Goal: Information Seeking & Learning: Learn about a topic

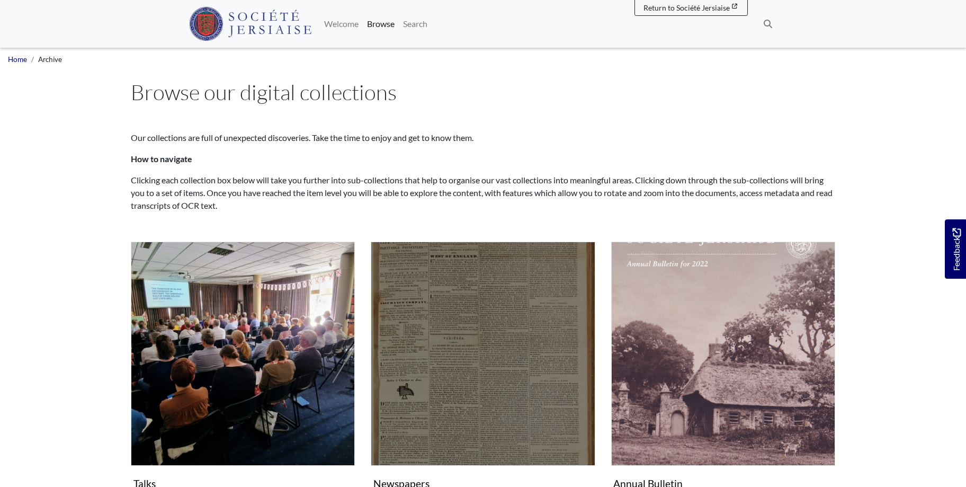
click at [514, 391] on img "Subcollection" at bounding box center [483, 353] width 224 height 224
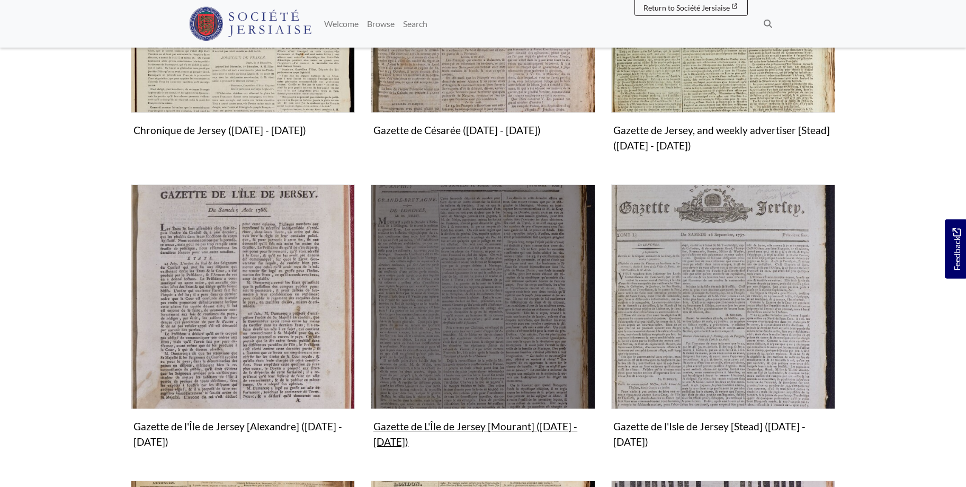
scroll to position [486, 0]
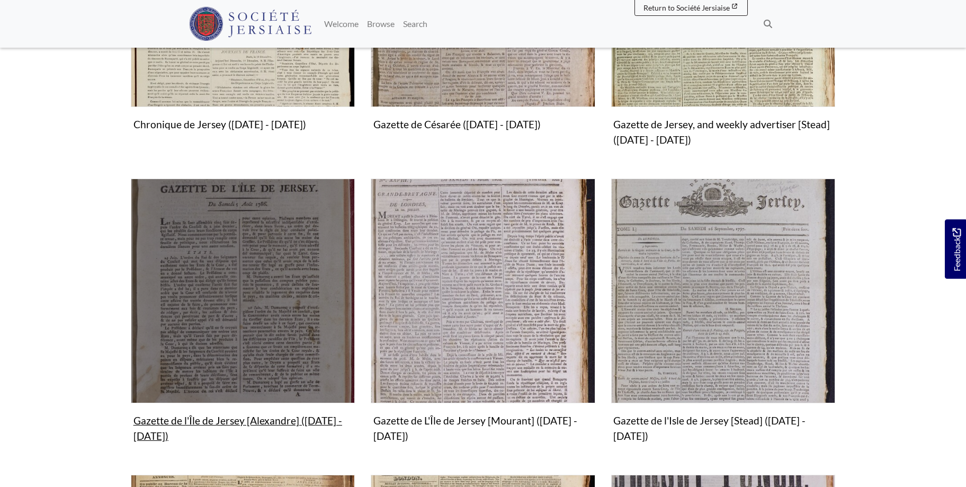
click at [149, 336] on img "Subcollection" at bounding box center [243, 290] width 224 height 224
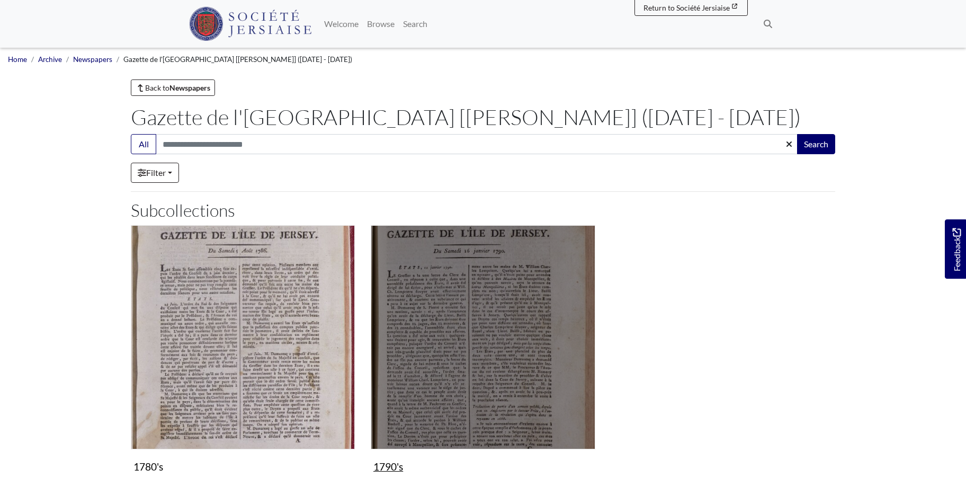
click at [478, 321] on img "Subcollection" at bounding box center [483, 337] width 224 height 224
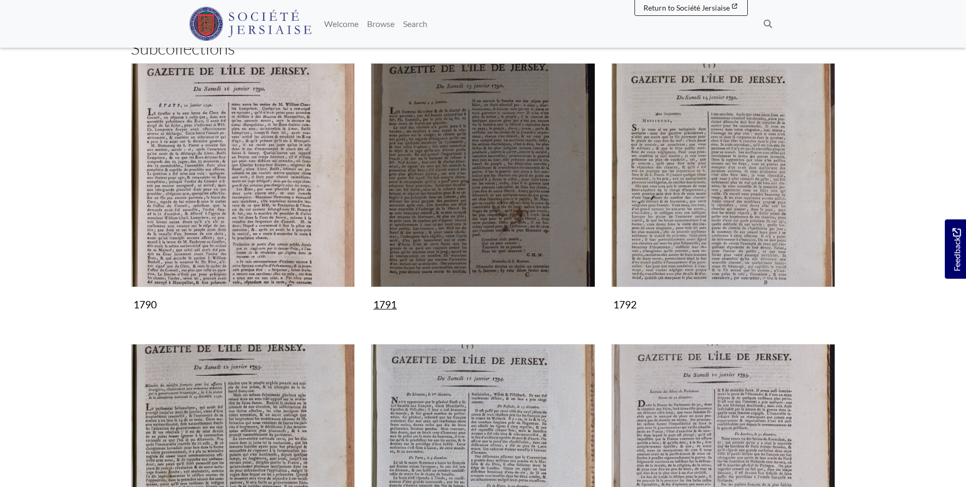
scroll to position [378, 0]
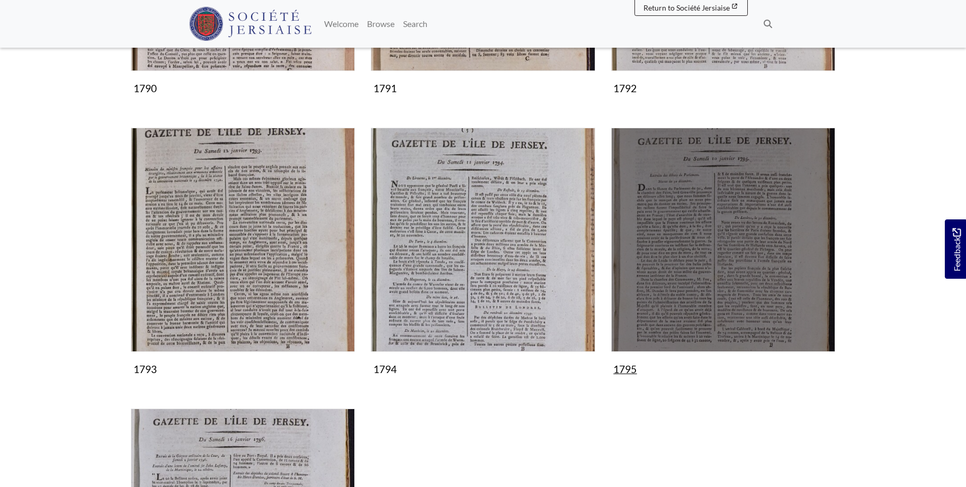
click at [689, 296] on img "Subcollection" at bounding box center [723, 240] width 224 height 224
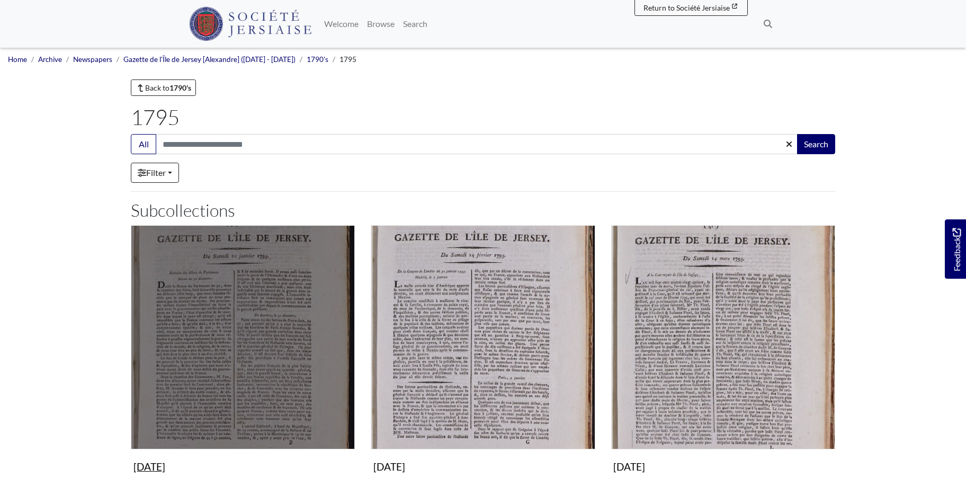
click at [255, 349] on img "Subcollection" at bounding box center [243, 337] width 224 height 224
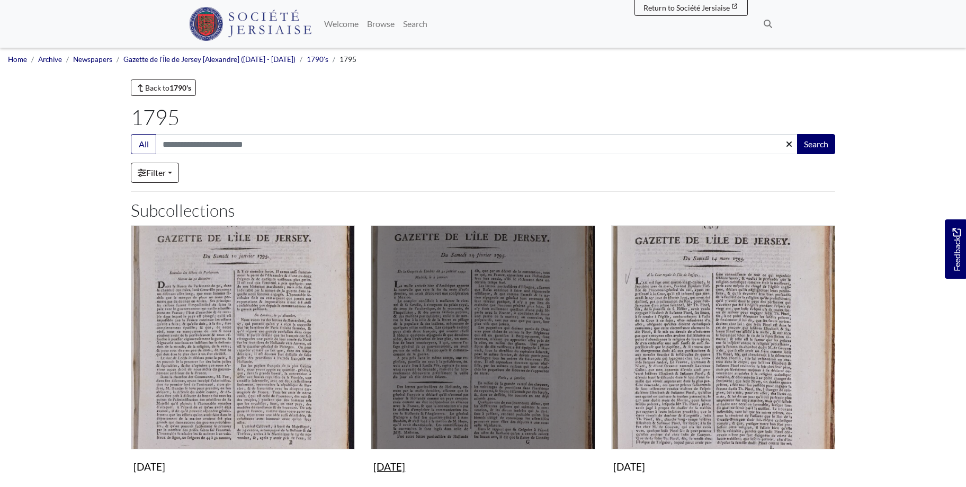
click at [482, 327] on img "Subcollection" at bounding box center [483, 337] width 224 height 224
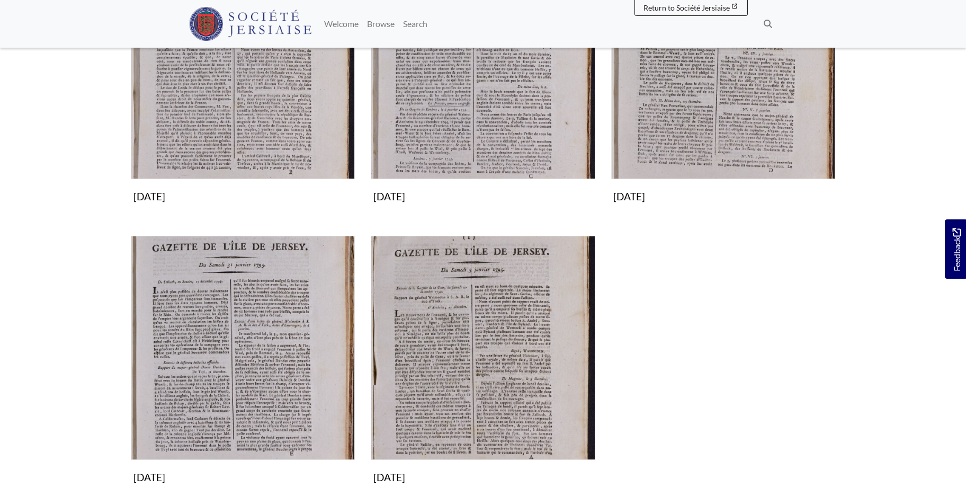
scroll to position [324, 0]
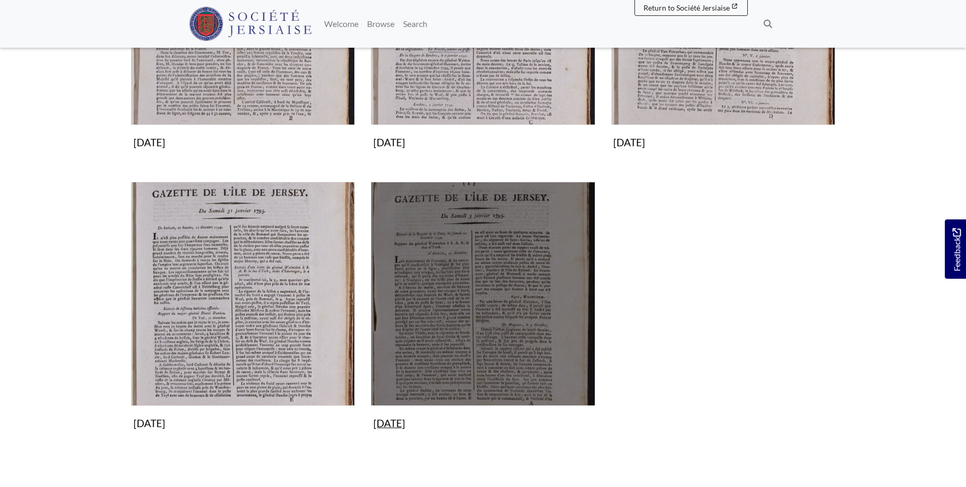
click at [471, 327] on img "Subcollection" at bounding box center [483, 294] width 224 height 224
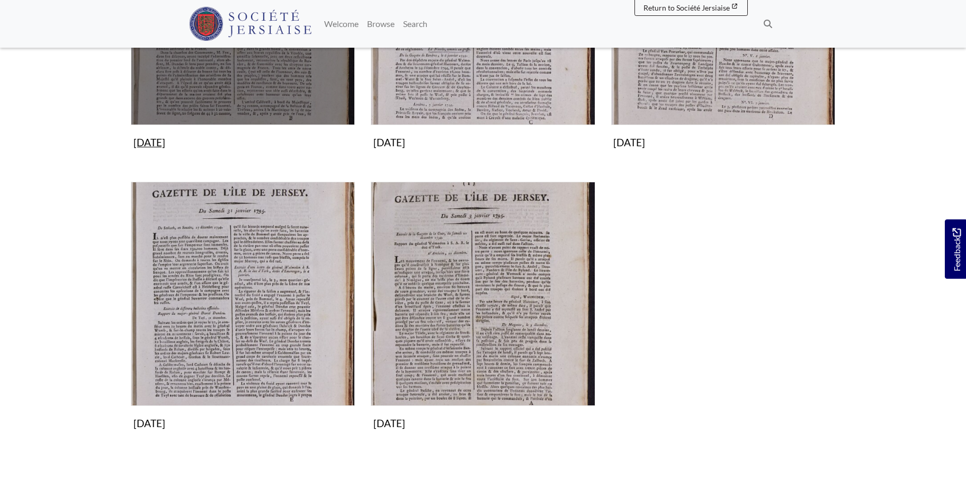
click at [276, 77] on img "Subcollection" at bounding box center [243, 13] width 224 height 224
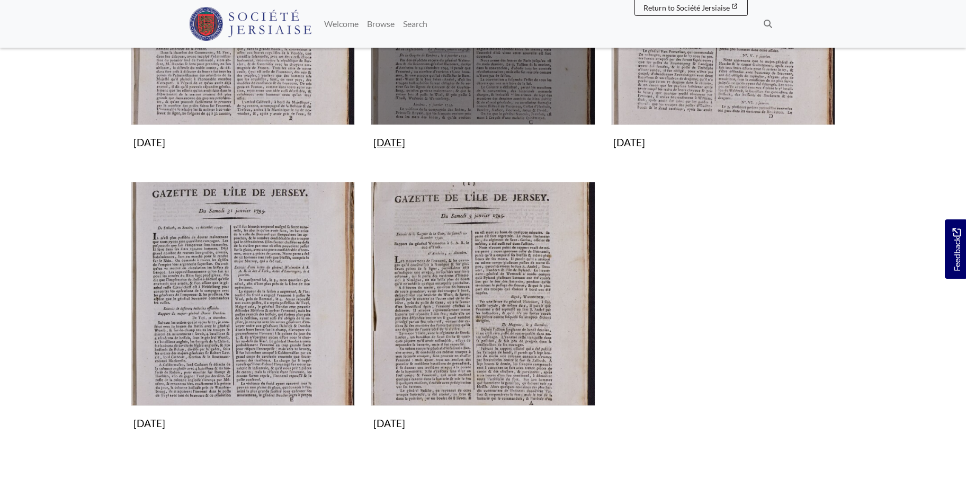
click at [512, 83] on img "Subcollection" at bounding box center [483, 13] width 224 height 224
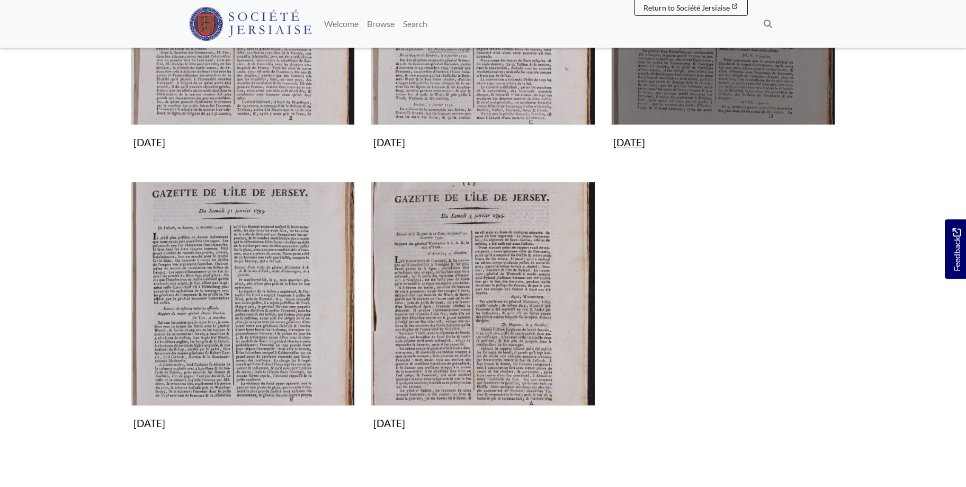
click at [723, 92] on img "Subcollection" at bounding box center [723, 13] width 224 height 224
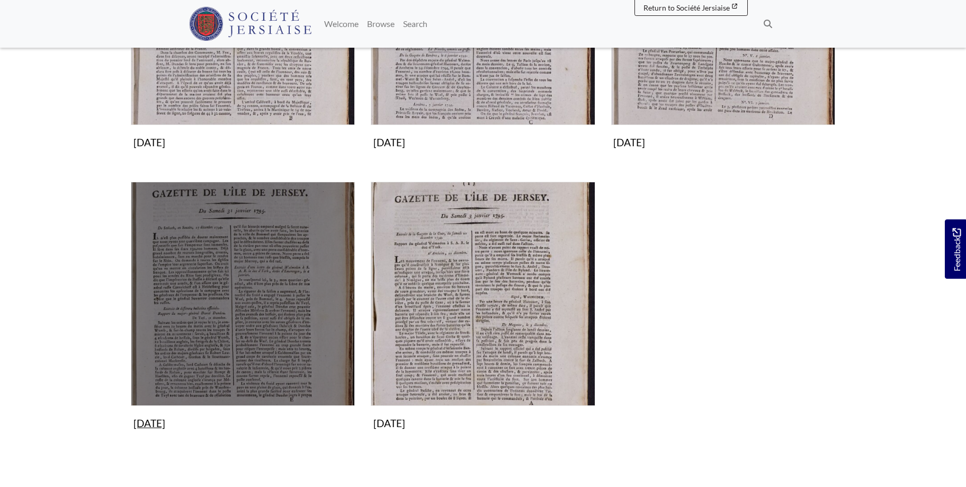
click at [222, 292] on img "Subcollection" at bounding box center [243, 294] width 224 height 224
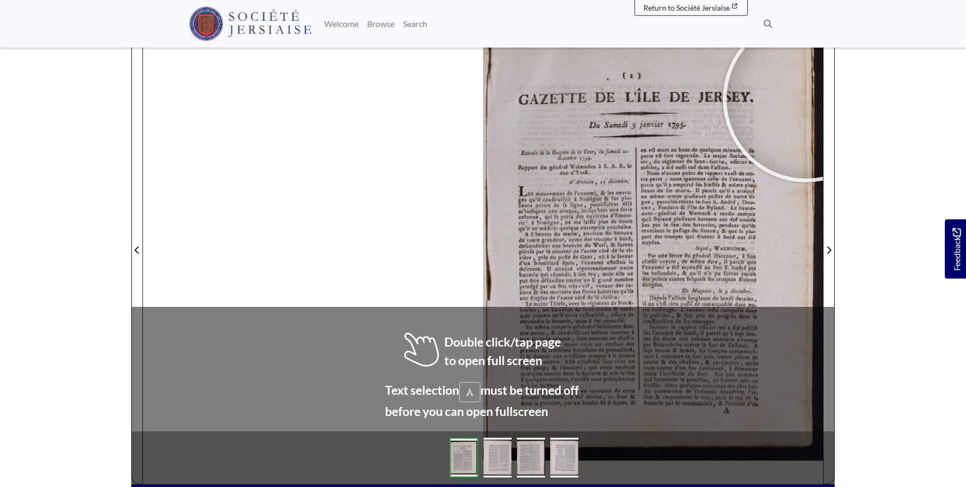
scroll to position [173, 0]
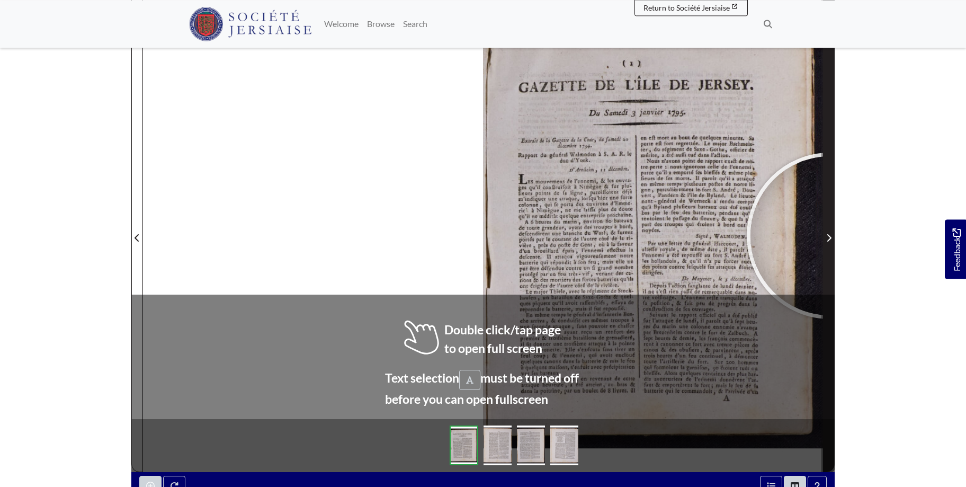
click at [830, 236] on icon "Next Page" at bounding box center [828, 238] width 5 height 8
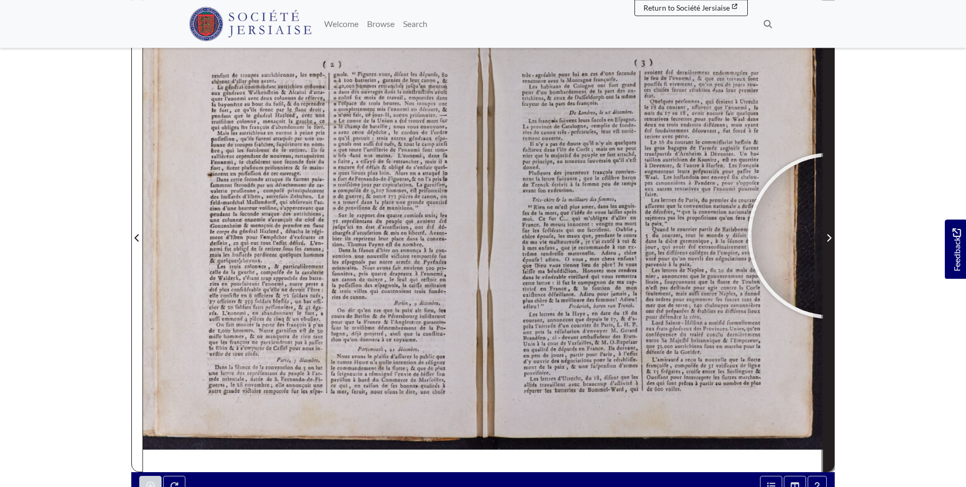
click at [829, 235] on icon "Next Page" at bounding box center [828, 238] width 5 height 8
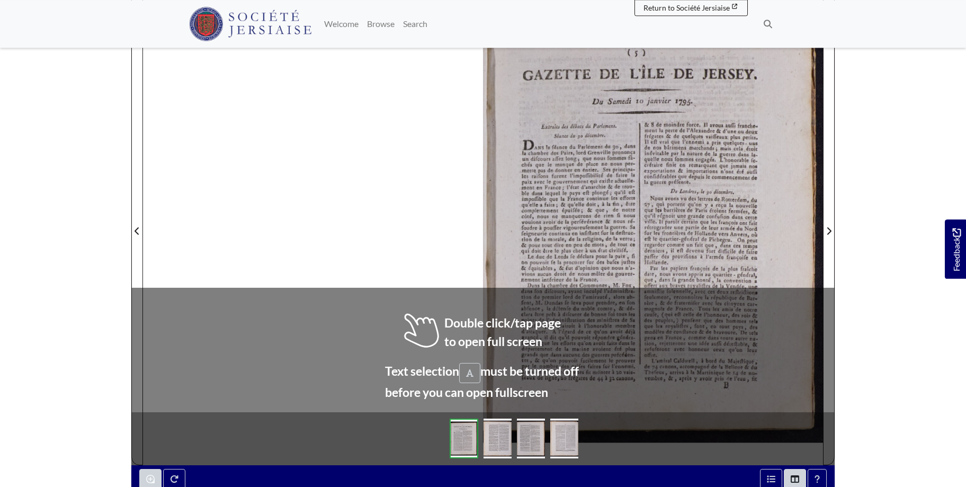
scroll to position [181, 0]
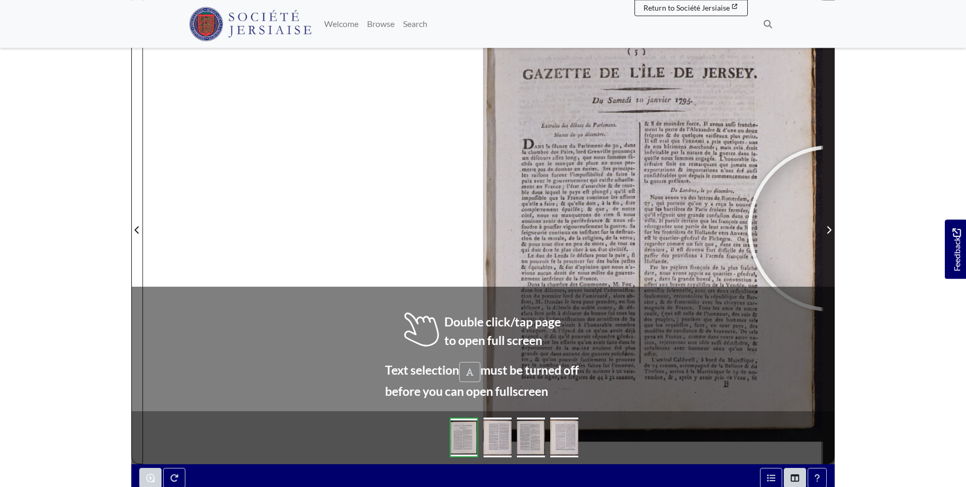
click at [831, 228] on icon "Next Page" at bounding box center [828, 230] width 5 height 8
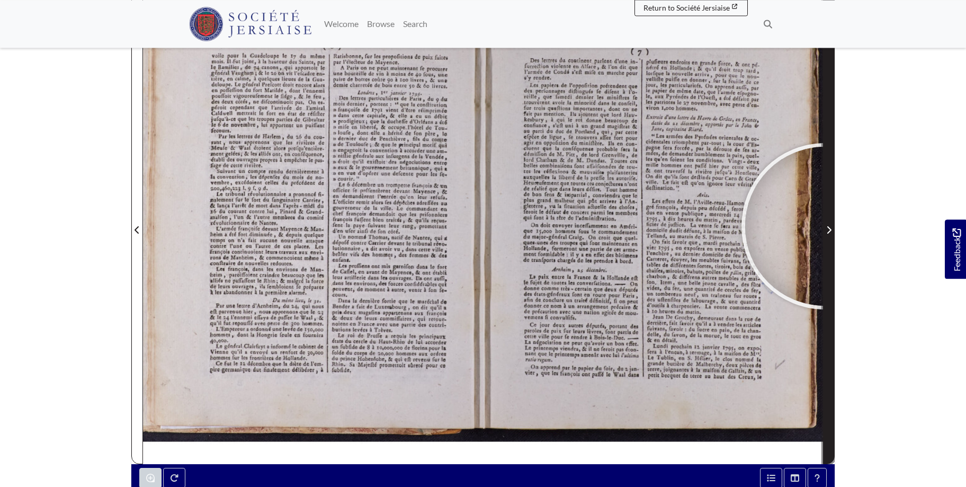
click at [825, 226] on span "Next Page" at bounding box center [828, 229] width 11 height 13
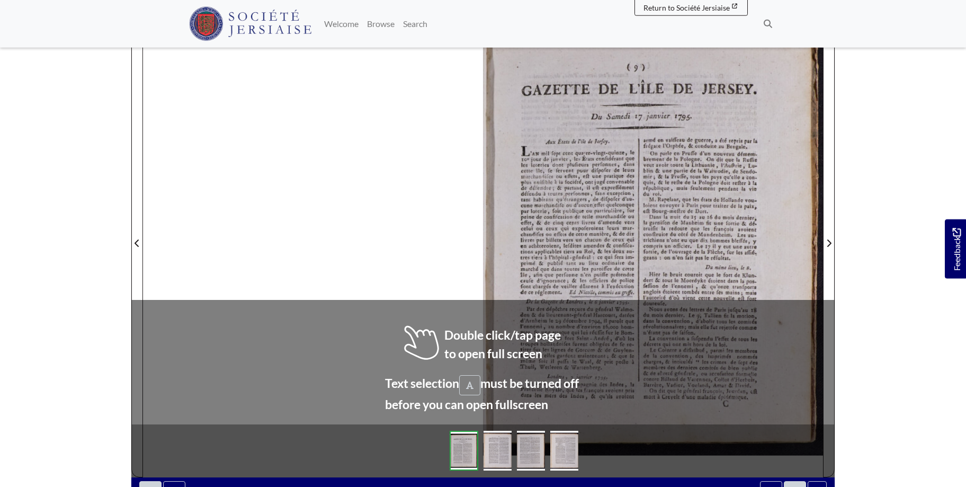
scroll to position [169, 0]
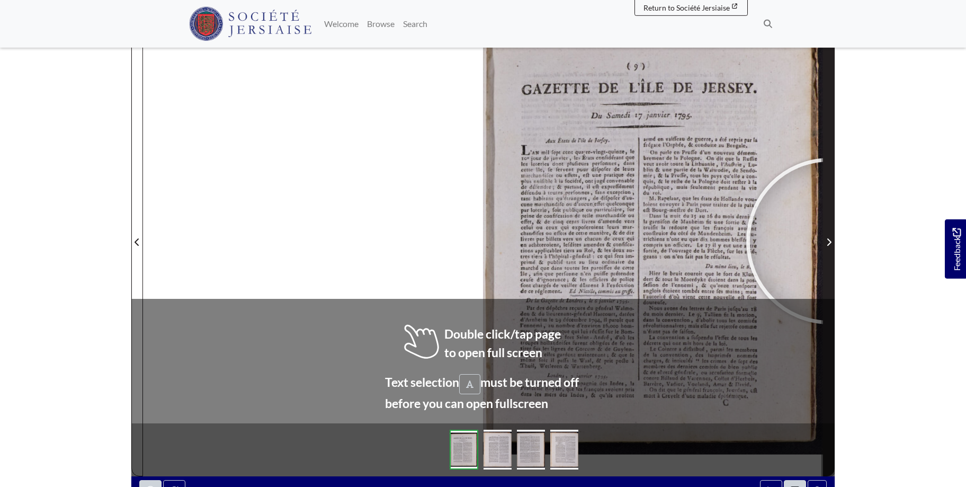
click at [829, 241] on icon "Next Page" at bounding box center [829, 241] width 4 height 7
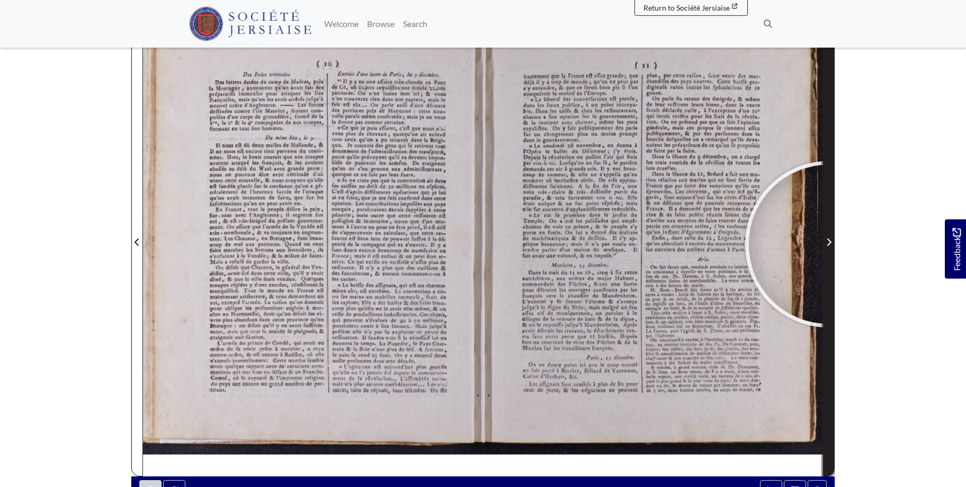
click at [828, 244] on icon "Next Page" at bounding box center [828, 242] width 5 height 8
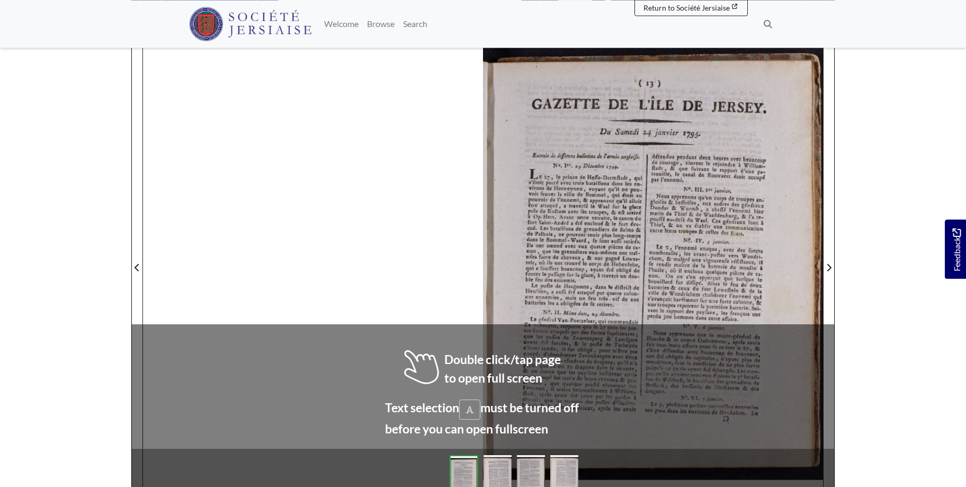
scroll to position [147, 0]
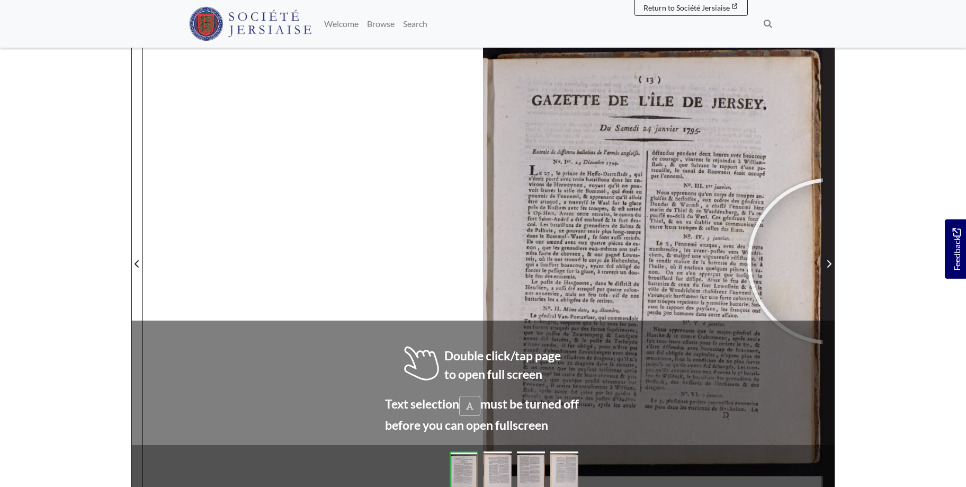
click at [830, 261] on icon "Next Page" at bounding box center [828, 263] width 5 height 8
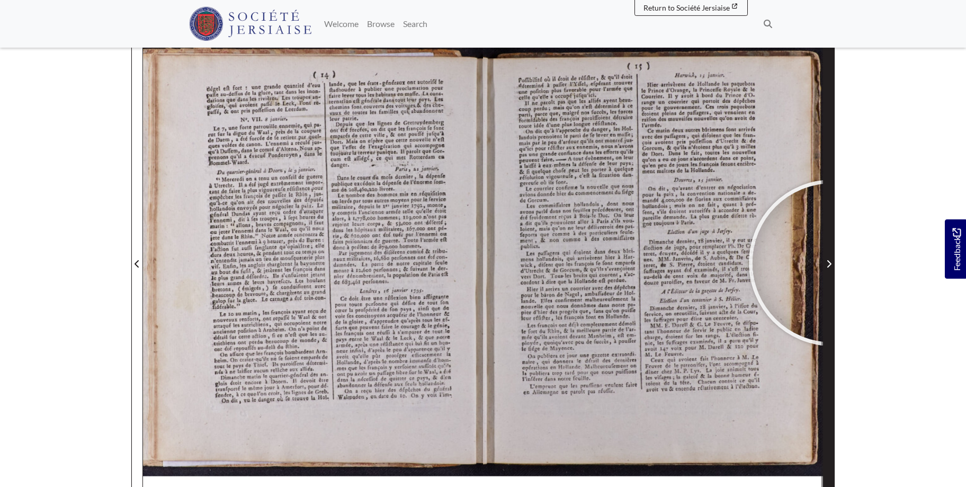
click at [832, 263] on span "Next Page" at bounding box center [828, 263] width 11 height 13
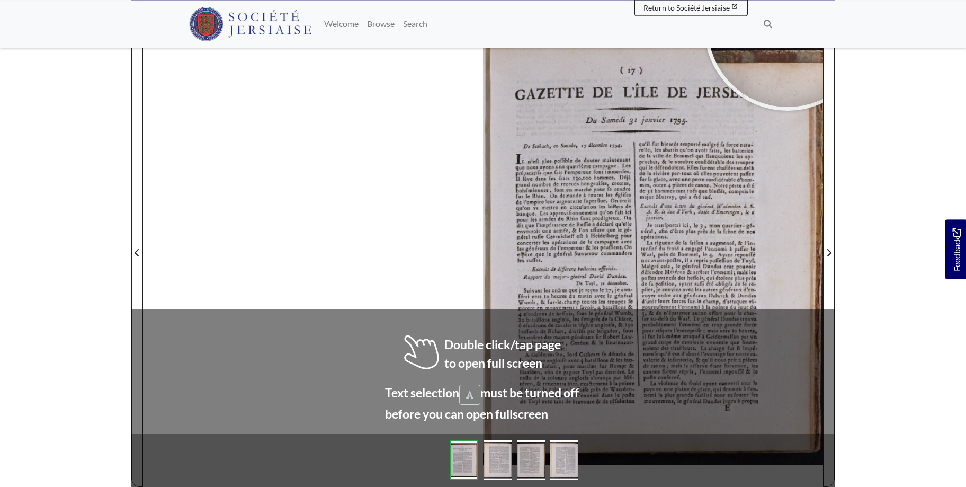
scroll to position [163, 0]
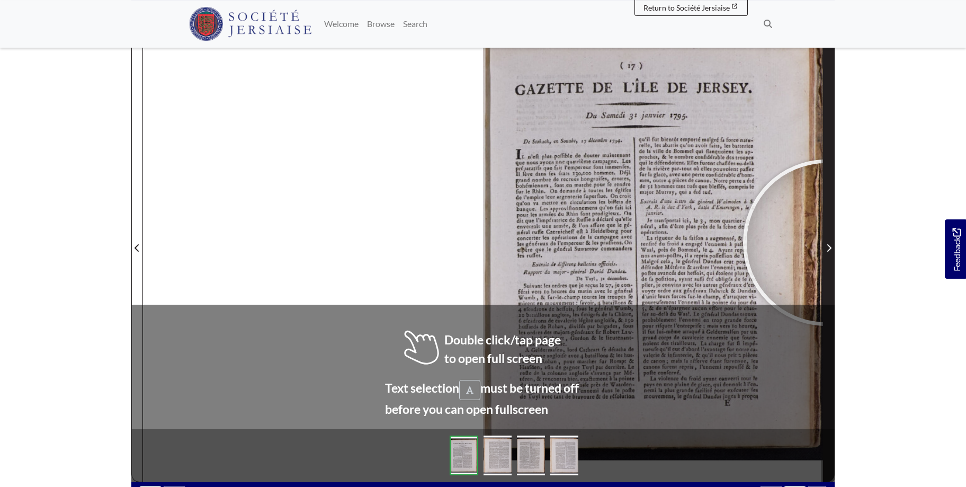
click span "Next Page"
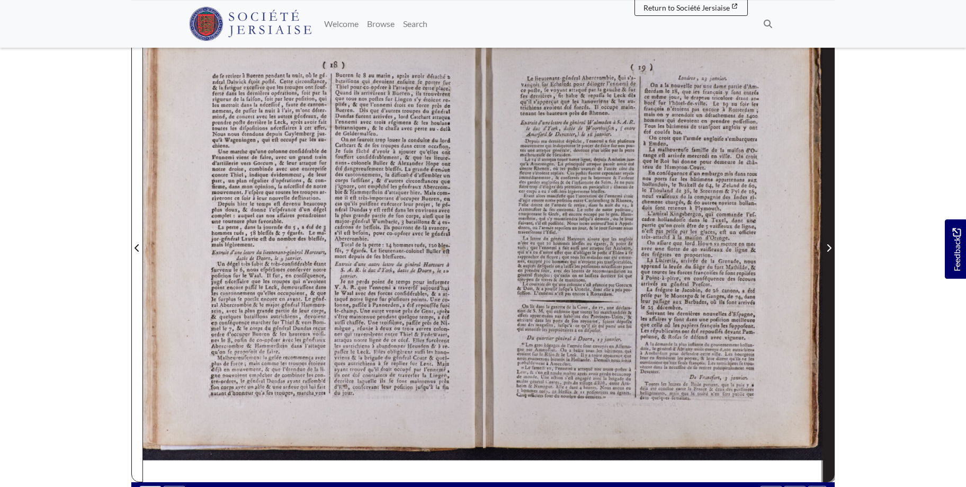
click icon "Next Page"
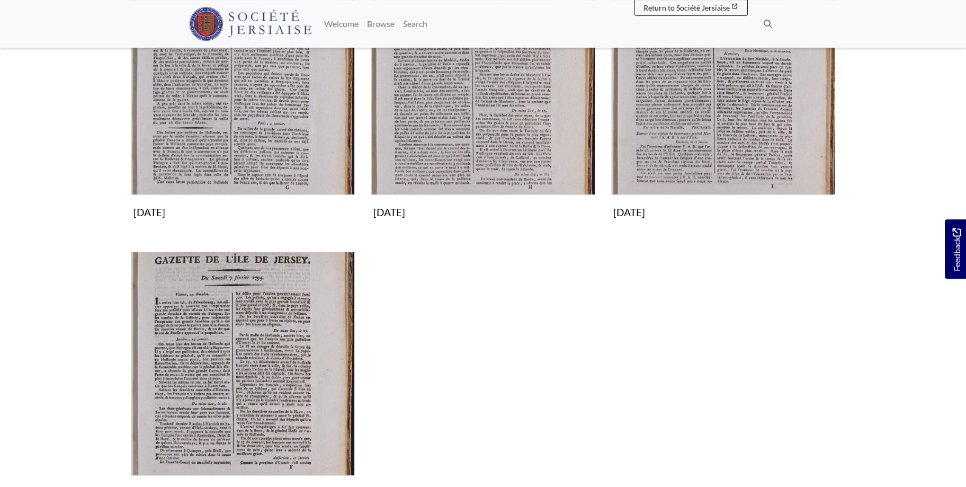
scroll to position [265, 0]
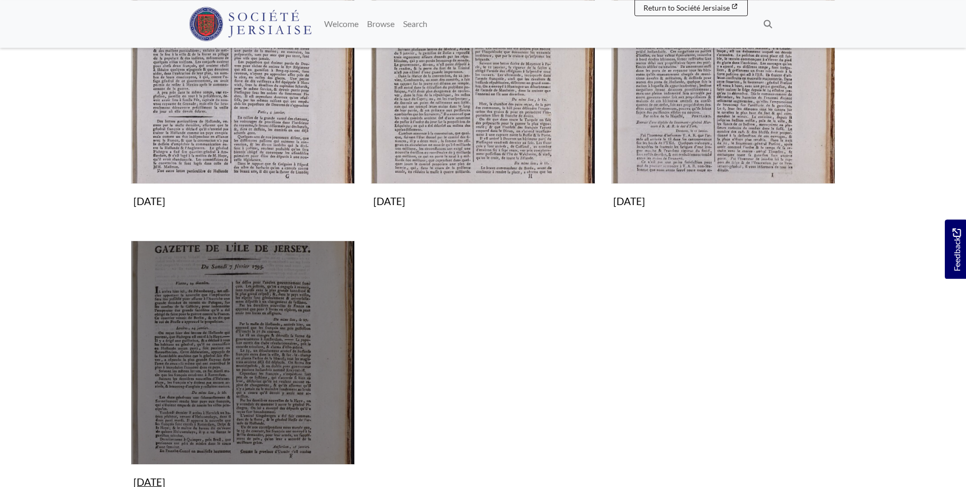
click at [283, 357] on img "Subcollection" at bounding box center [243, 352] width 224 height 224
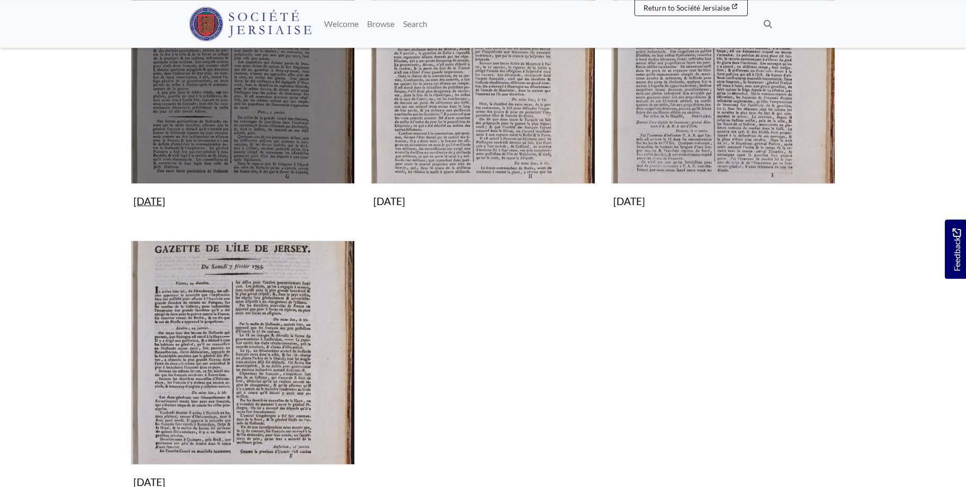
click at [182, 93] on img "Subcollection" at bounding box center [243, 72] width 224 height 224
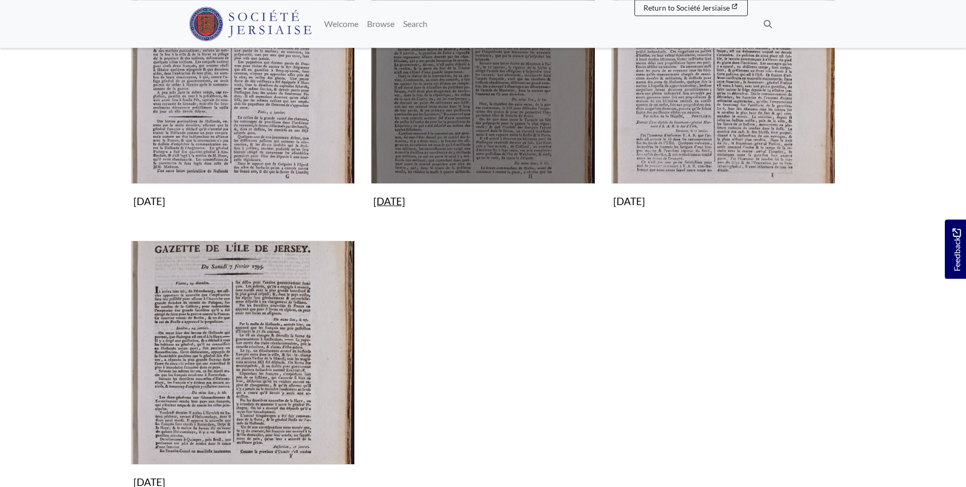
click at [497, 102] on img "Subcollection" at bounding box center [483, 72] width 224 height 224
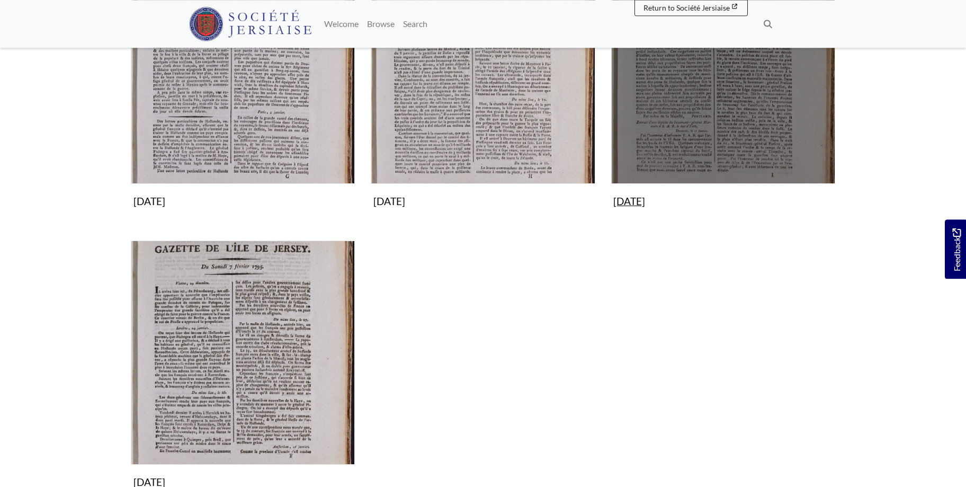
click at [748, 114] on img "Subcollection" at bounding box center [723, 72] width 224 height 224
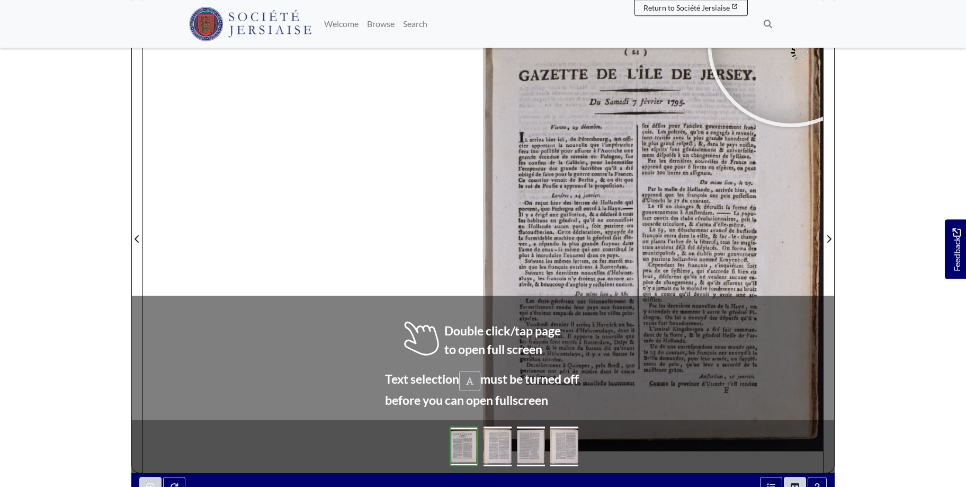
scroll to position [173, 0]
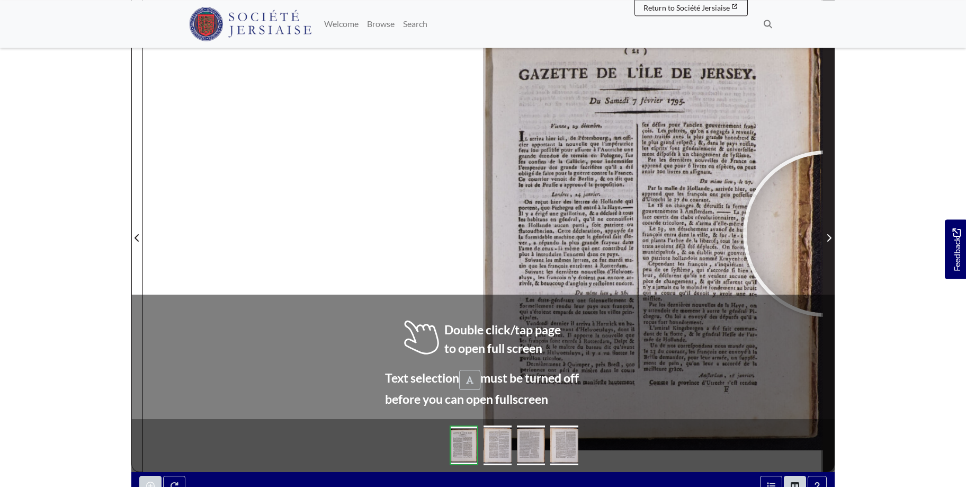
click at [826, 234] on span "Next Page" at bounding box center [828, 237] width 11 height 13
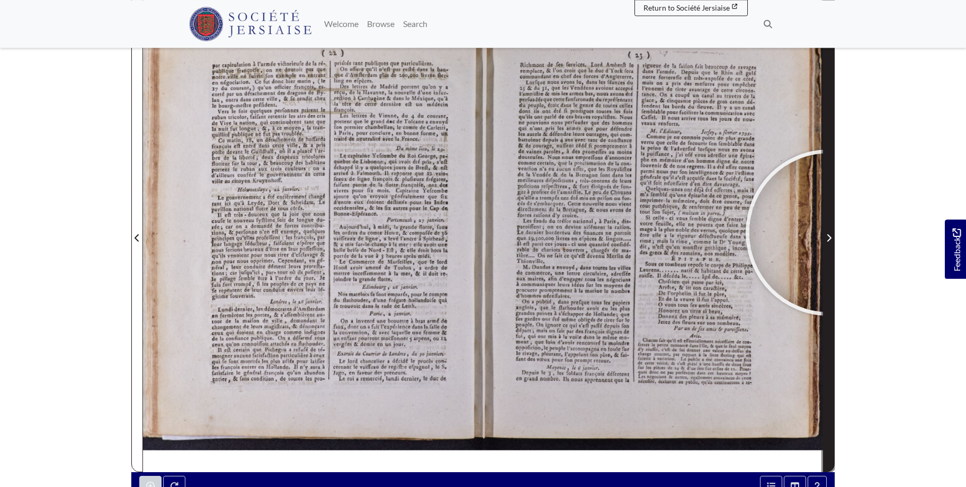
click at [829, 232] on span "Next Page" at bounding box center [828, 237] width 11 height 13
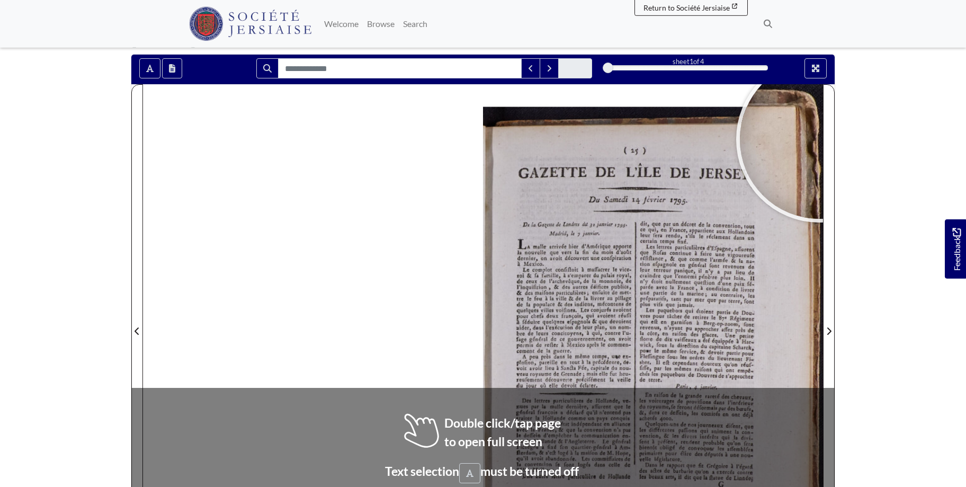
scroll to position [92, 0]
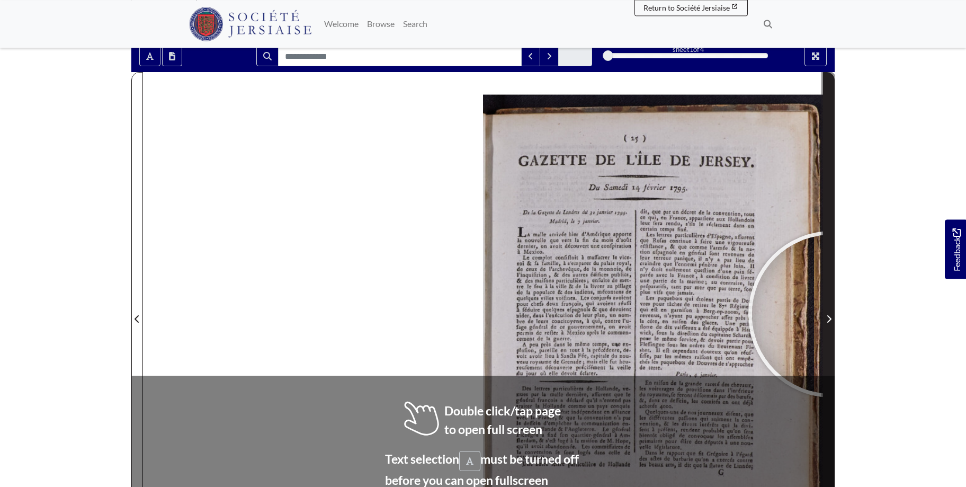
click at [831, 314] on span "Next Page" at bounding box center [828, 318] width 11 height 13
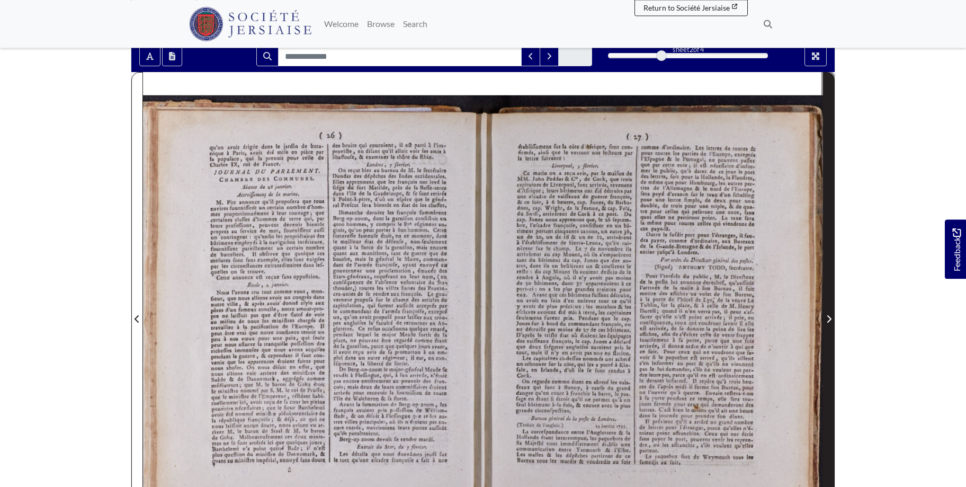
click at [826, 315] on span "Next Page" at bounding box center [828, 318] width 11 height 13
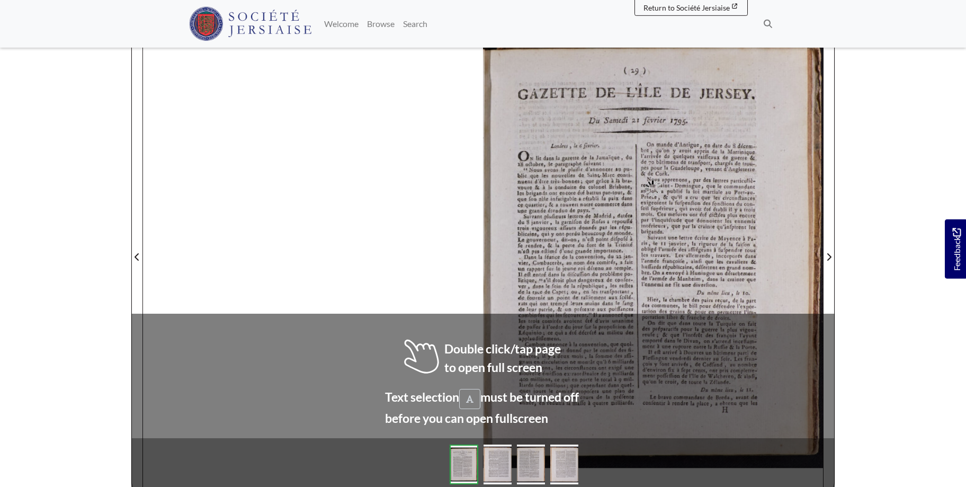
scroll to position [165, 0]
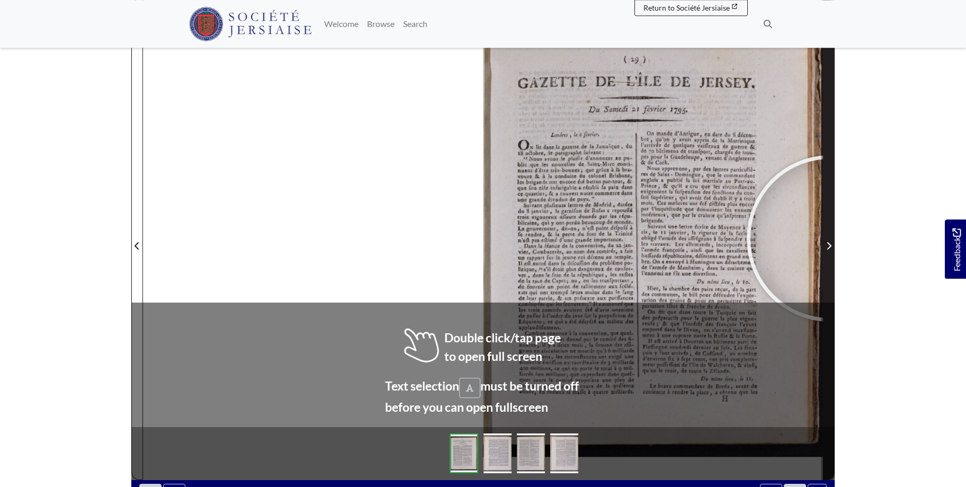
click at [830, 238] on span "Next Page" at bounding box center [828, 239] width 11 height 480
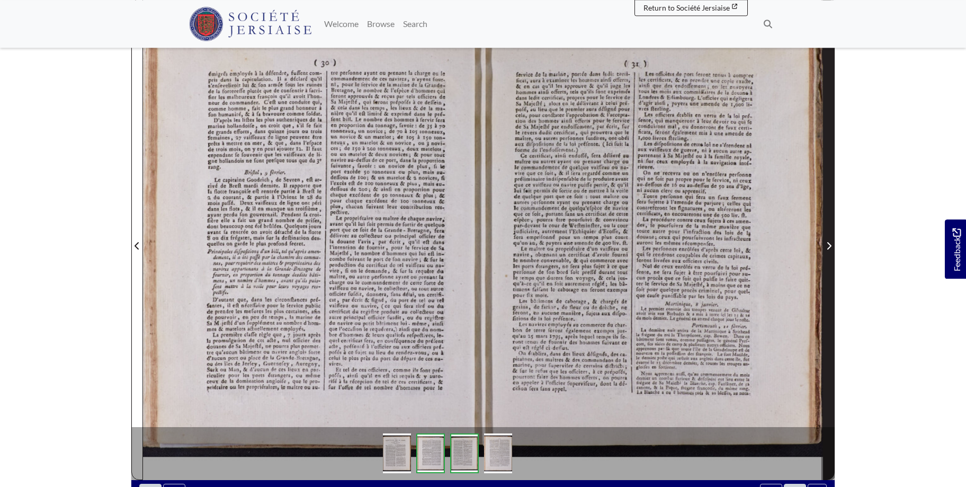
click at [830, 243] on icon "Next Page" at bounding box center [828, 245] width 5 height 8
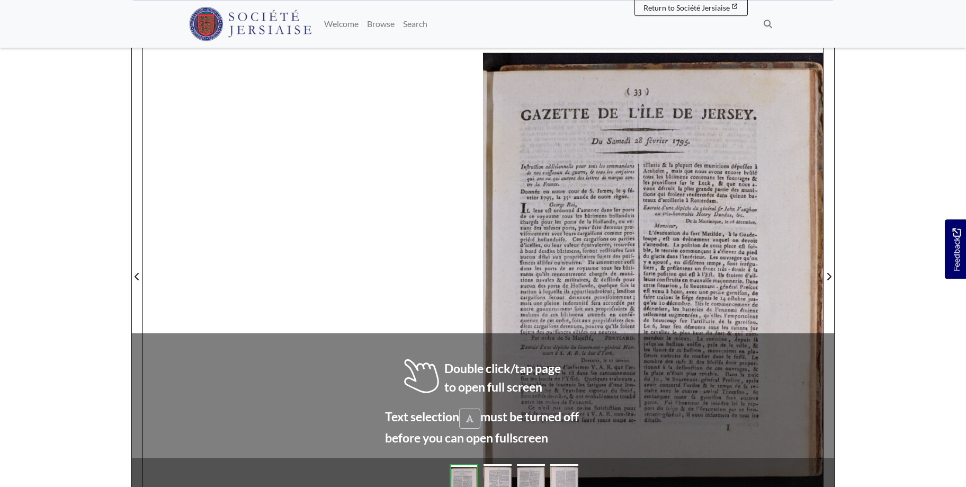
scroll to position [168, 0]
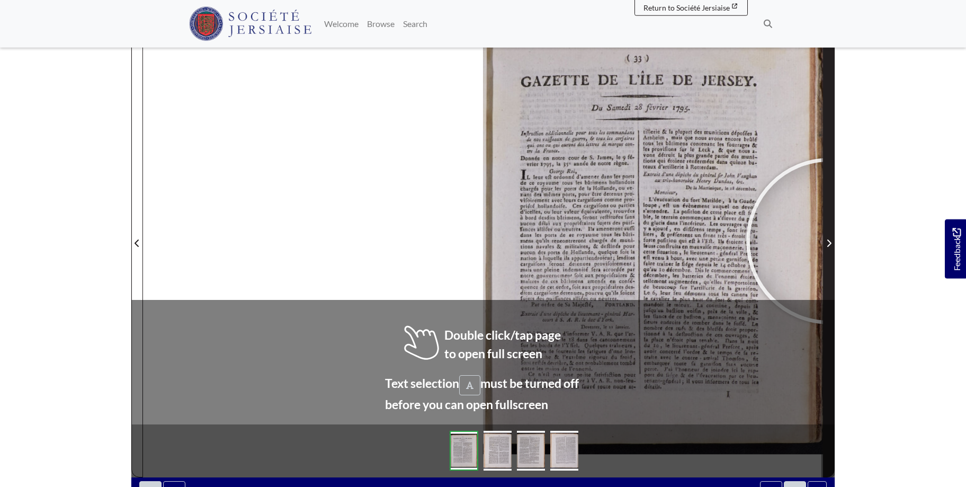
click at [829, 241] on icon "Next Page" at bounding box center [828, 243] width 5 height 8
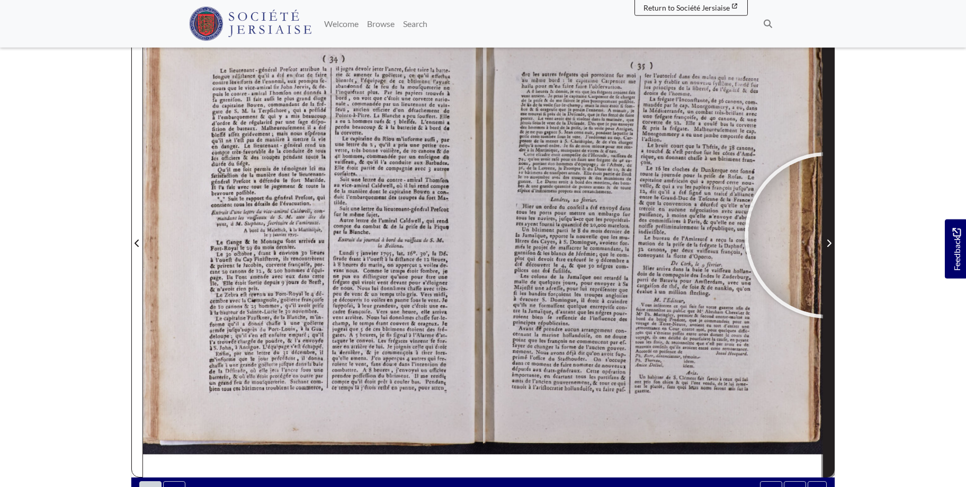
click at [828, 235] on span "Next Page" at bounding box center [828, 237] width 11 height 480
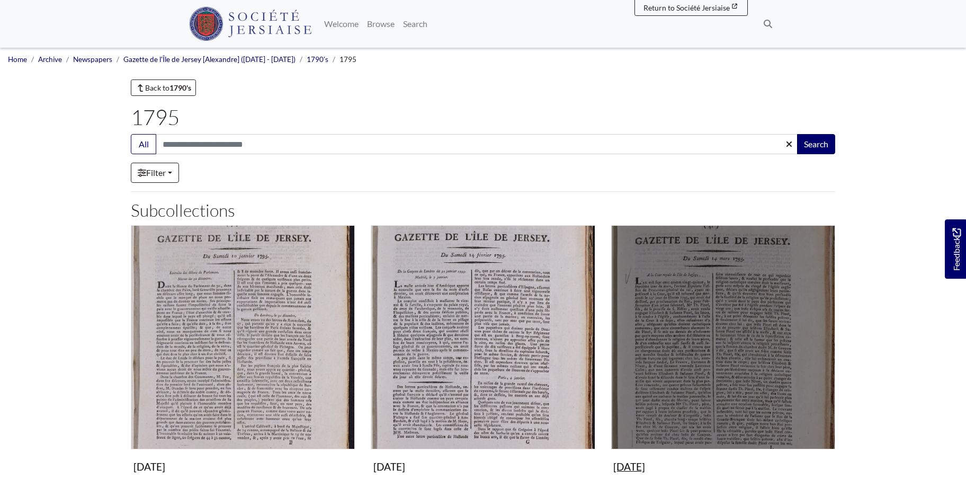
click at [691, 378] on img "Subcollection" at bounding box center [723, 337] width 224 height 224
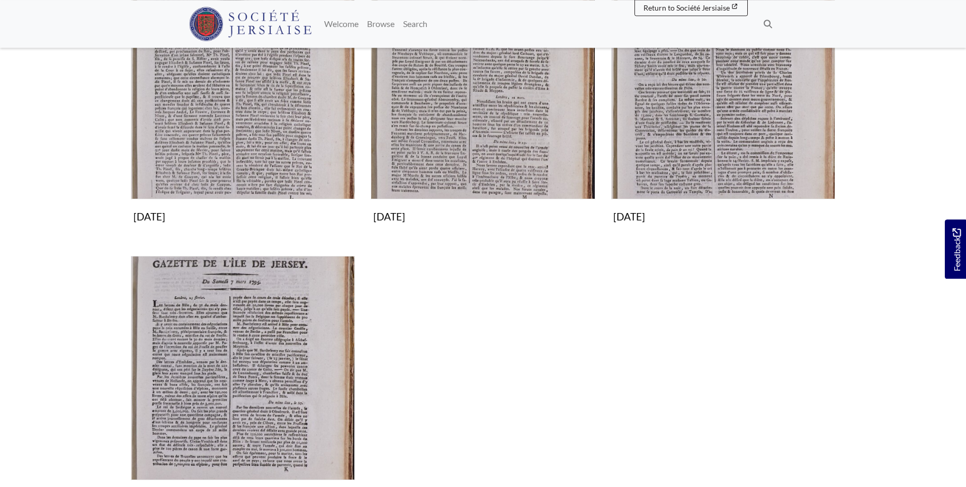
scroll to position [278, 0]
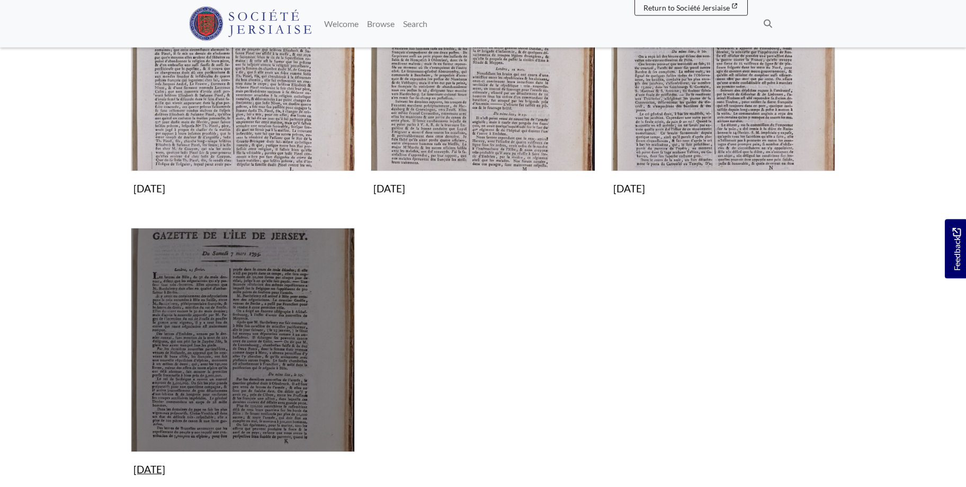
click at [253, 342] on img "Subcollection" at bounding box center [243, 340] width 224 height 224
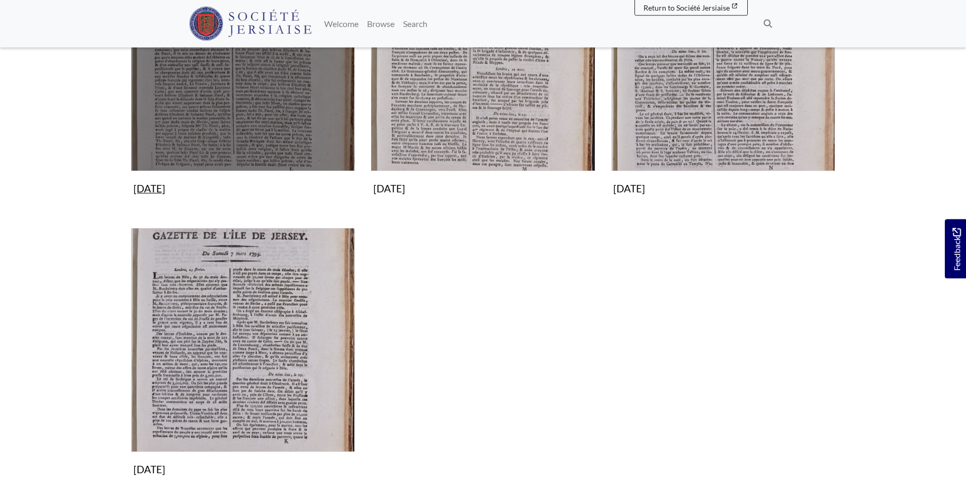
click at [226, 114] on img "Subcollection" at bounding box center [243, 59] width 224 height 224
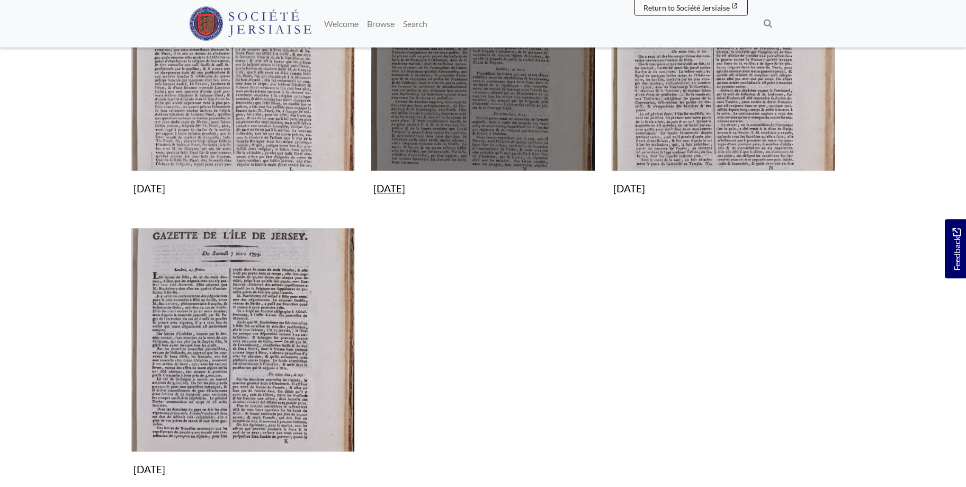
click at [495, 125] on img "Subcollection" at bounding box center [483, 59] width 224 height 224
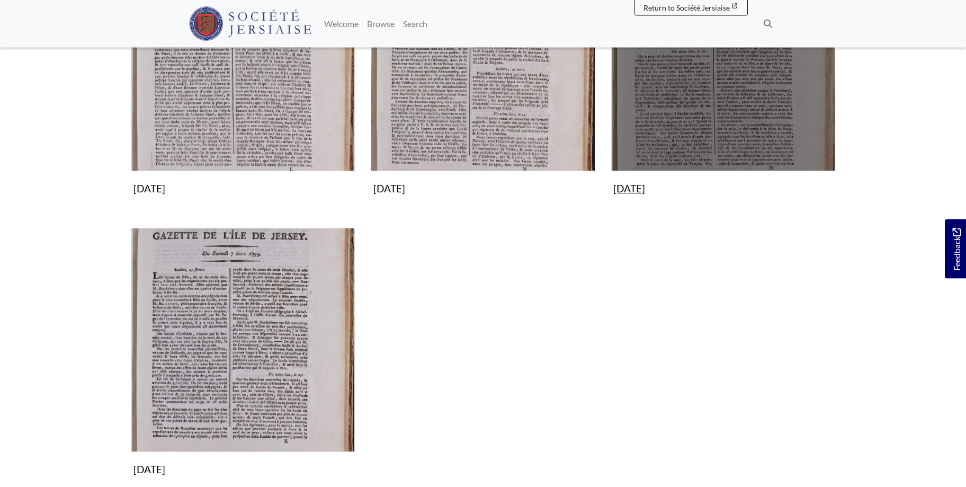
click at [725, 92] on img "Subcollection" at bounding box center [723, 59] width 224 height 224
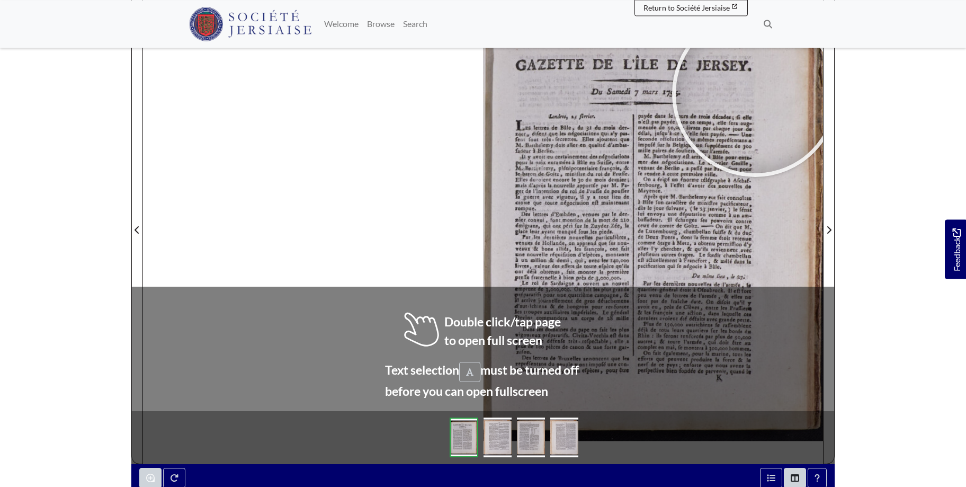
scroll to position [183, 0]
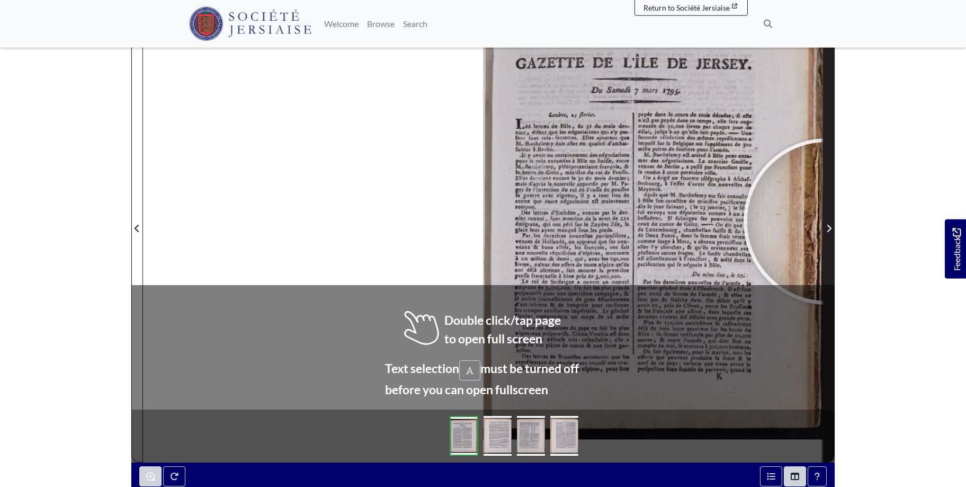
click at [827, 221] on span "Next Page" at bounding box center [828, 222] width 11 height 480
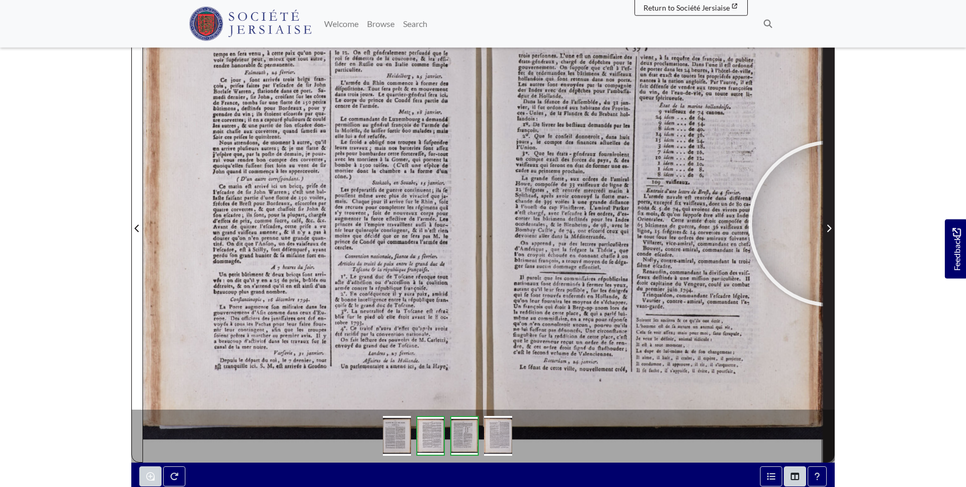
click at [831, 223] on span "Next Page" at bounding box center [828, 228] width 11 height 13
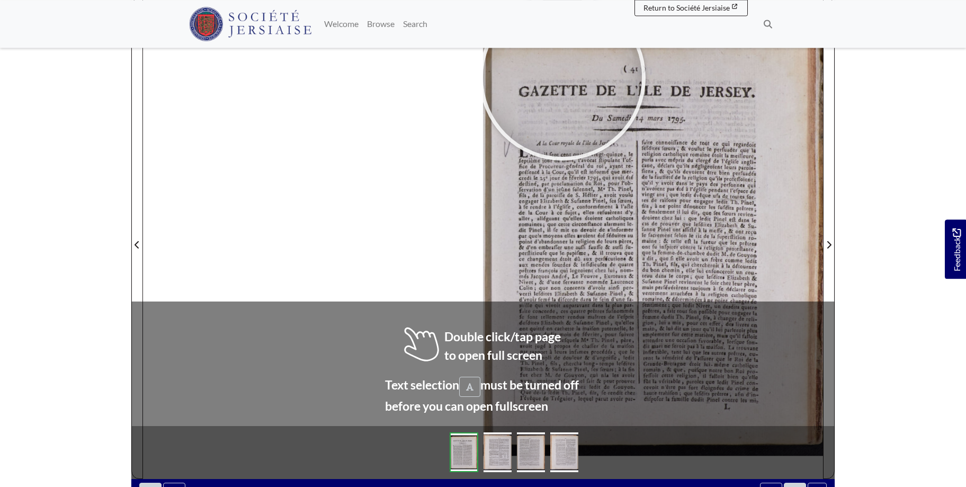
scroll to position [168, 0]
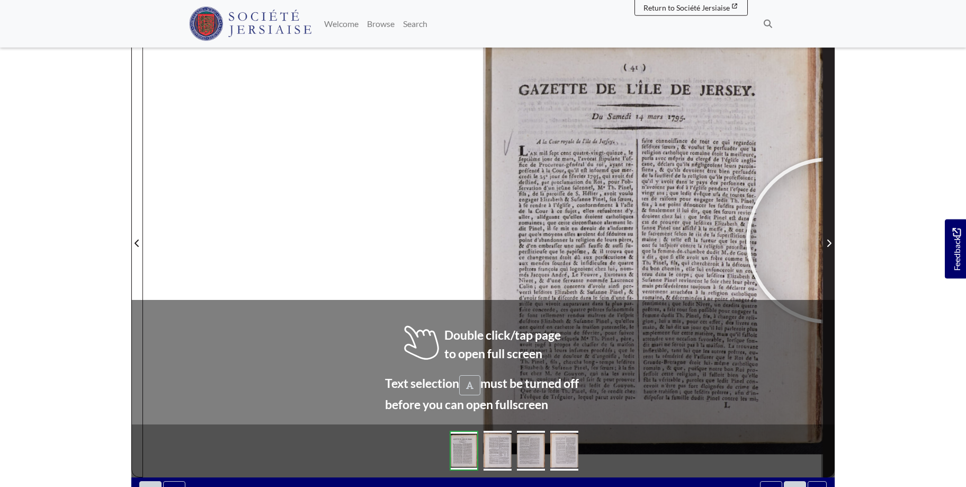
click at [829, 240] on icon "Next Page" at bounding box center [828, 243] width 5 height 8
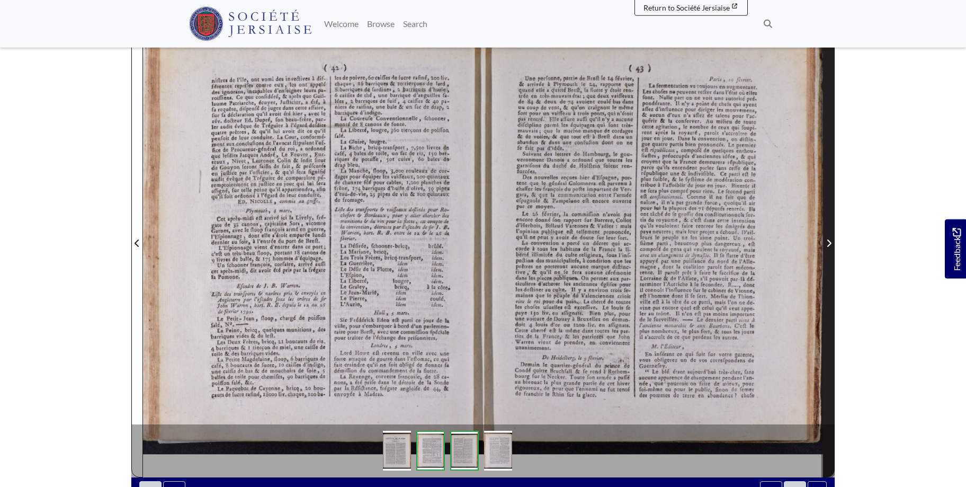
click at [830, 232] on span "Next Page" at bounding box center [828, 237] width 11 height 480
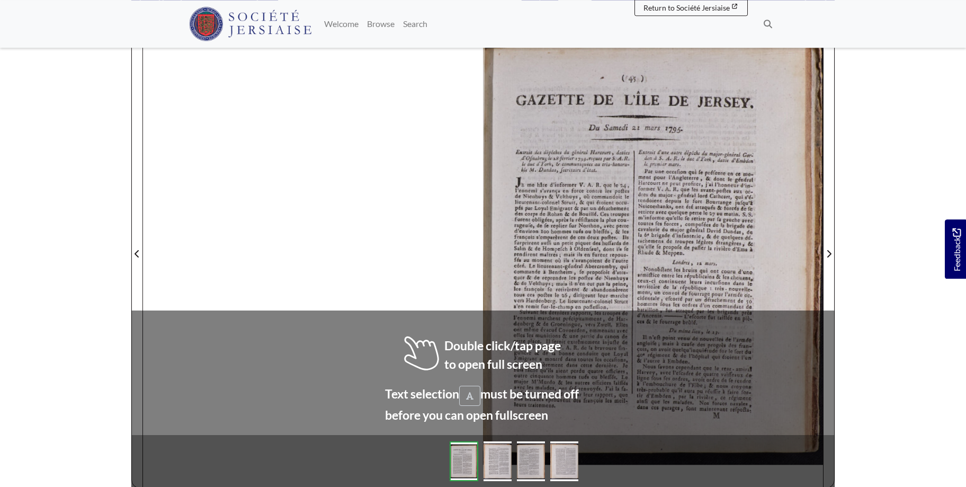
scroll to position [160, 0]
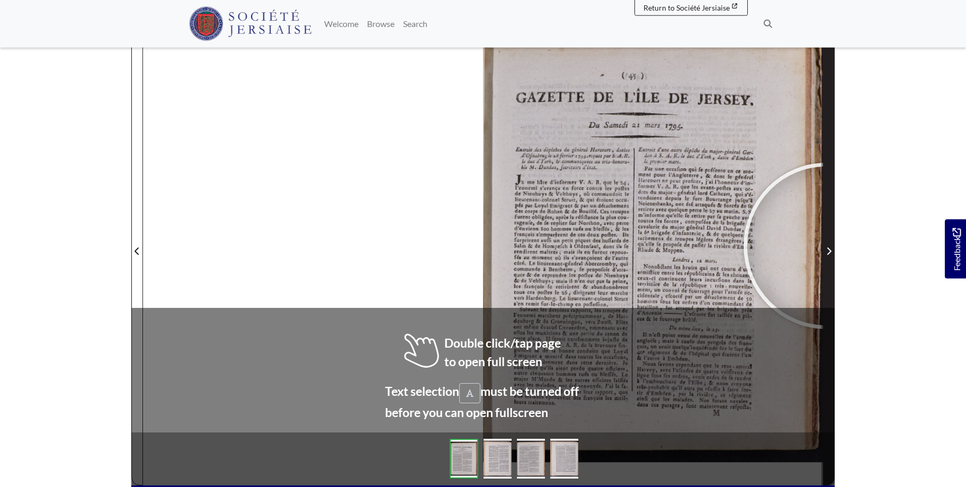
click at [827, 246] on span "Next Page" at bounding box center [828, 251] width 11 height 13
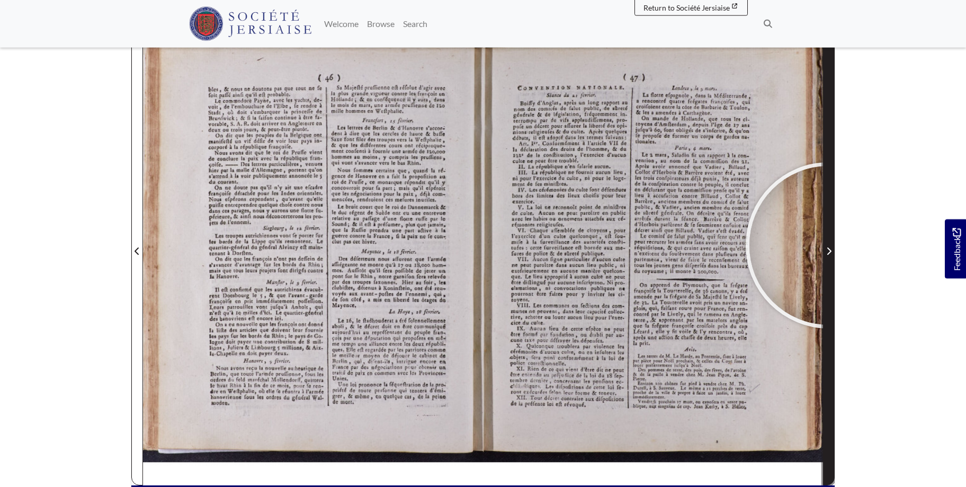
click at [829, 245] on span "Next Page" at bounding box center [828, 251] width 11 height 13
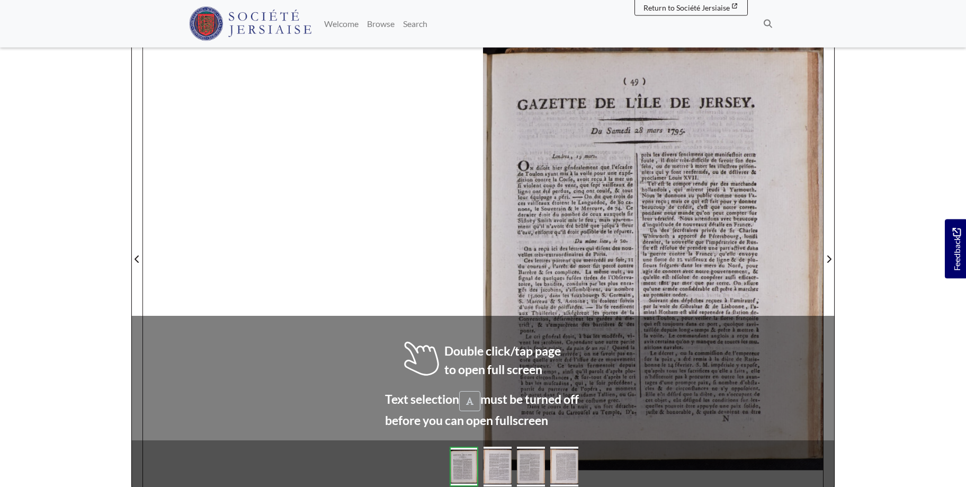
scroll to position [177, 0]
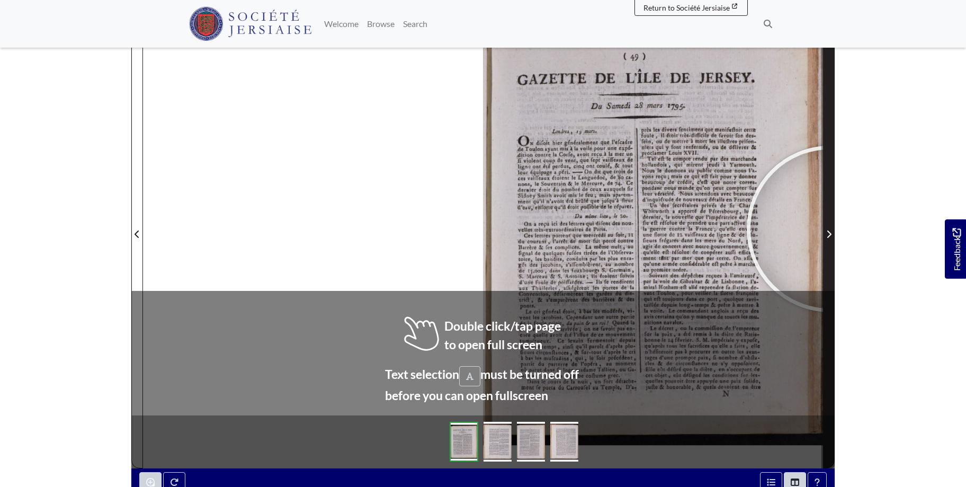
click at [830, 229] on span "Next Page" at bounding box center [828, 234] width 11 height 13
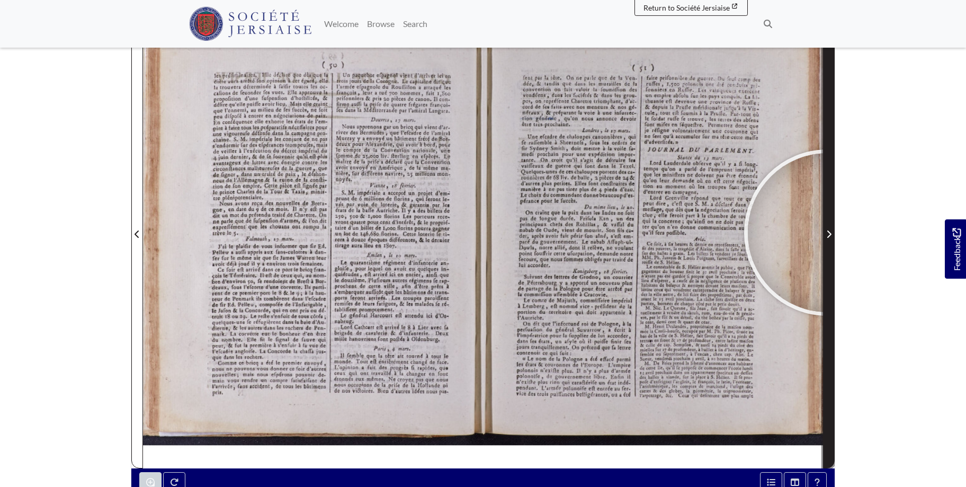
click at [827, 232] on icon "Next Page" at bounding box center [828, 234] width 5 height 8
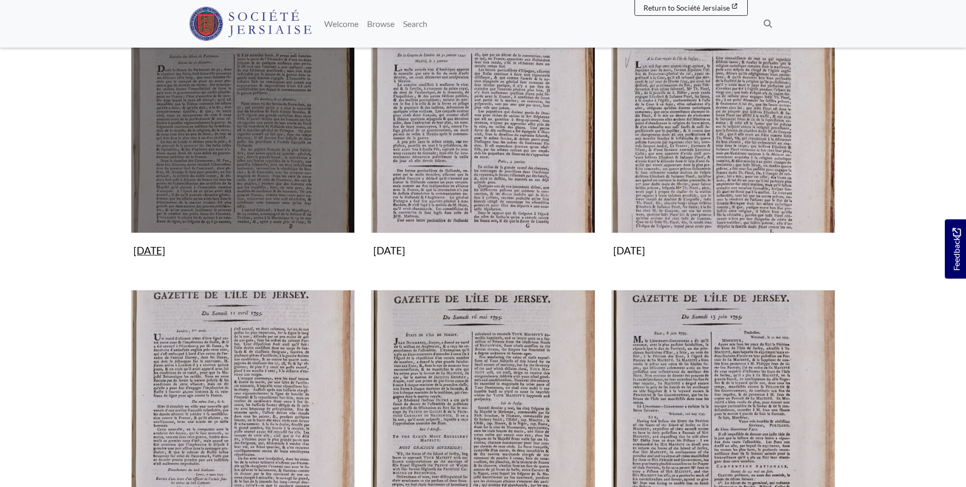
scroll to position [324, 0]
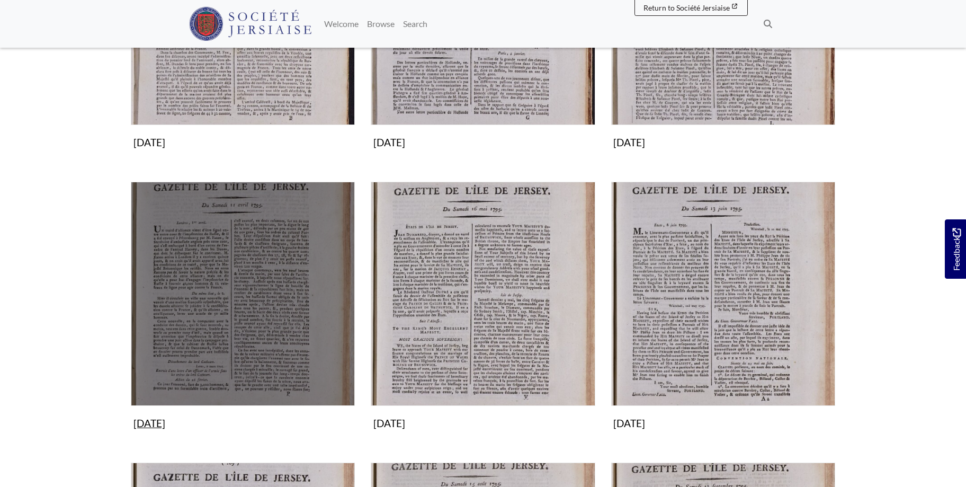
click at [245, 266] on img "Subcollection" at bounding box center [243, 294] width 224 height 224
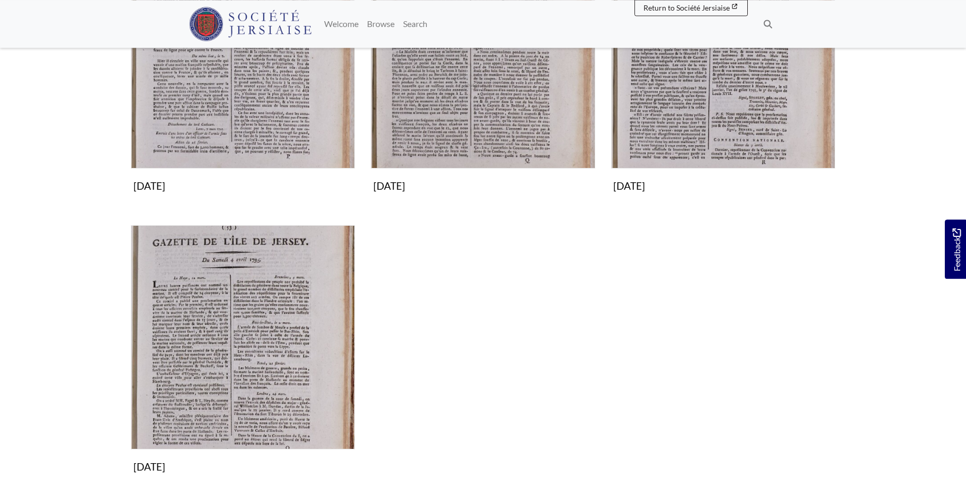
scroll to position [286, 0]
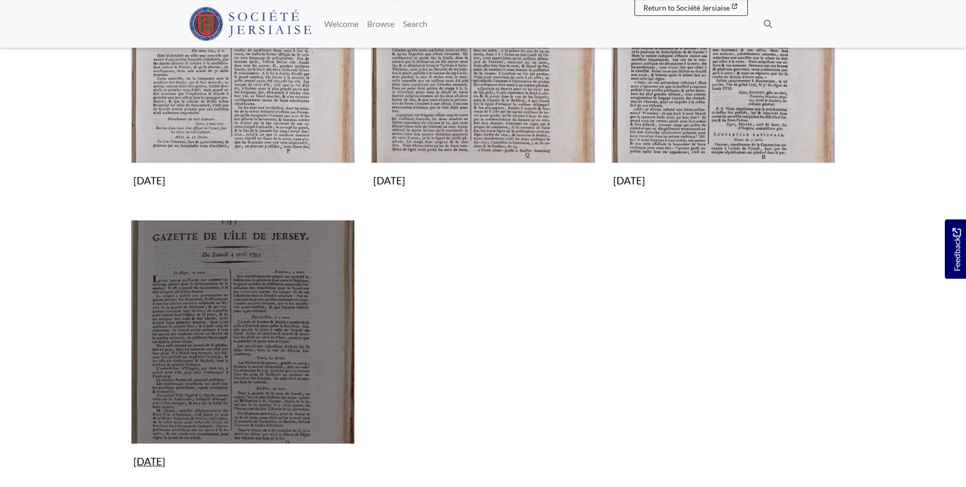
click at [262, 310] on img "Subcollection" at bounding box center [243, 332] width 224 height 224
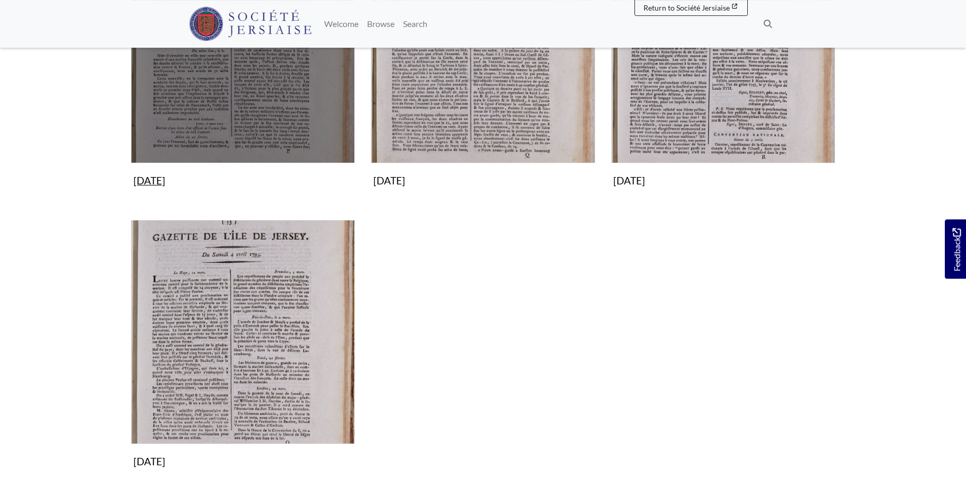
click at [259, 121] on img "Subcollection" at bounding box center [243, 51] width 224 height 224
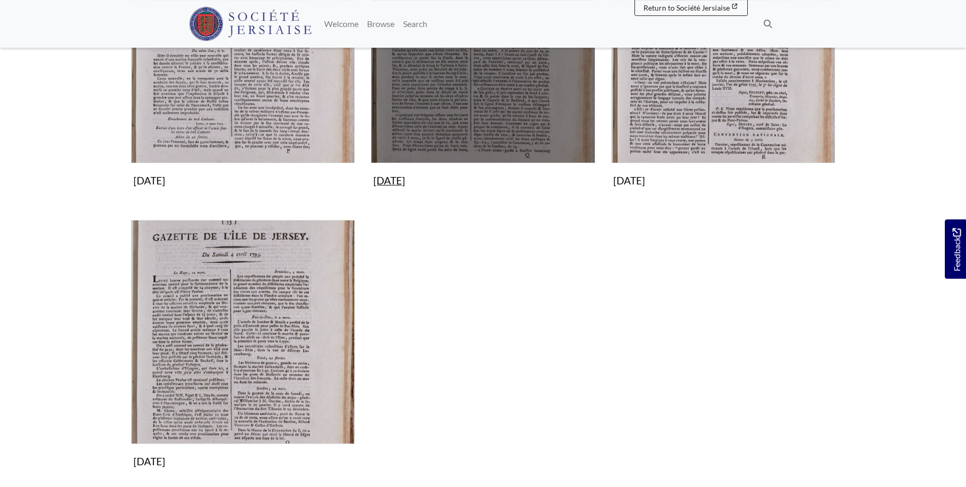
click at [427, 95] on img "Subcollection" at bounding box center [483, 51] width 224 height 224
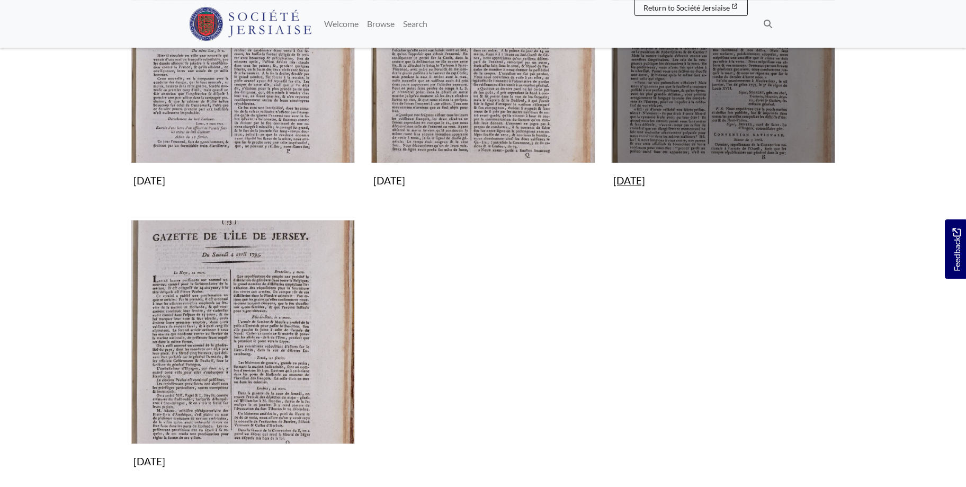
click at [675, 104] on img "Subcollection" at bounding box center [723, 51] width 224 height 224
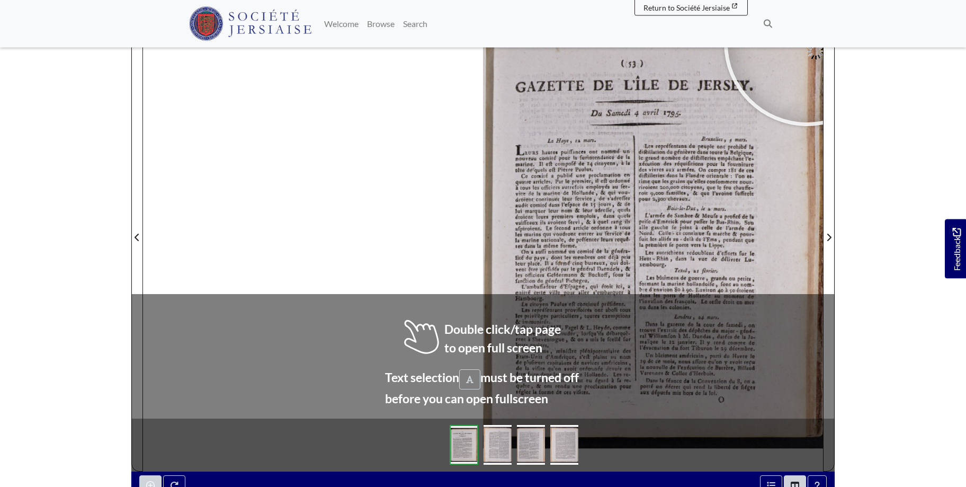
scroll to position [175, 0]
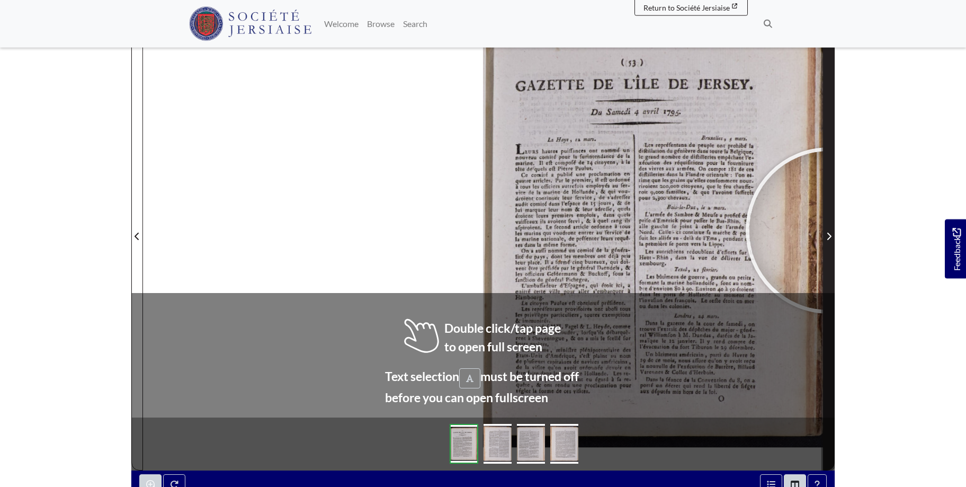
click at [829, 230] on span "Next Page" at bounding box center [828, 236] width 11 height 13
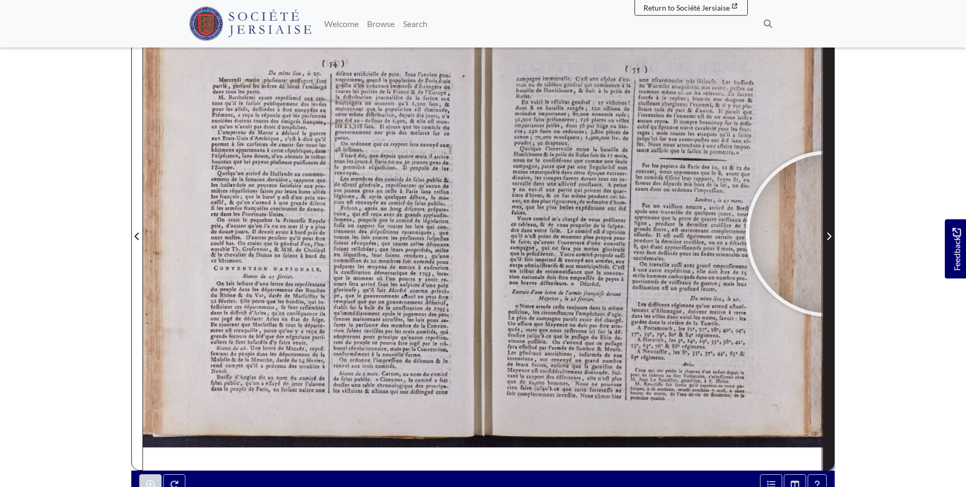
click at [829, 234] on icon "Next Page" at bounding box center [828, 236] width 5 height 8
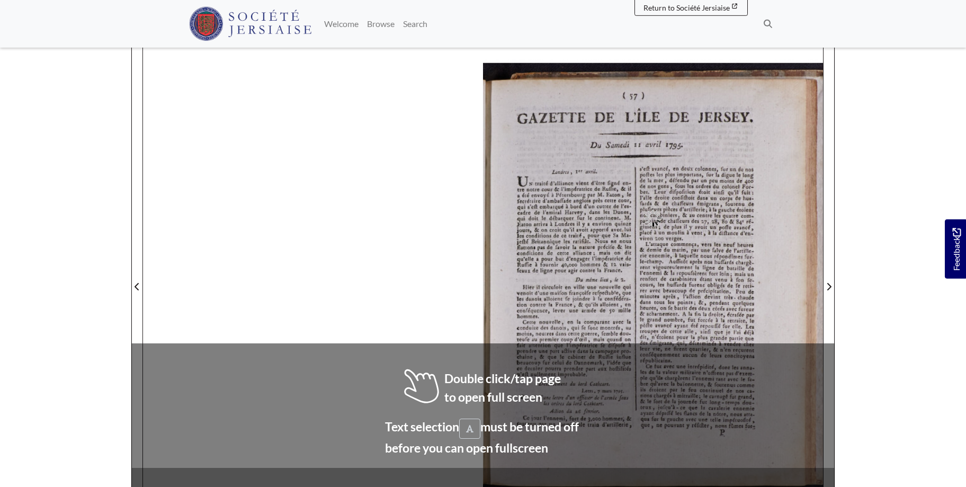
scroll to position [153, 0]
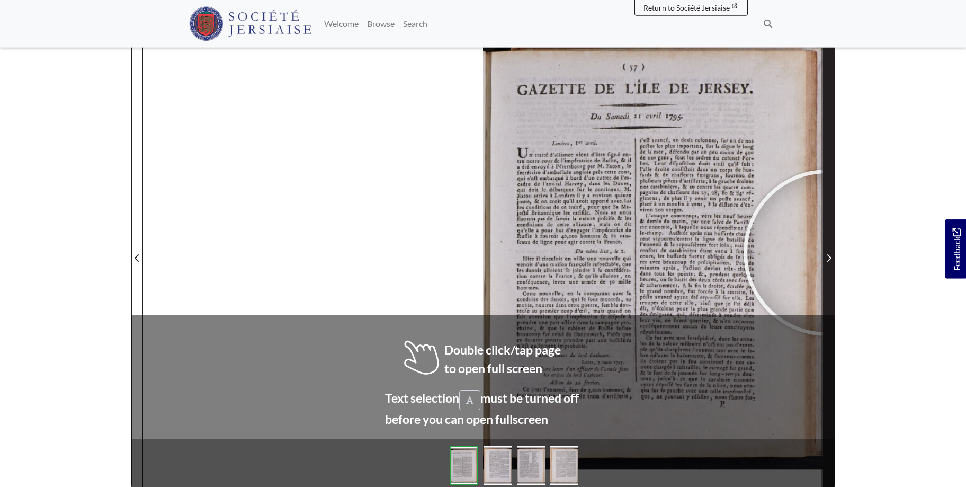
click at [827, 253] on span "Next Page" at bounding box center [828, 258] width 11 height 13
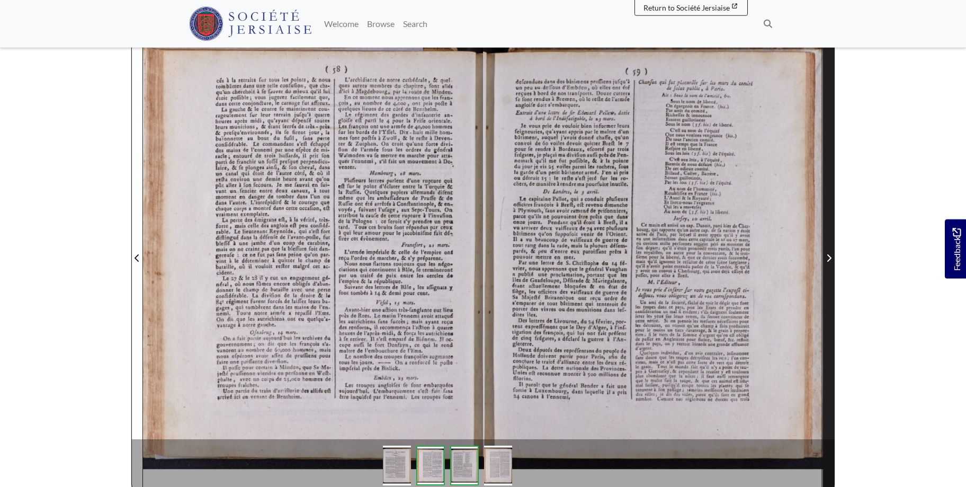
click at [830, 253] on span "Next Page" at bounding box center [828, 258] width 11 height 13
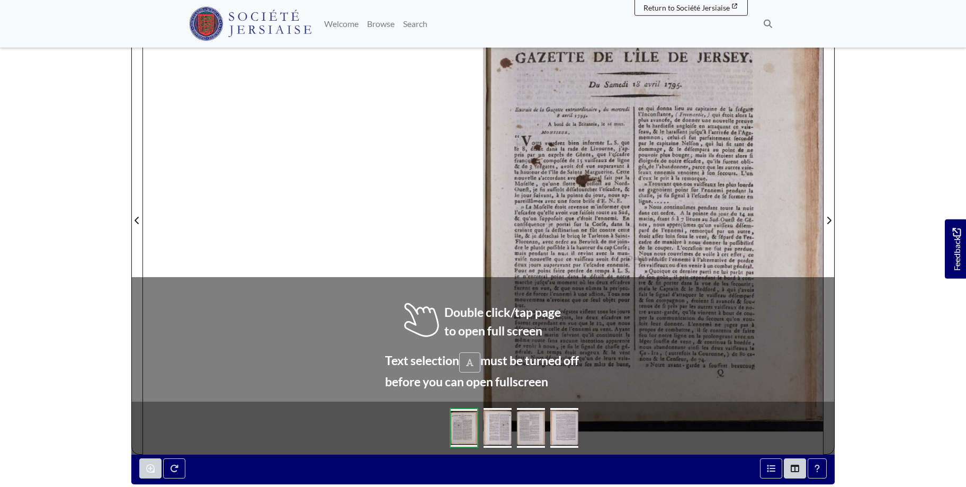
scroll to position [196, 0]
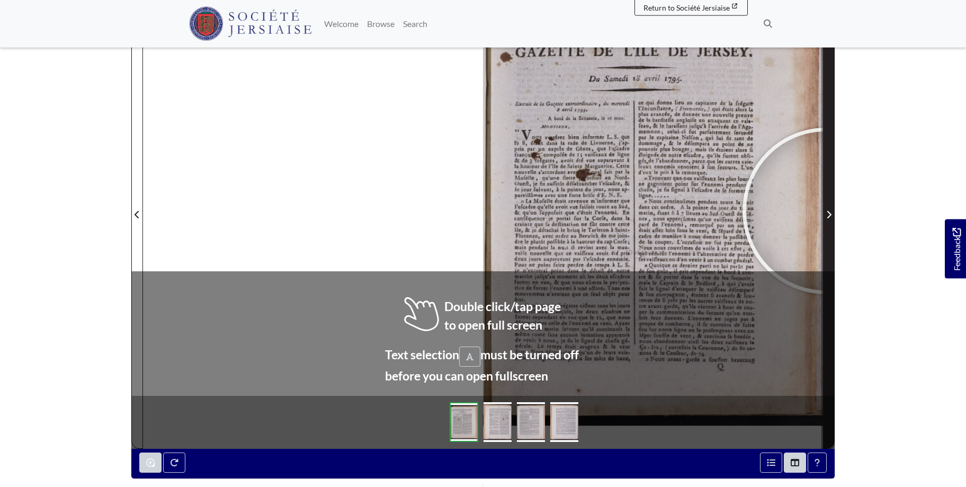
click at [826, 211] on span "Next Page" at bounding box center [828, 214] width 11 height 13
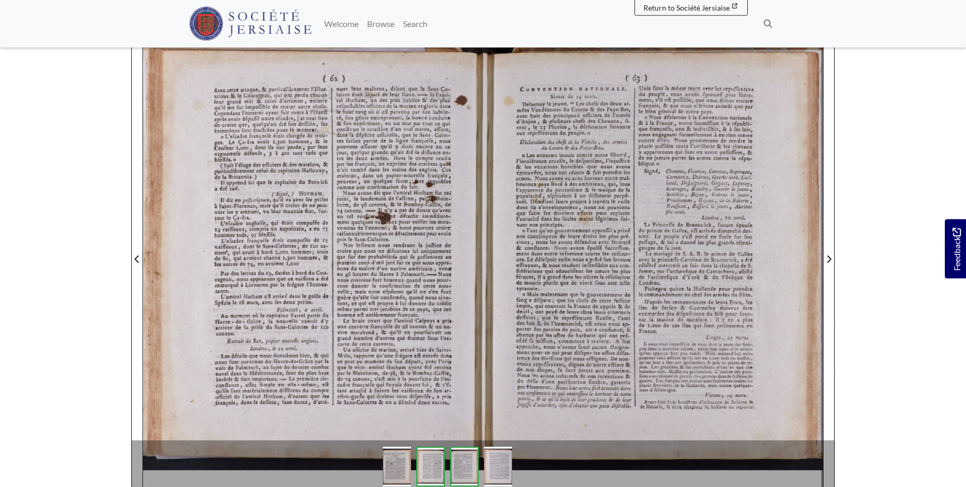
scroll to position [151, 0]
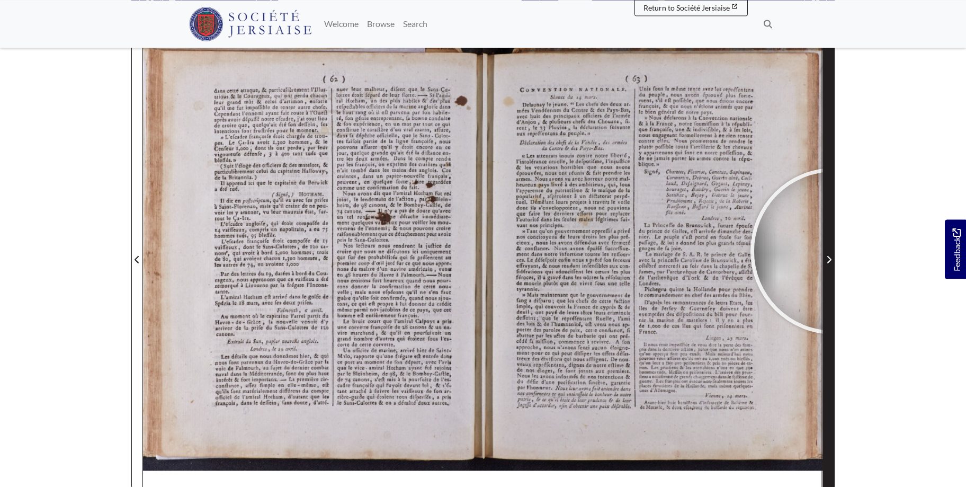
click at [834, 251] on span "Next Page" at bounding box center [828, 253] width 11 height 480
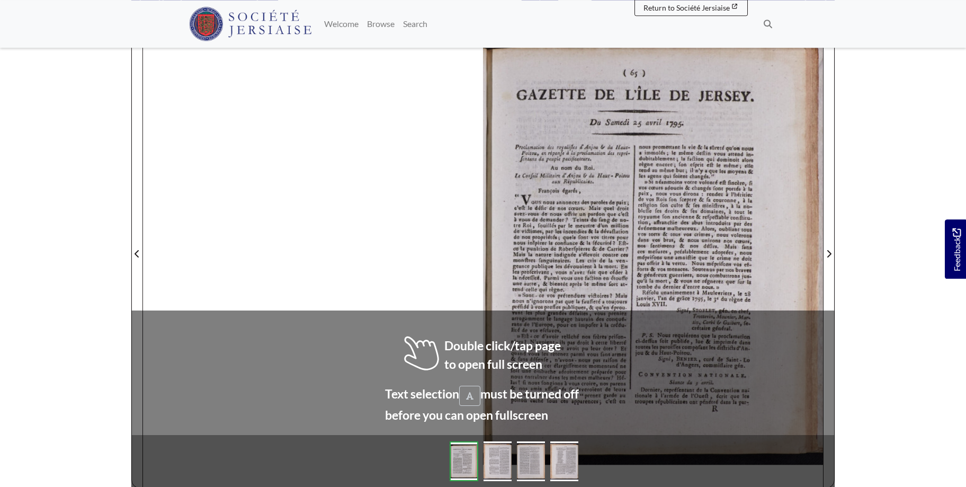
scroll to position [160, 0]
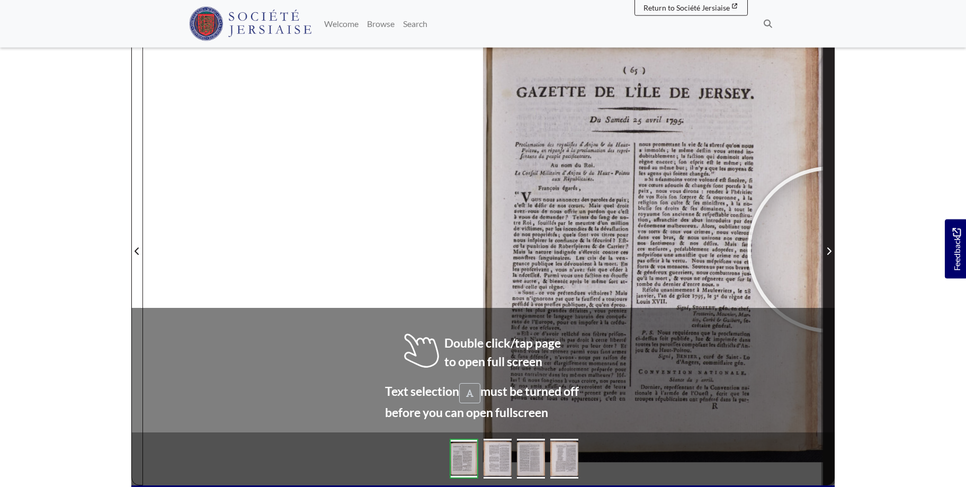
click at [830, 248] on icon "Next Page" at bounding box center [828, 251] width 5 height 8
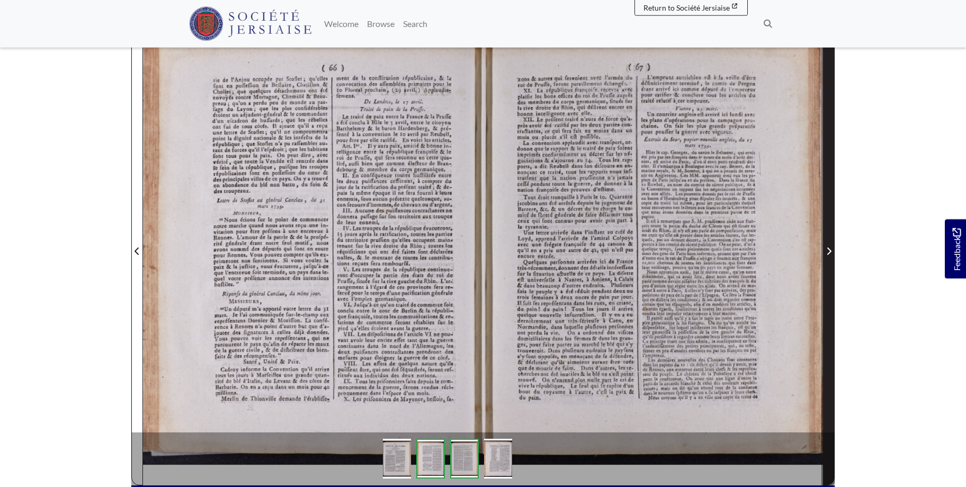
click at [830, 248] on icon "Next Page" at bounding box center [828, 251] width 5 height 8
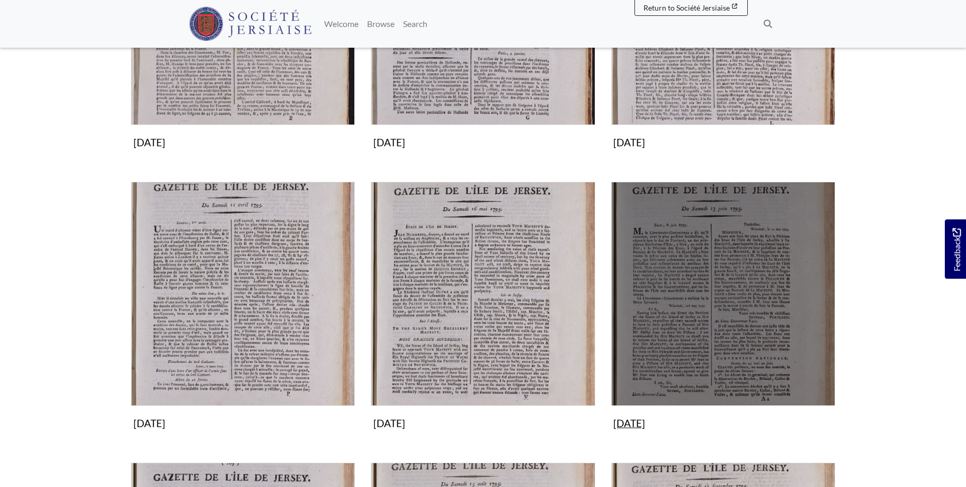
click at [710, 283] on img "Subcollection" at bounding box center [723, 294] width 224 height 224
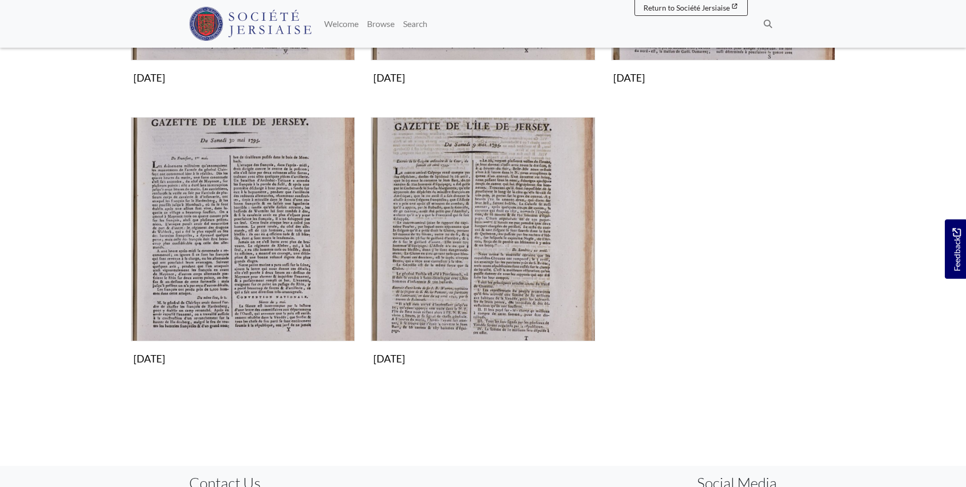
scroll to position [324, 0]
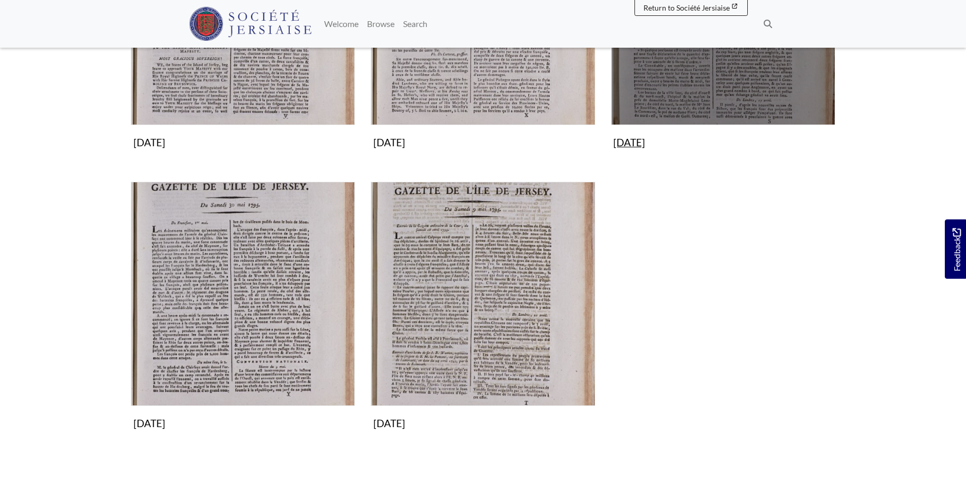
click at [717, 80] on img "Subcollection" at bounding box center [723, 13] width 224 height 224
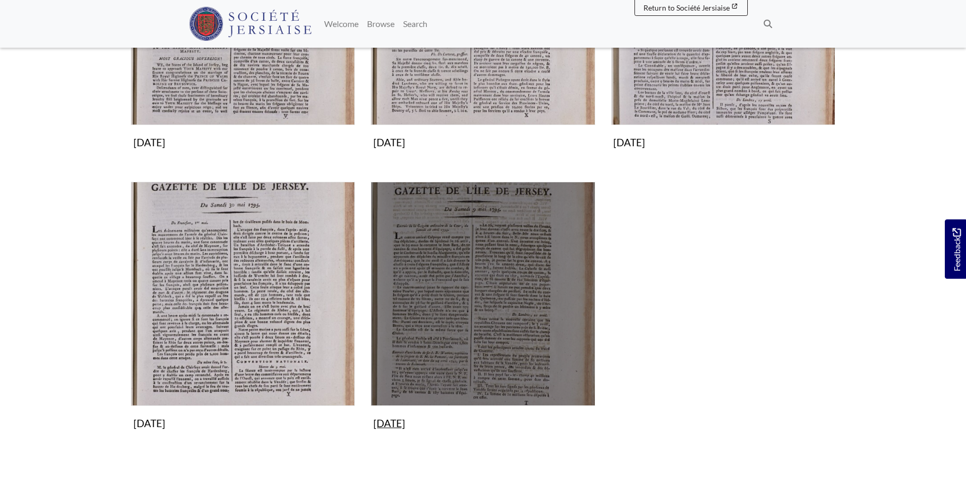
click at [513, 293] on img "Subcollection" at bounding box center [483, 294] width 224 height 224
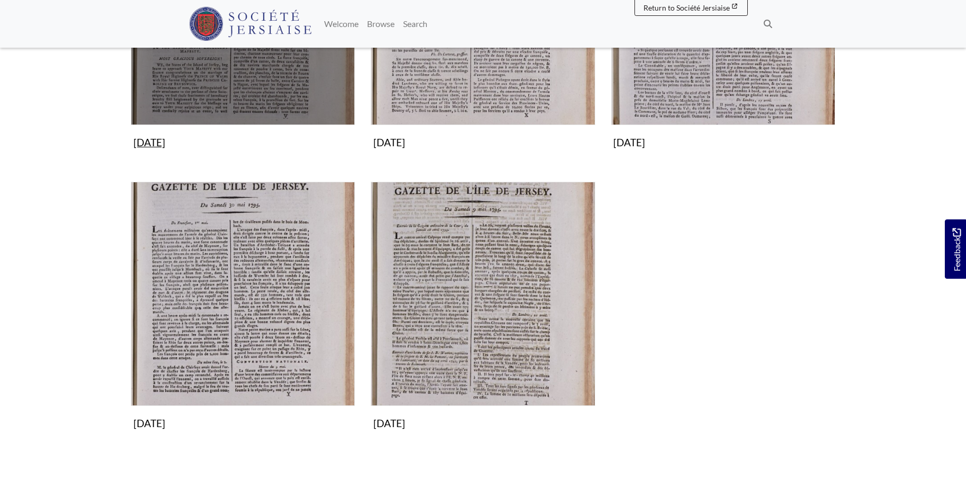
click at [266, 84] on img "Subcollection" at bounding box center [243, 13] width 224 height 224
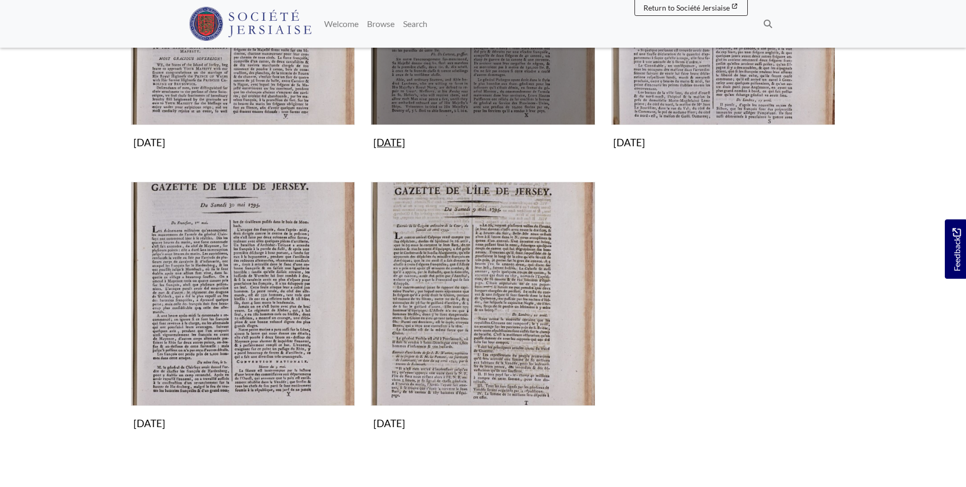
click at [467, 83] on img "Subcollection" at bounding box center [483, 13] width 224 height 224
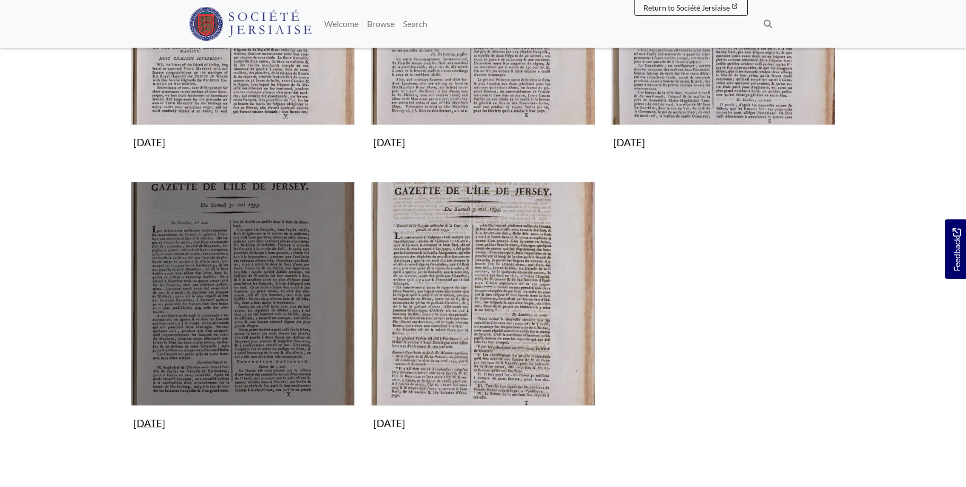
click at [258, 342] on img "Subcollection" at bounding box center [243, 294] width 224 height 224
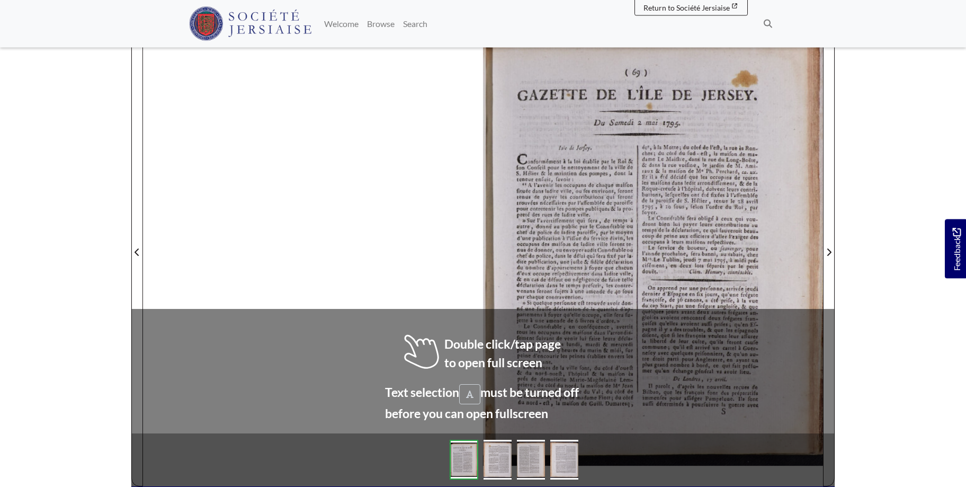
scroll to position [164, 0]
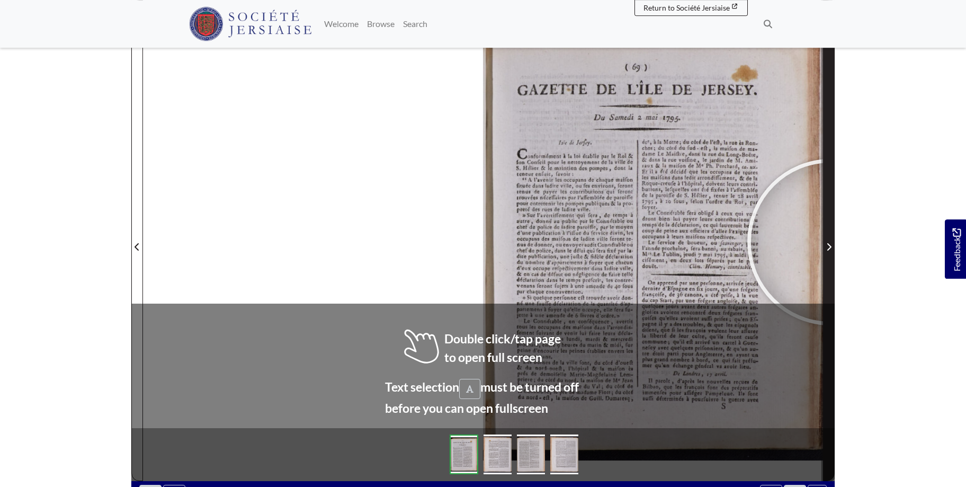
click at [830, 242] on span "Next Page" at bounding box center [828, 246] width 11 height 13
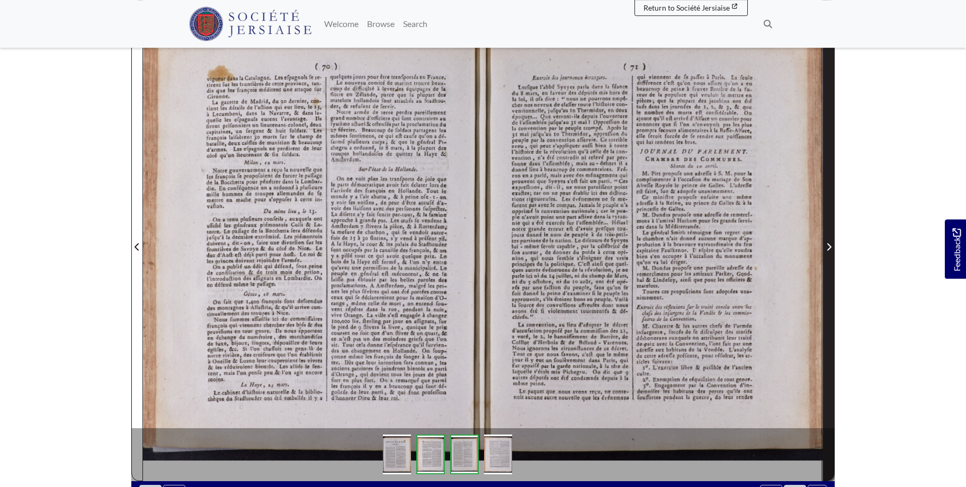
click at [829, 239] on span "Next Page" at bounding box center [828, 241] width 11 height 480
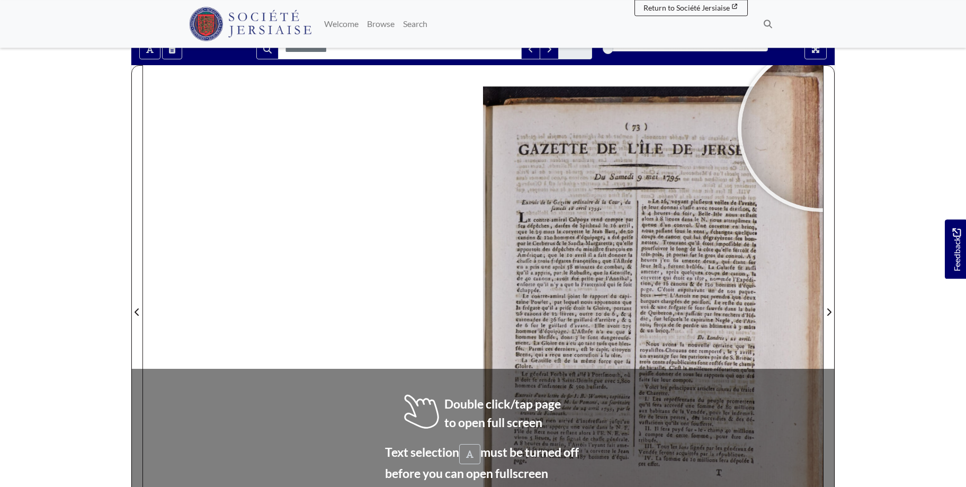
scroll to position [114, 0]
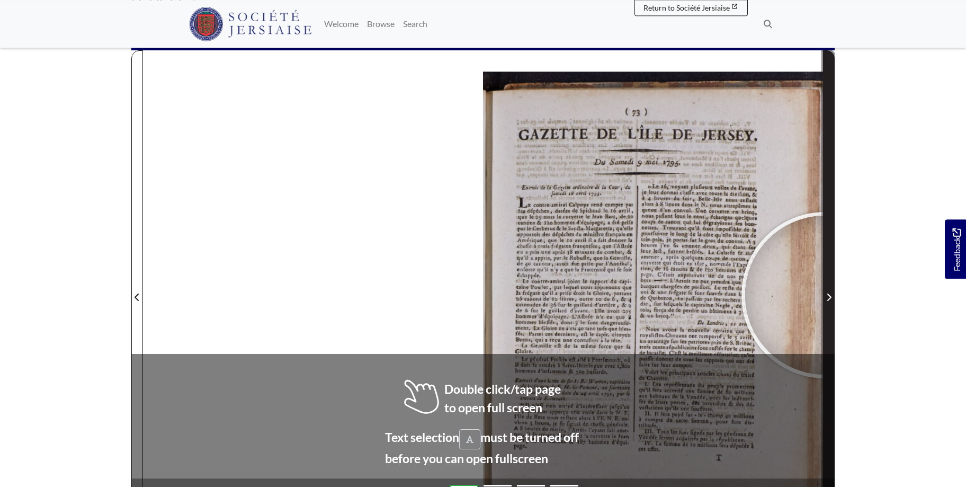
click at [825, 295] on span "Next Page" at bounding box center [828, 297] width 11 height 13
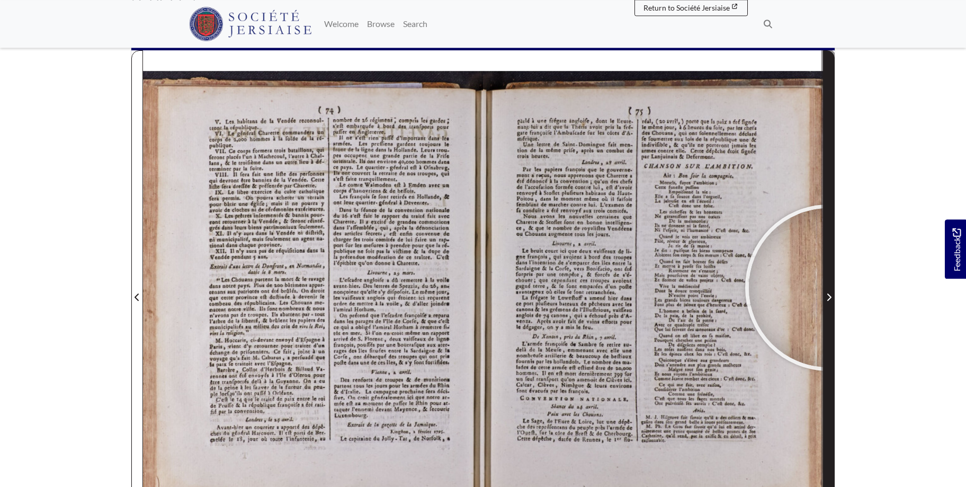
click at [828, 288] on span "Next Page" at bounding box center [828, 291] width 11 height 480
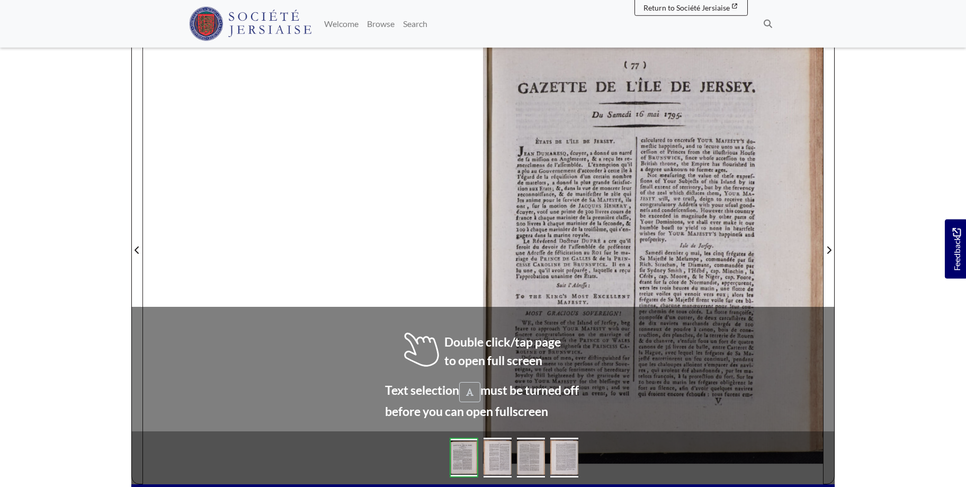
scroll to position [162, 0]
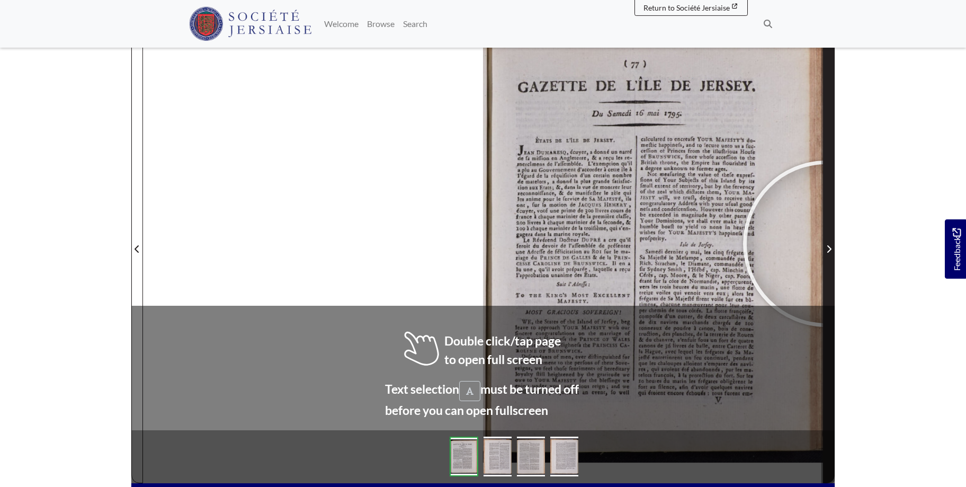
click at [826, 244] on span "Next Page" at bounding box center [828, 249] width 11 height 13
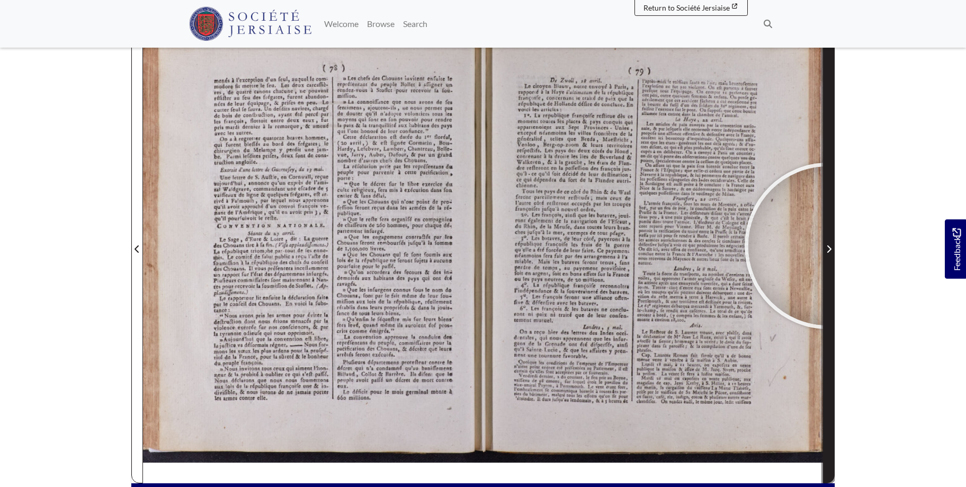
click at [828, 246] on icon "Next Page" at bounding box center [829, 248] width 4 height 7
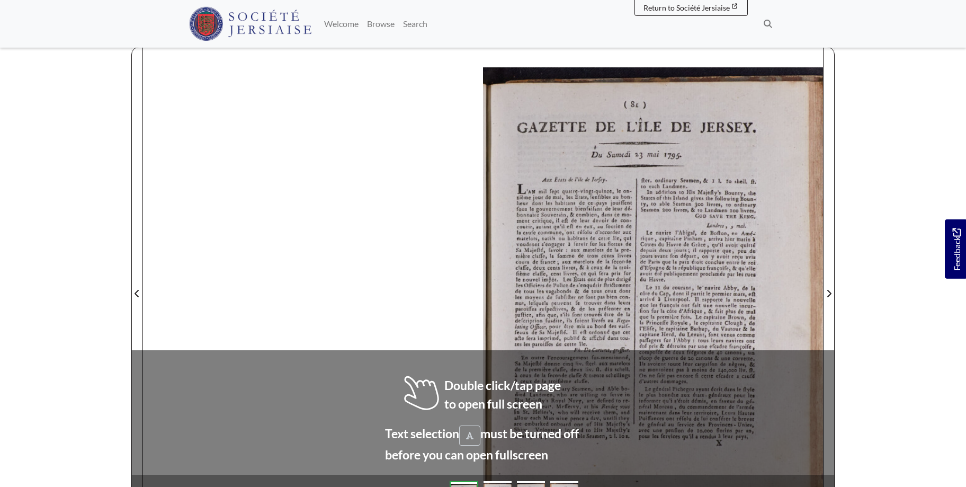
scroll to position [162, 0]
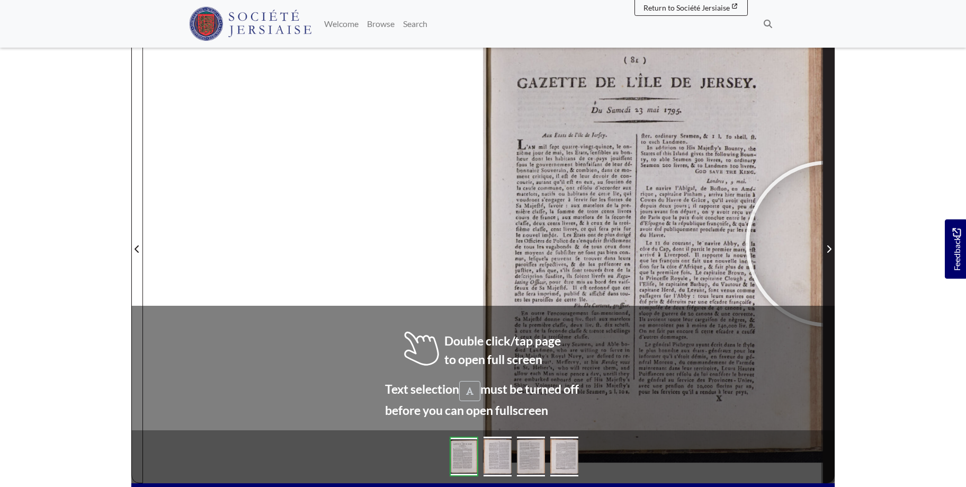
click at [829, 244] on span "Next Page" at bounding box center [828, 249] width 11 height 13
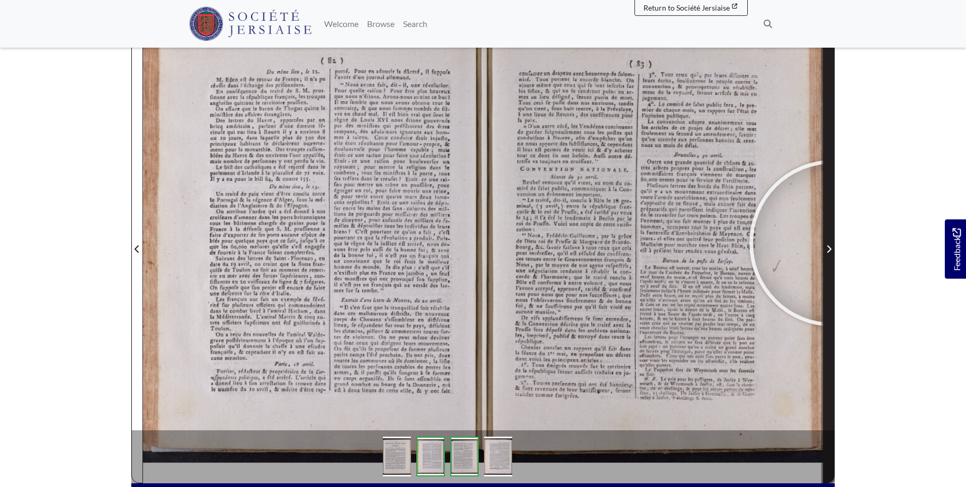
click at [832, 243] on span "Next Page" at bounding box center [828, 249] width 11 height 13
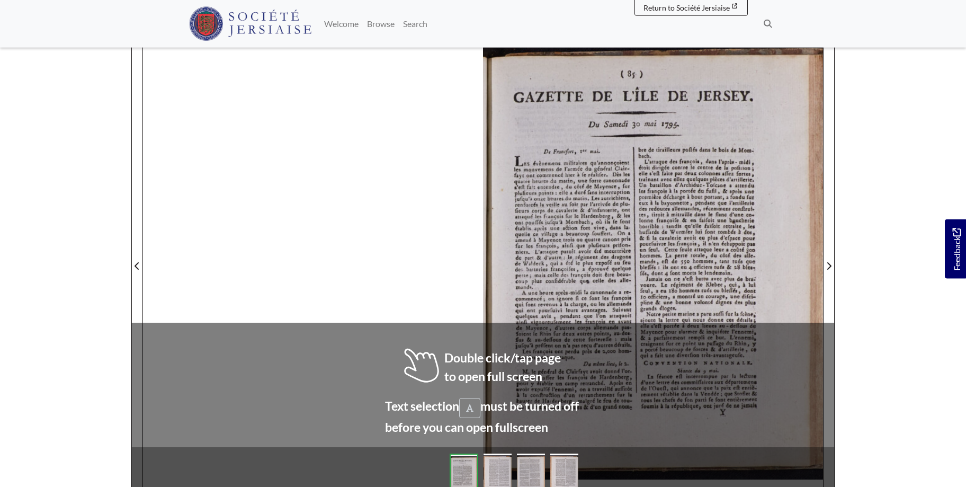
scroll to position [146, 0]
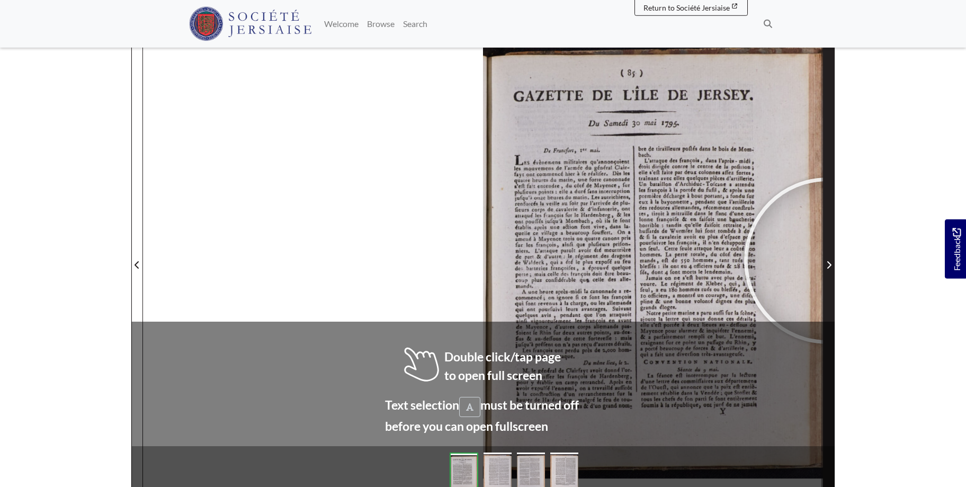
click at [827, 261] on span "Next Page" at bounding box center [828, 264] width 11 height 13
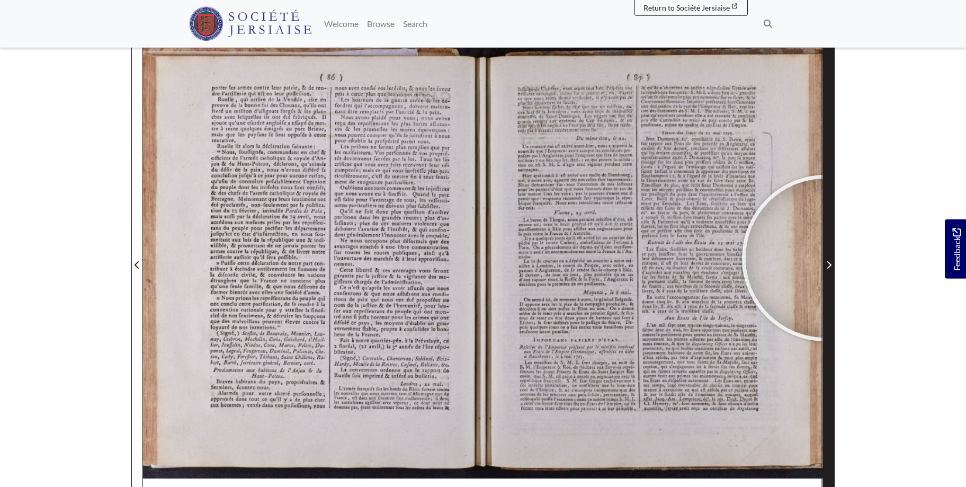
click at [825, 258] on span "Next Page" at bounding box center [828, 259] width 11 height 480
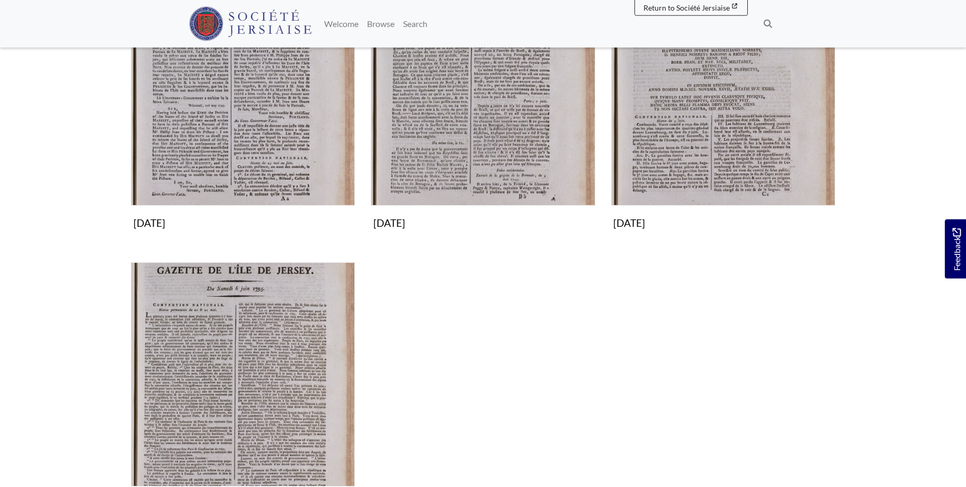
scroll to position [270, 0]
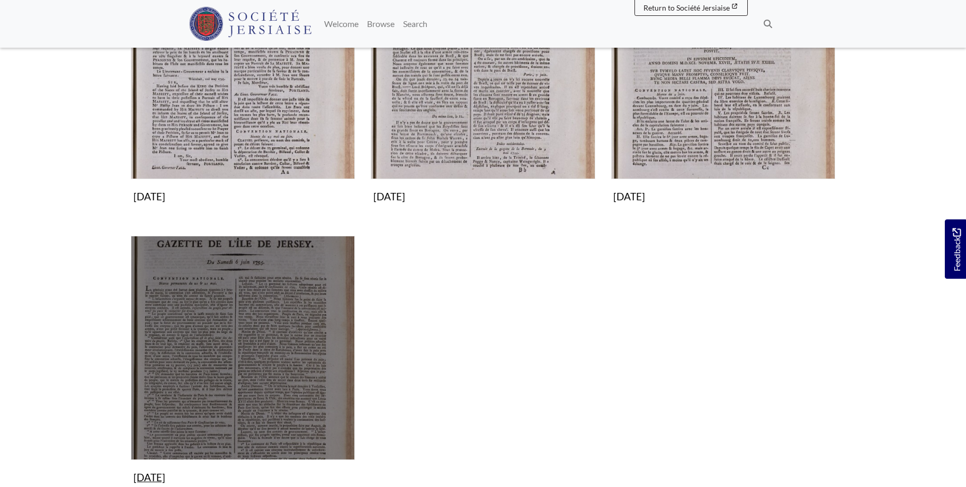
click at [254, 314] on img "Subcollection" at bounding box center [243, 348] width 224 height 224
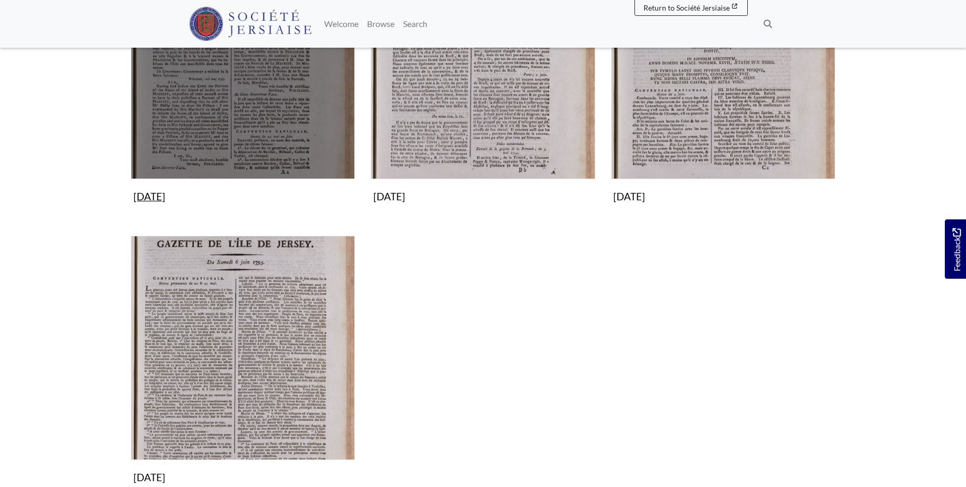
click at [254, 110] on img "Subcollection" at bounding box center [243, 67] width 224 height 224
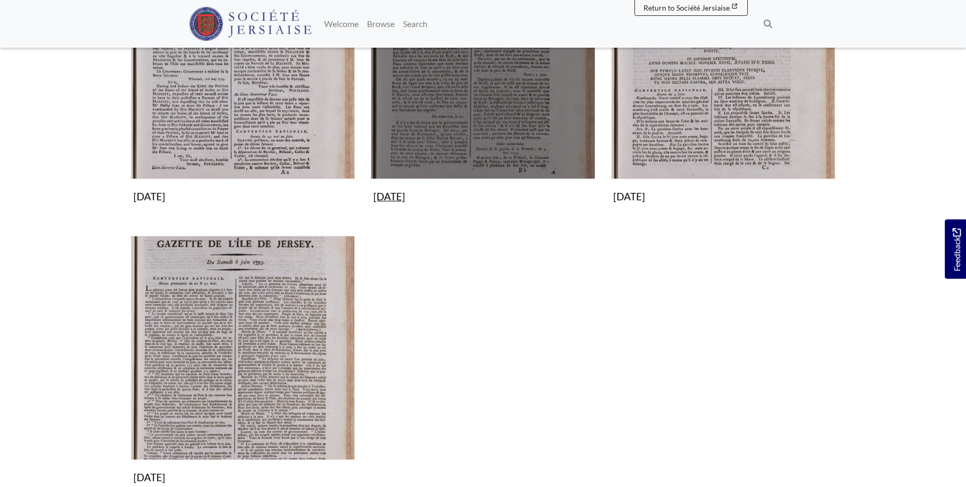
click at [454, 109] on img "Subcollection" at bounding box center [483, 67] width 224 height 224
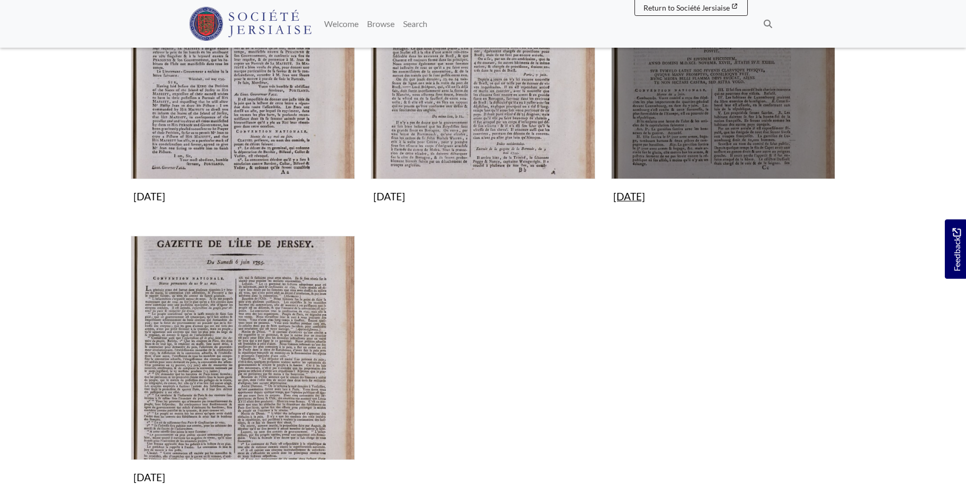
click at [753, 91] on img "Subcollection" at bounding box center [723, 67] width 224 height 224
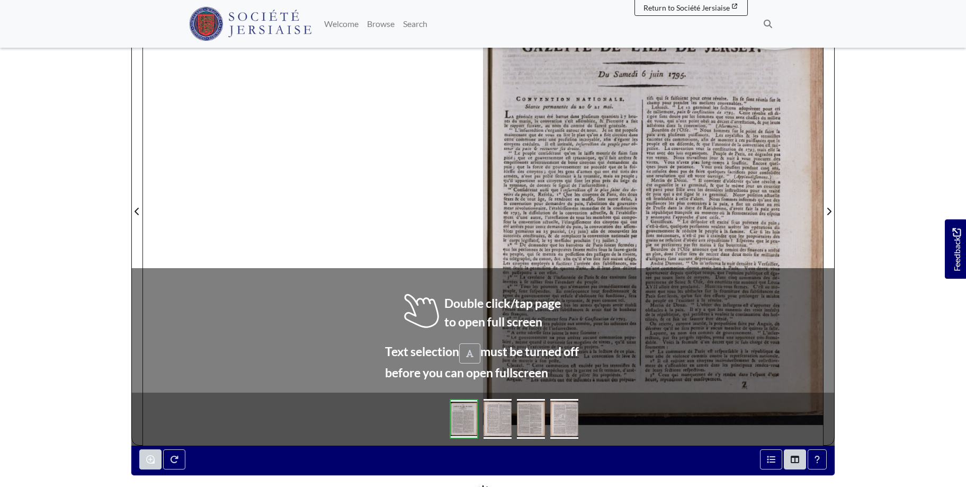
scroll to position [205, 0]
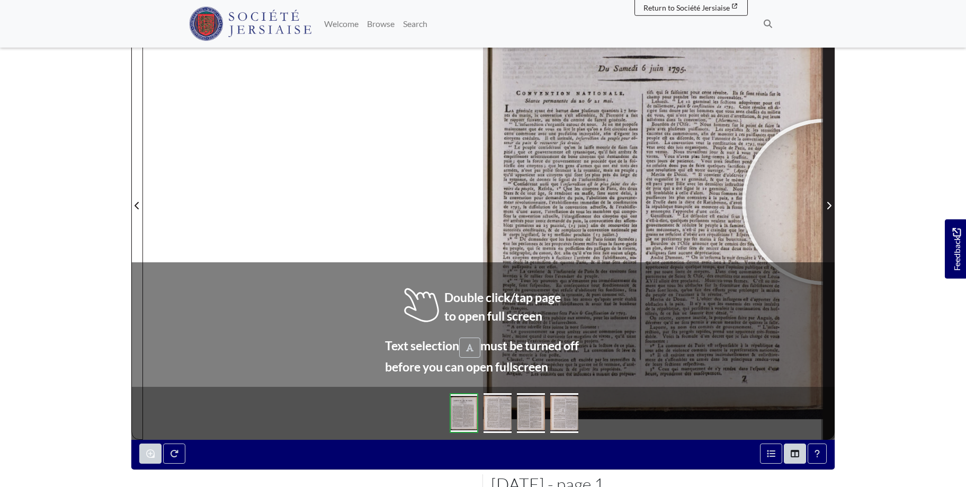
click at [826, 201] on span "Next Page" at bounding box center [828, 205] width 11 height 13
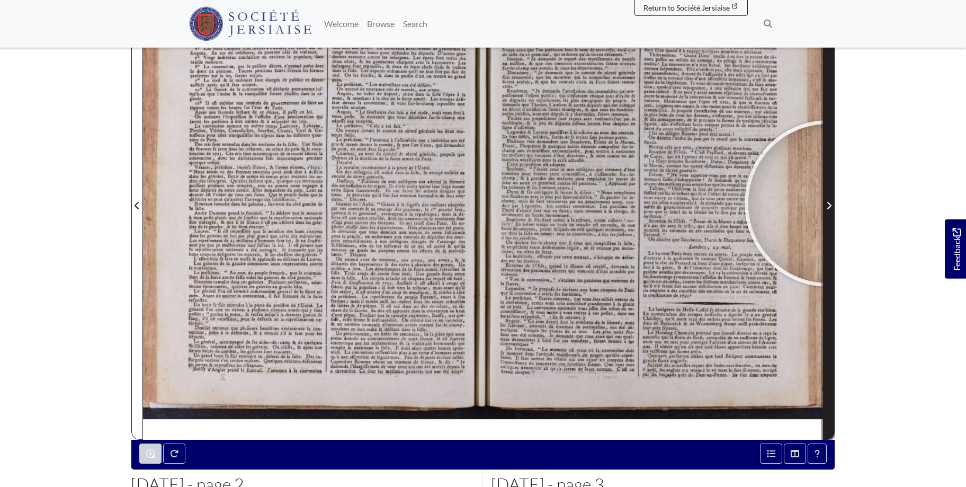
click at [828, 203] on icon "Next Page" at bounding box center [829, 205] width 4 height 7
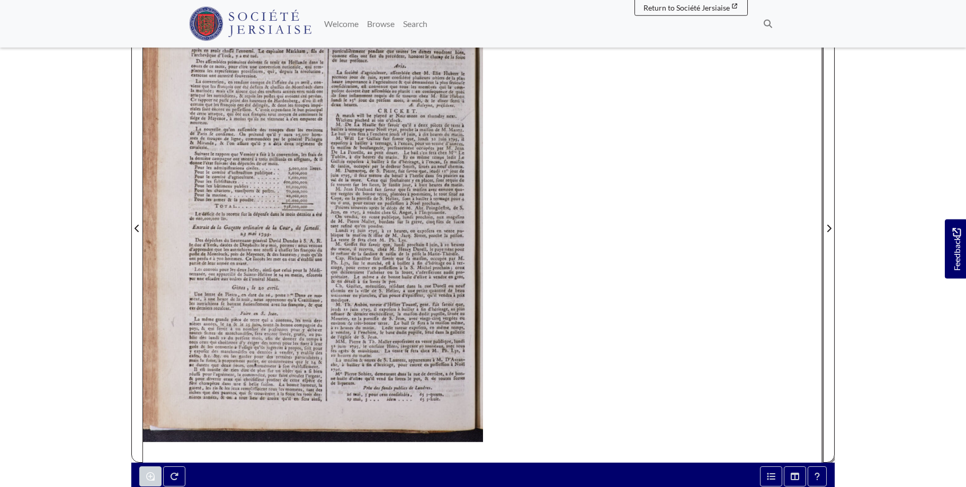
scroll to position [172, 0]
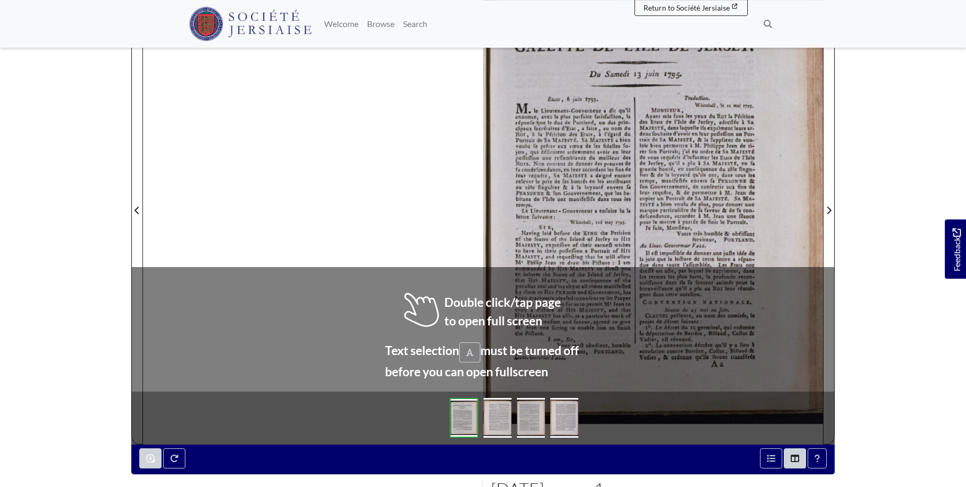
scroll to position [211, 0]
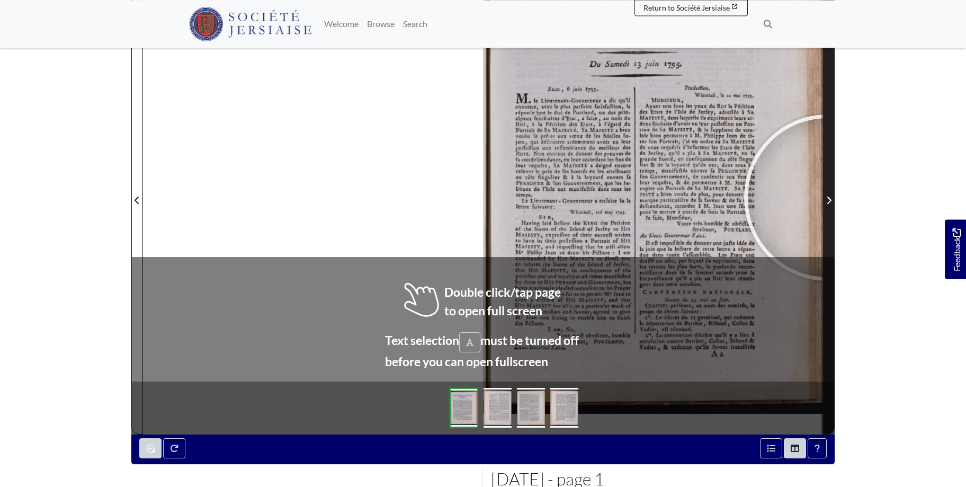
click at [827, 198] on icon "Next Page" at bounding box center [828, 200] width 5 height 8
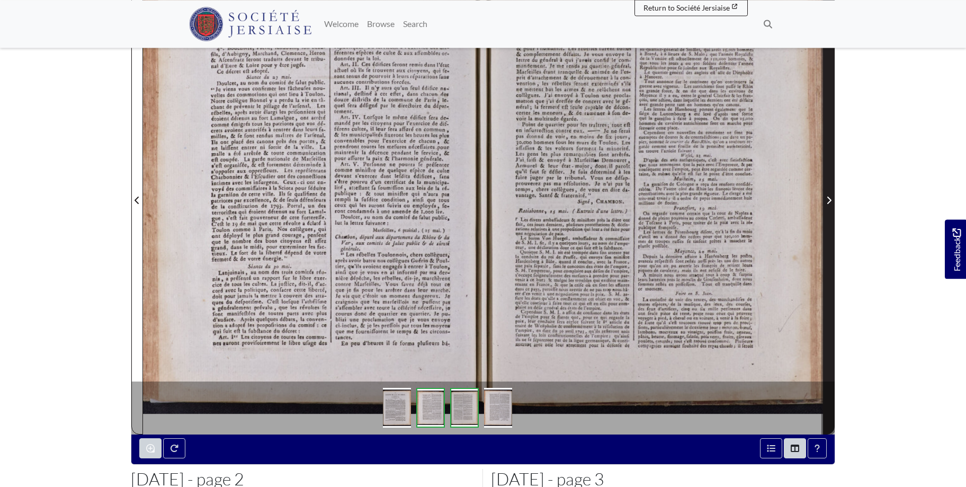
click at [830, 194] on span "Next Page" at bounding box center [828, 200] width 11 height 13
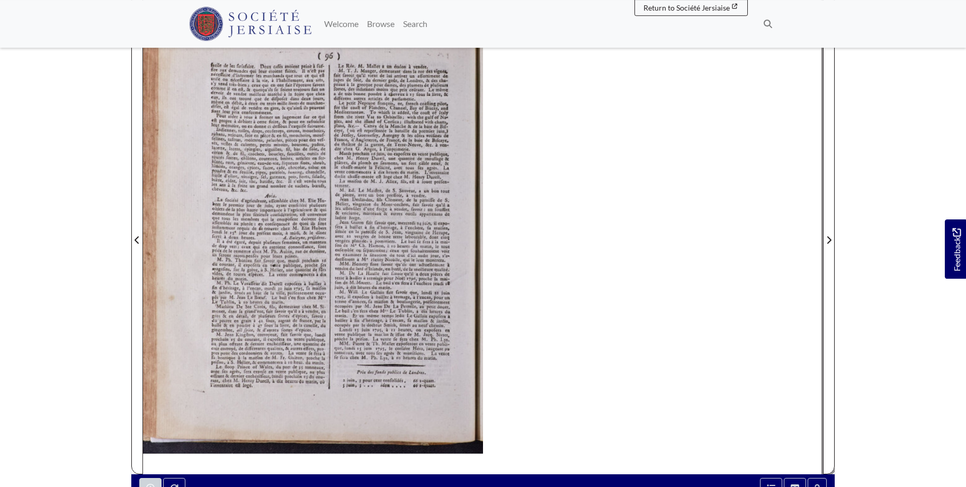
scroll to position [161, 0]
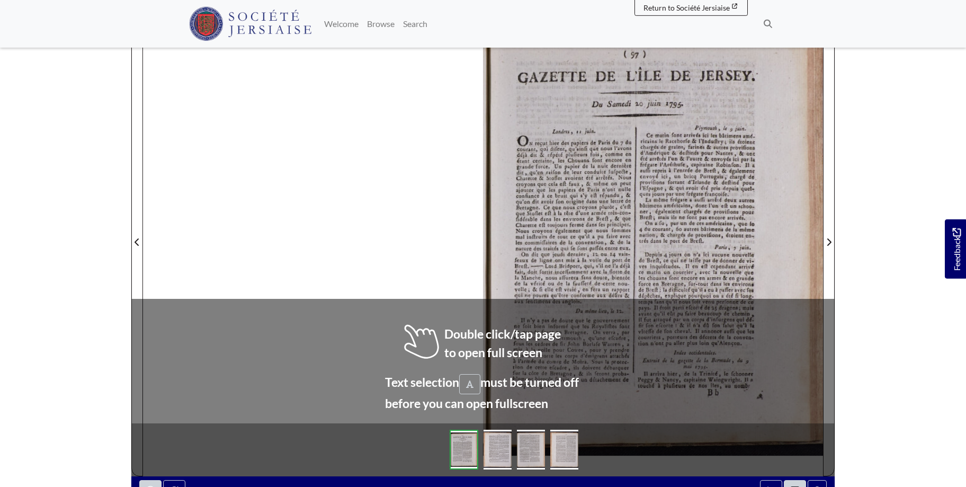
scroll to position [170, 0]
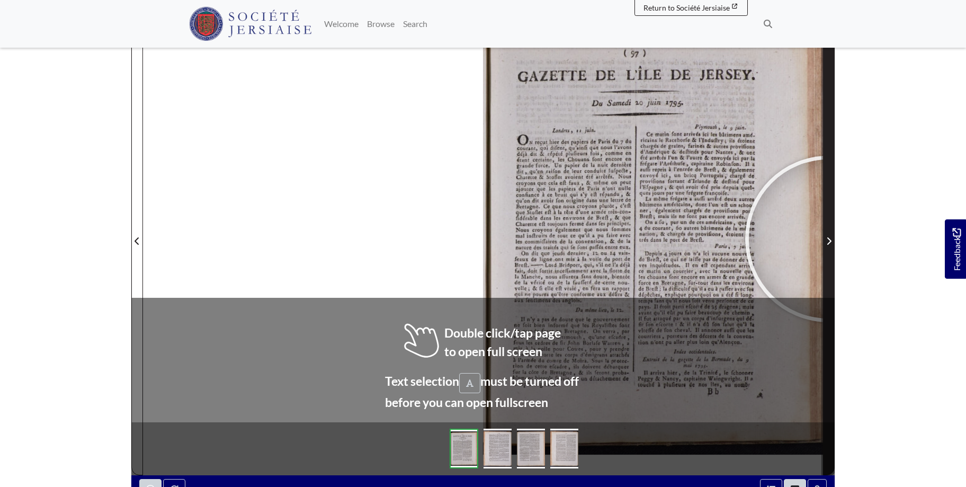
click at [828, 239] on icon "Next Page" at bounding box center [829, 240] width 4 height 7
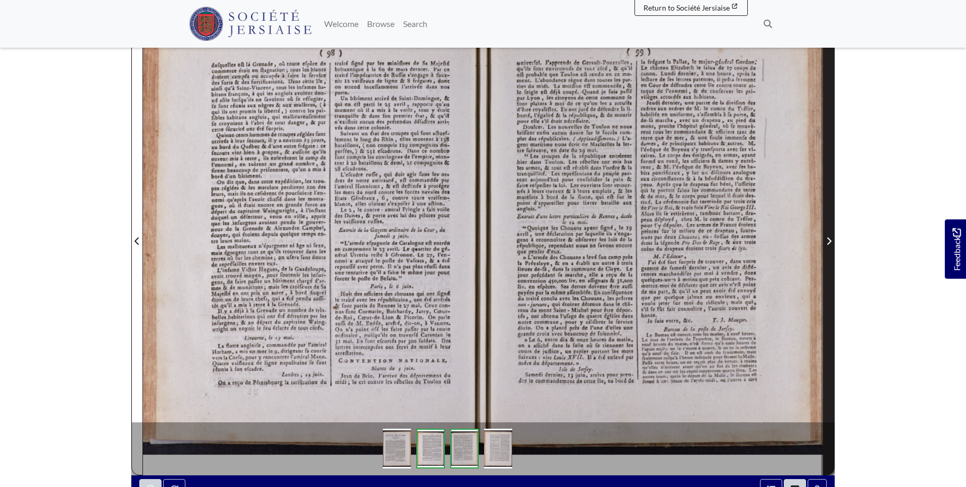
click at [829, 239] on icon "Next Page" at bounding box center [829, 240] width 4 height 7
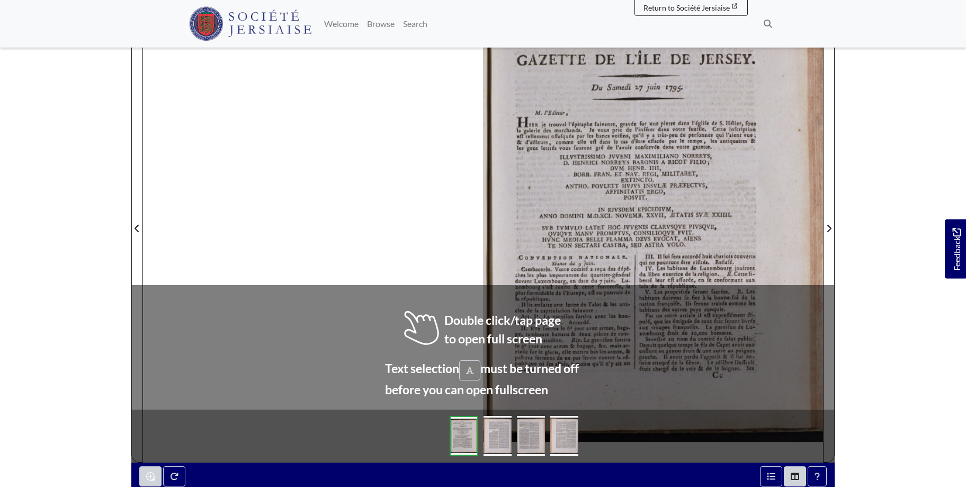
scroll to position [177, 0]
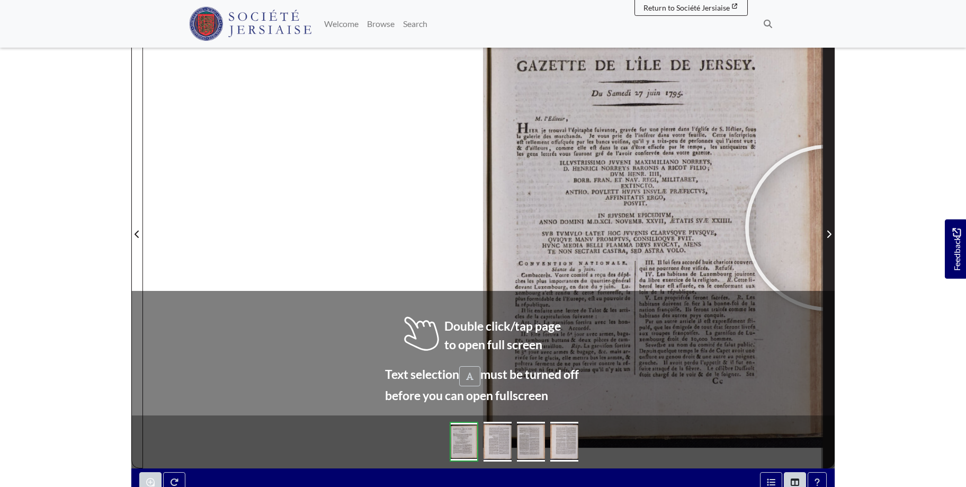
click at [828, 228] on span "Next Page" at bounding box center [828, 228] width 11 height 480
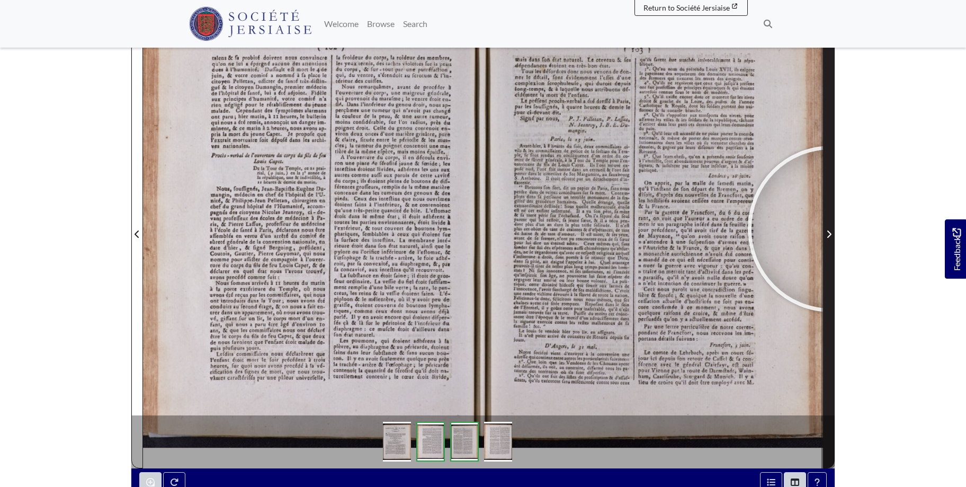
click at [831, 229] on span "Next Page" at bounding box center [828, 234] width 11 height 13
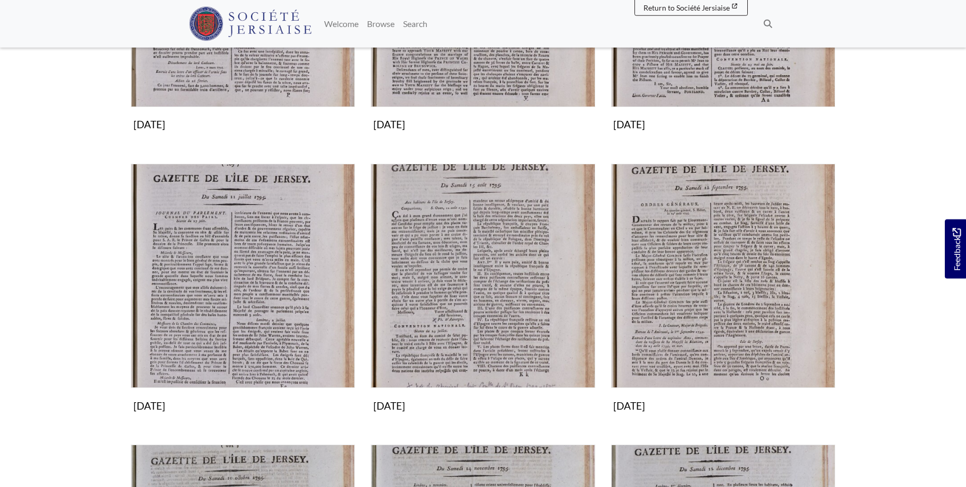
scroll to position [648, 0]
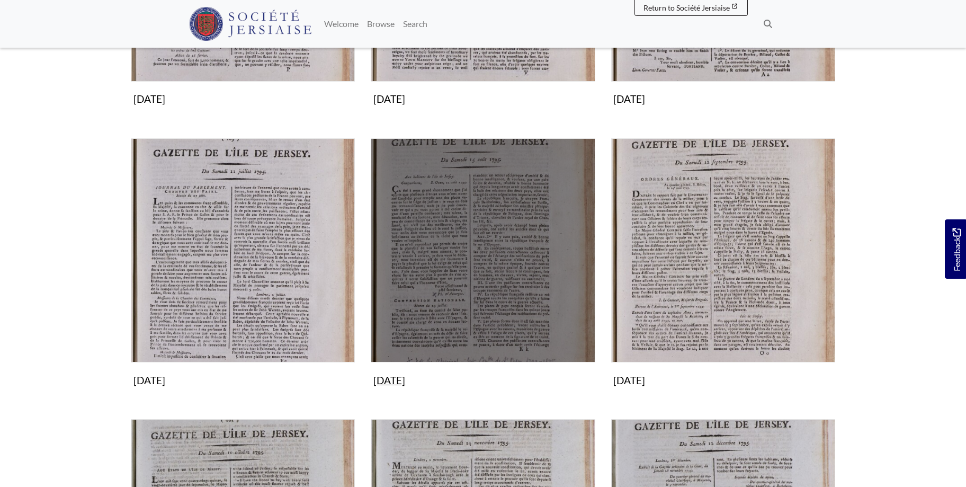
click at [450, 277] on img "Subcollection" at bounding box center [483, 250] width 224 height 224
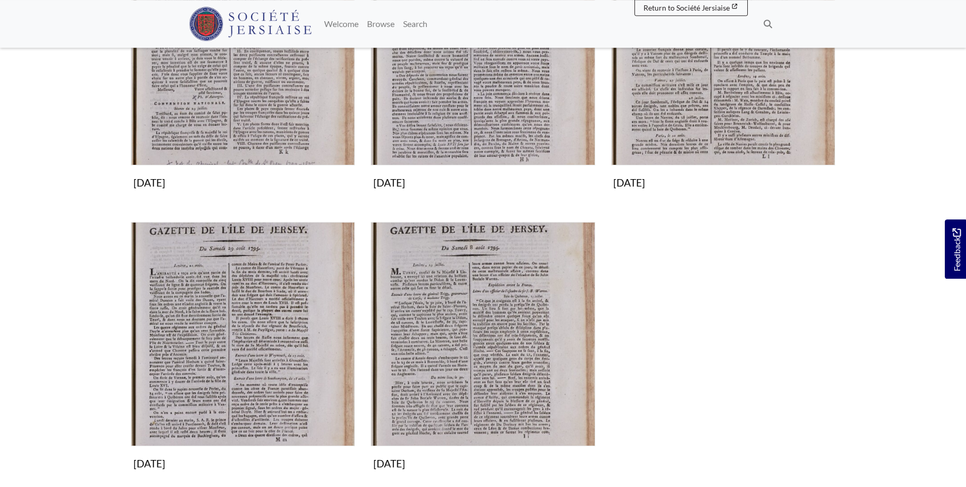
scroll to position [285, 0]
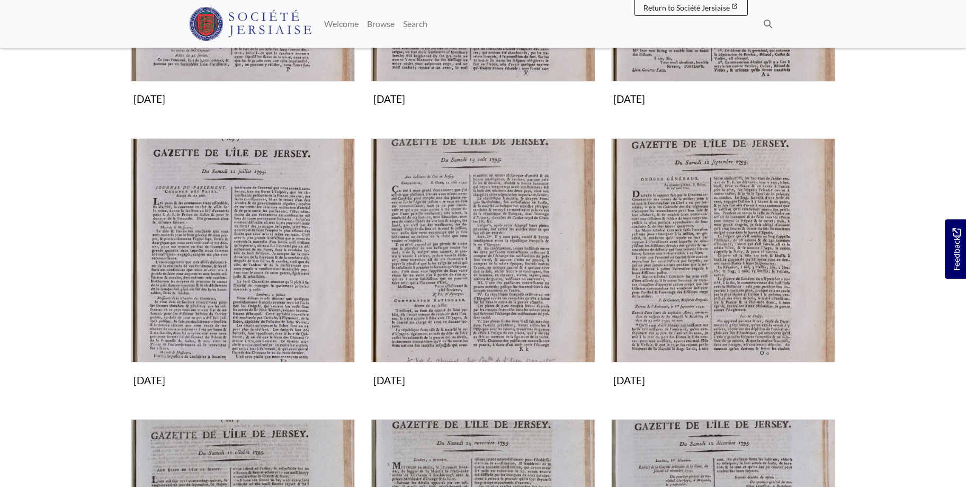
scroll to position [648, 0]
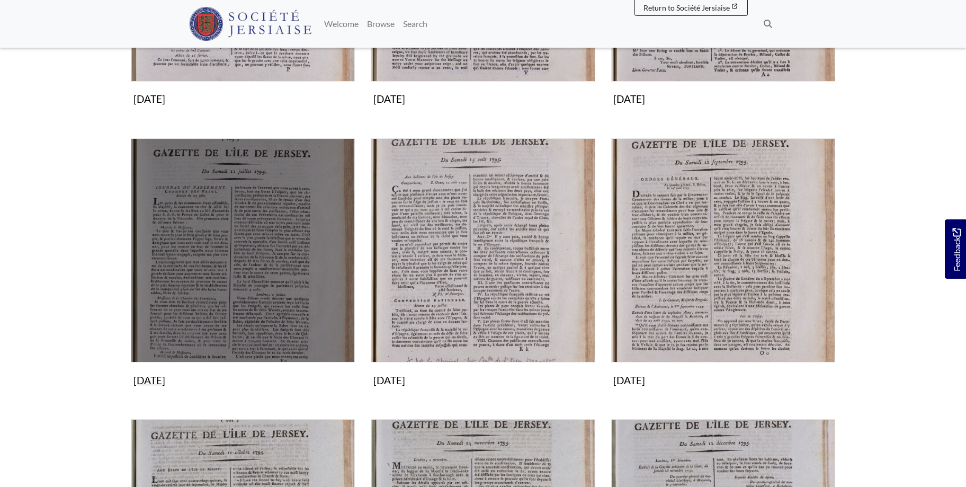
click at [271, 237] on img "Subcollection" at bounding box center [243, 250] width 224 height 224
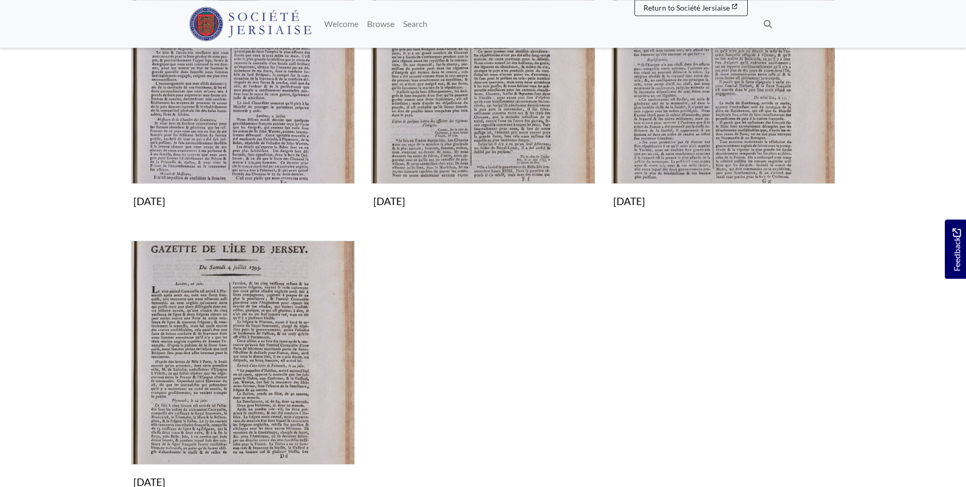
scroll to position [266, 0]
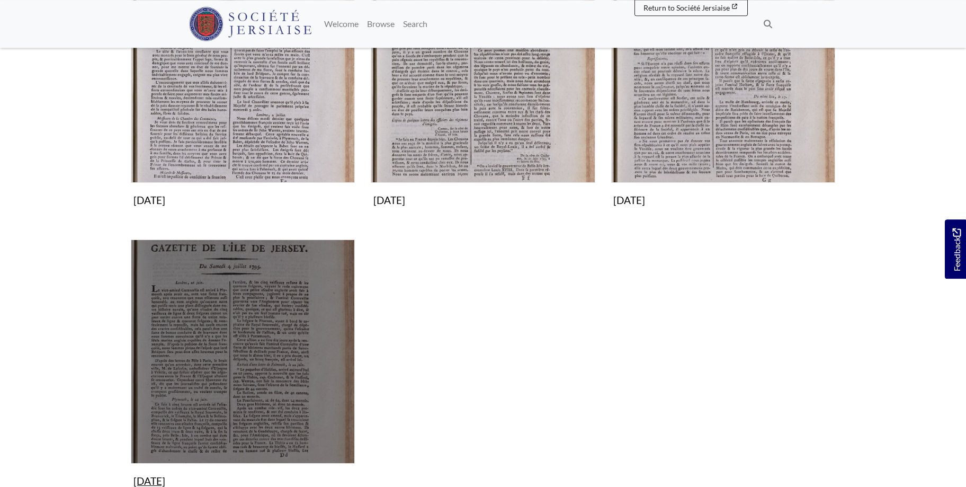
drag, startPoint x: 259, startPoint y: 364, endPoint x: 282, endPoint y: 344, distance: 30.0
click at [263, 364] on img "Subcollection" at bounding box center [243, 351] width 224 height 224
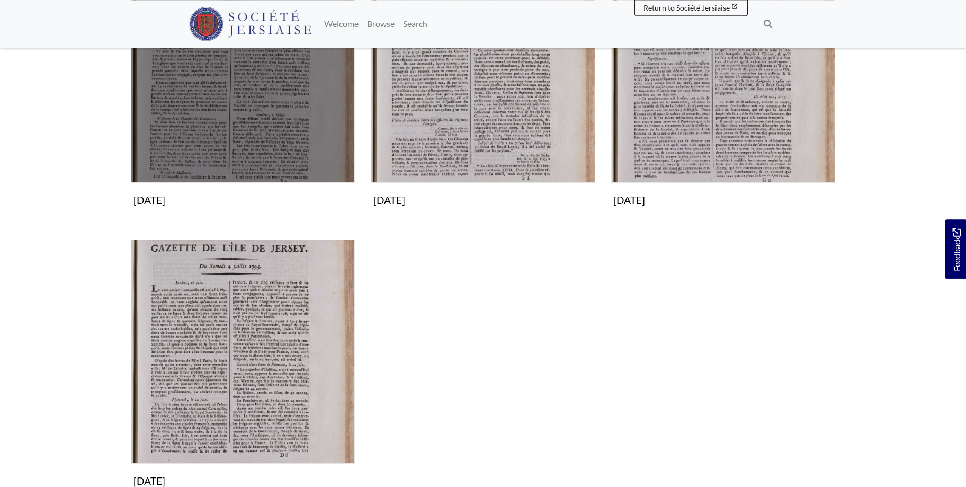
click at [234, 102] on img "Subcollection" at bounding box center [243, 71] width 224 height 224
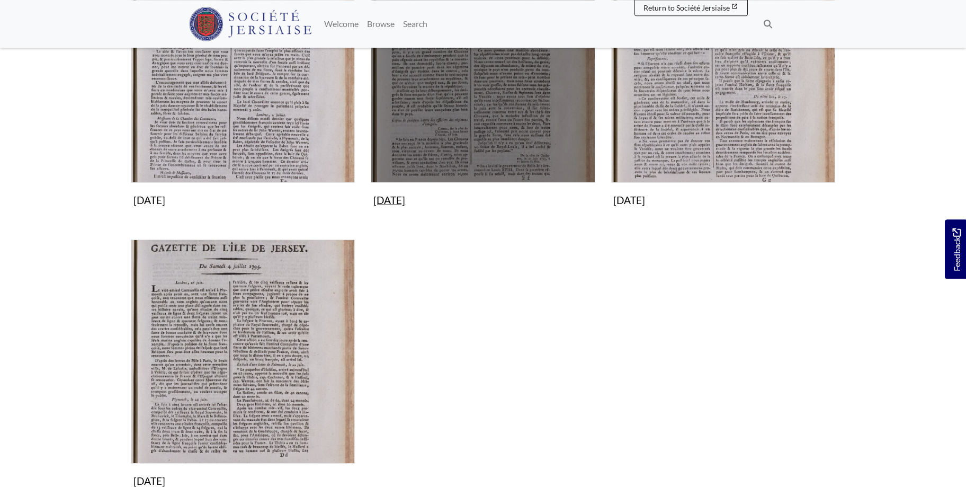
click at [496, 72] on img "Subcollection" at bounding box center [483, 71] width 224 height 224
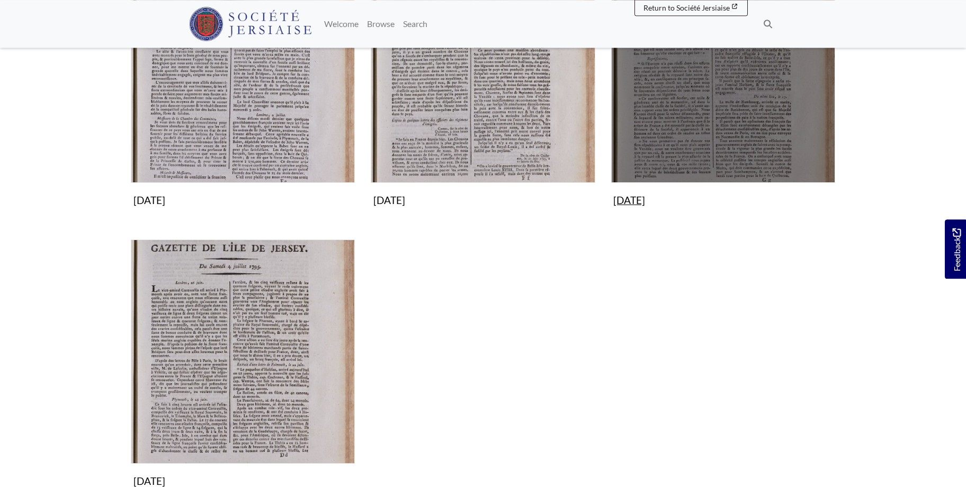
click at [726, 119] on img "Subcollection" at bounding box center [723, 71] width 224 height 224
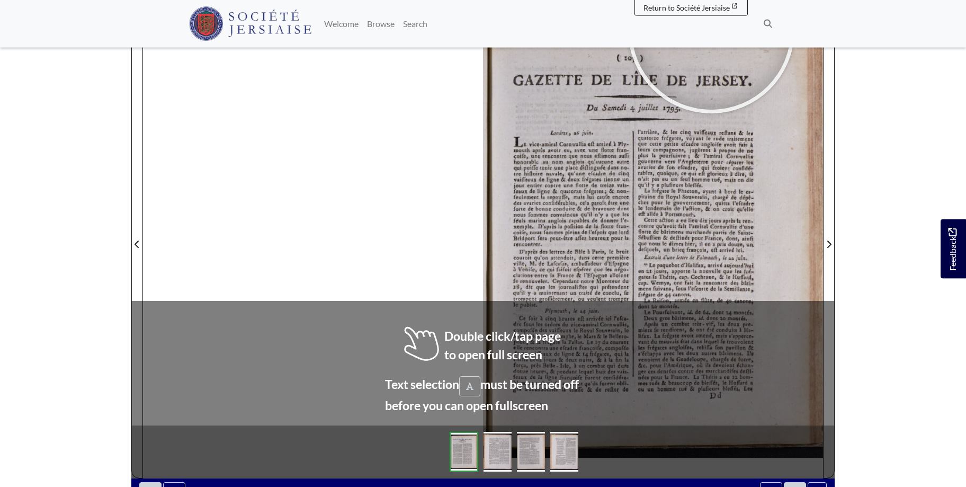
scroll to position [183, 0]
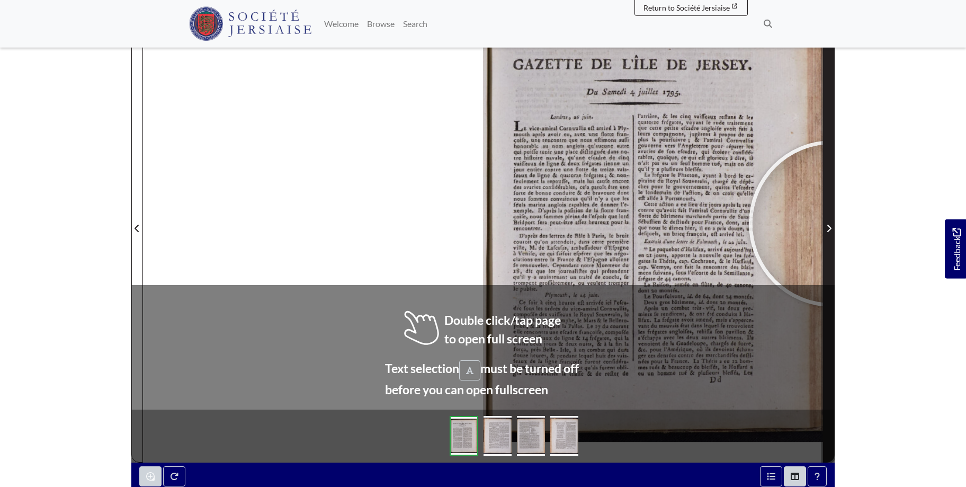
click at [832, 223] on span "Next Page" at bounding box center [828, 228] width 11 height 13
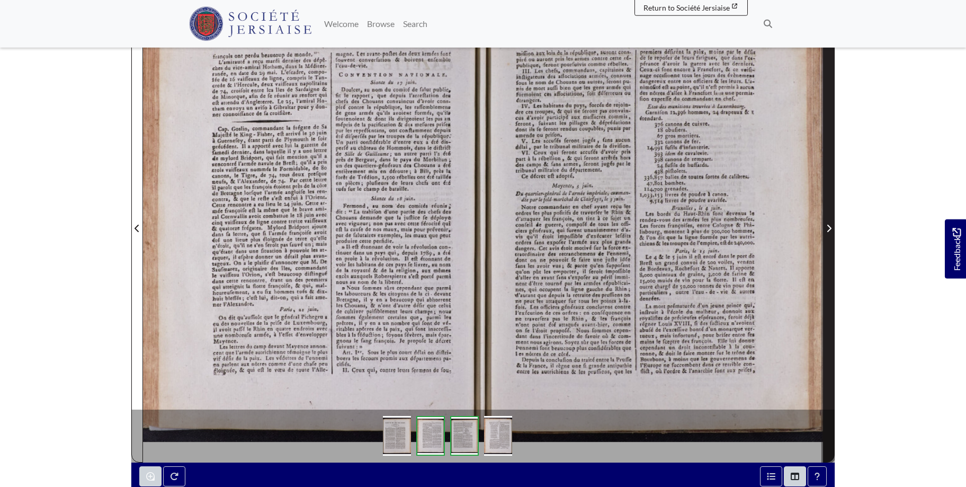
click at [832, 223] on span "Next Page" at bounding box center [828, 228] width 11 height 13
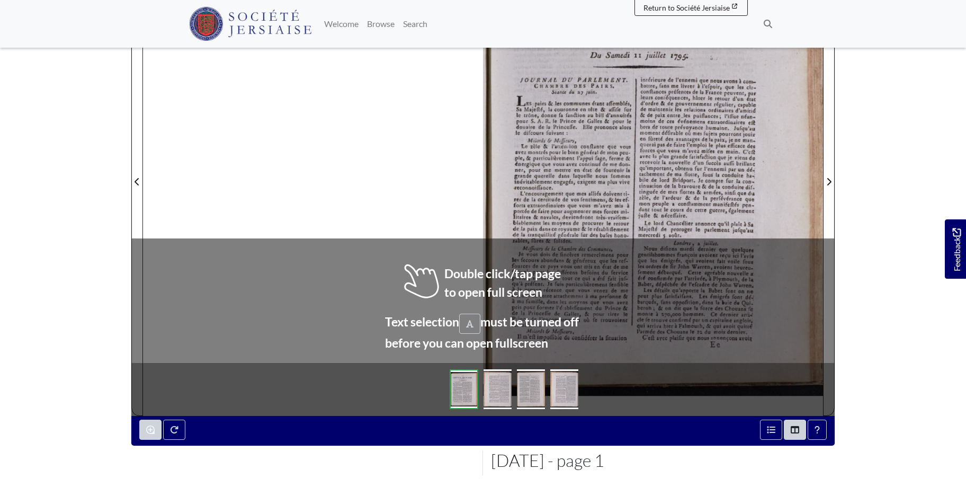
scroll to position [232, 0]
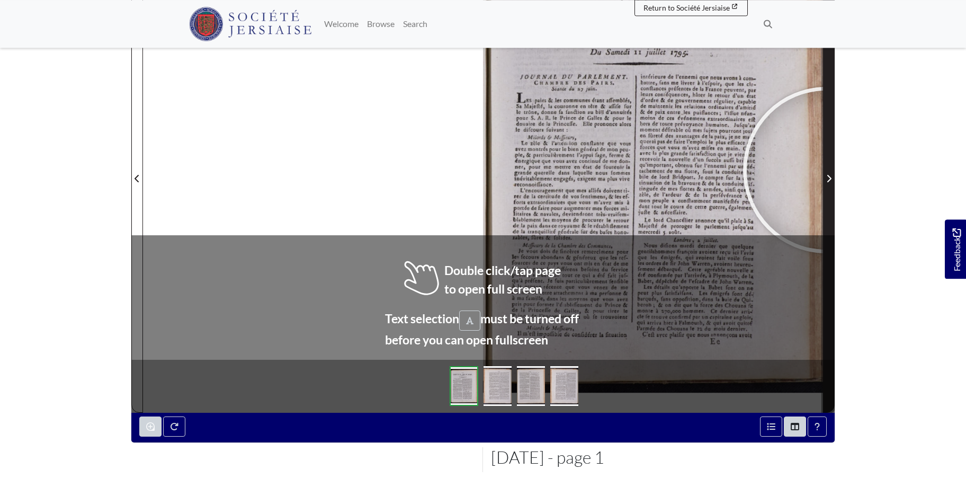
click at [826, 170] on span "Next Page" at bounding box center [828, 172] width 11 height 480
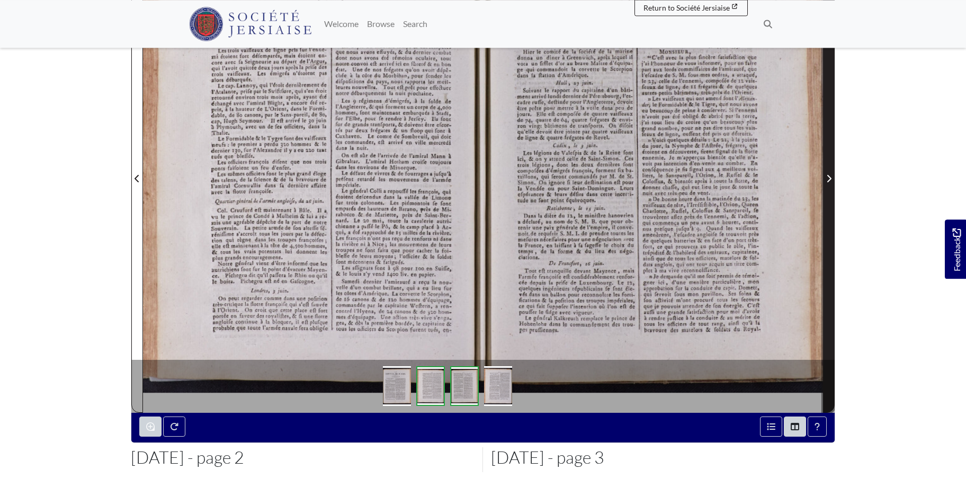
click at [825, 171] on span "Next Page" at bounding box center [828, 172] width 11 height 480
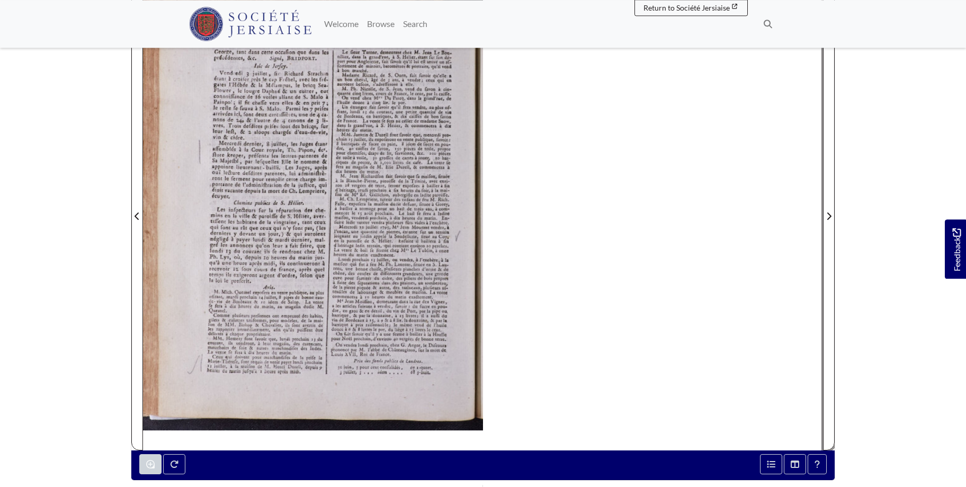
scroll to position [173, 0]
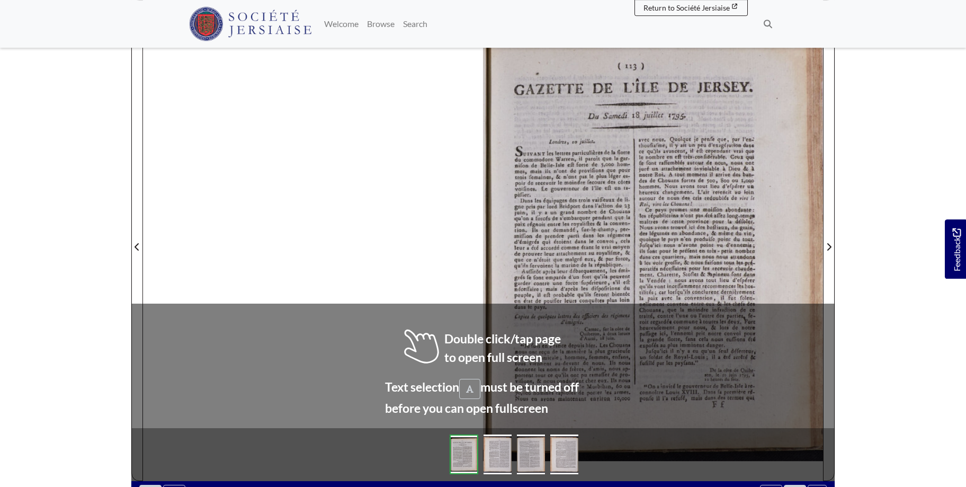
scroll to position [170, 0]
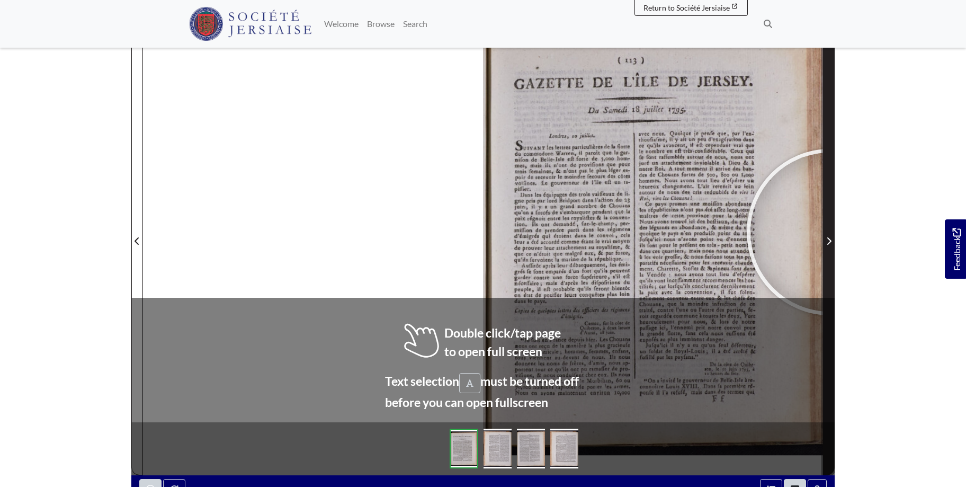
click at [830, 232] on span "Next Page" at bounding box center [828, 235] width 11 height 480
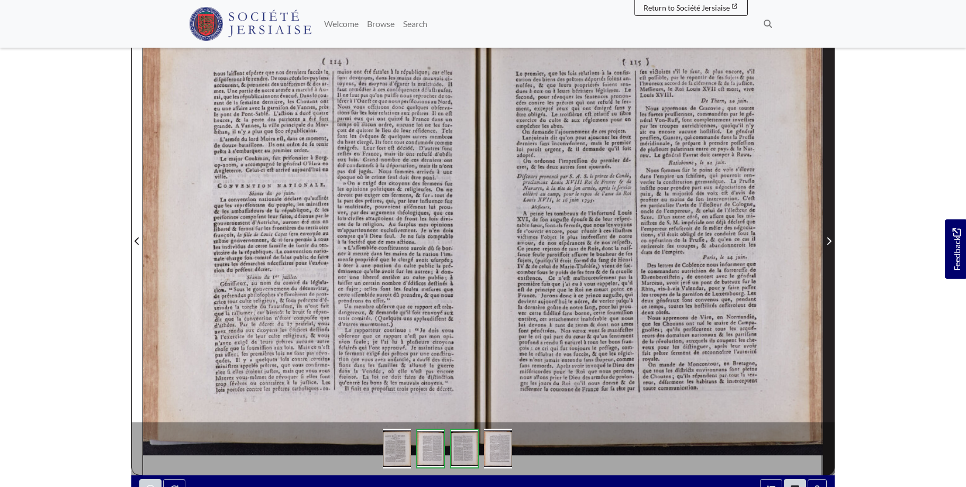
click at [829, 232] on span "Next Page" at bounding box center [828, 235] width 11 height 480
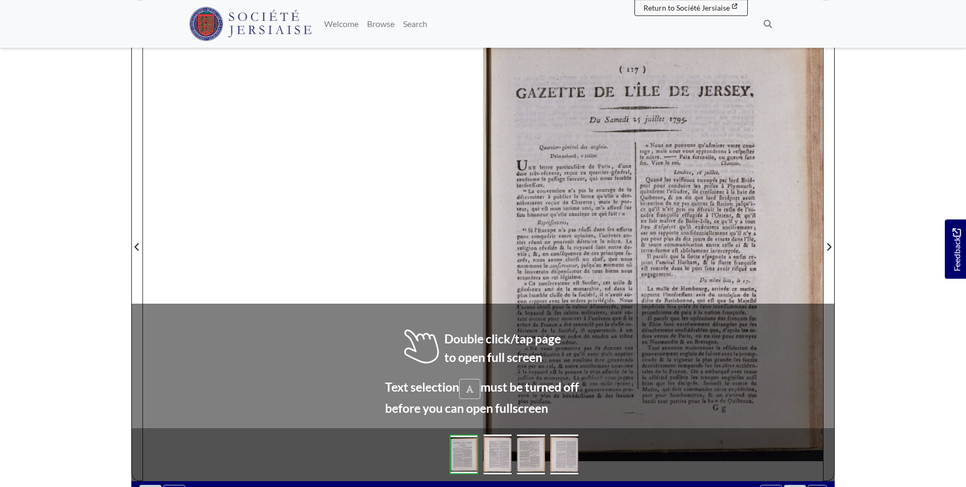
scroll to position [166, 0]
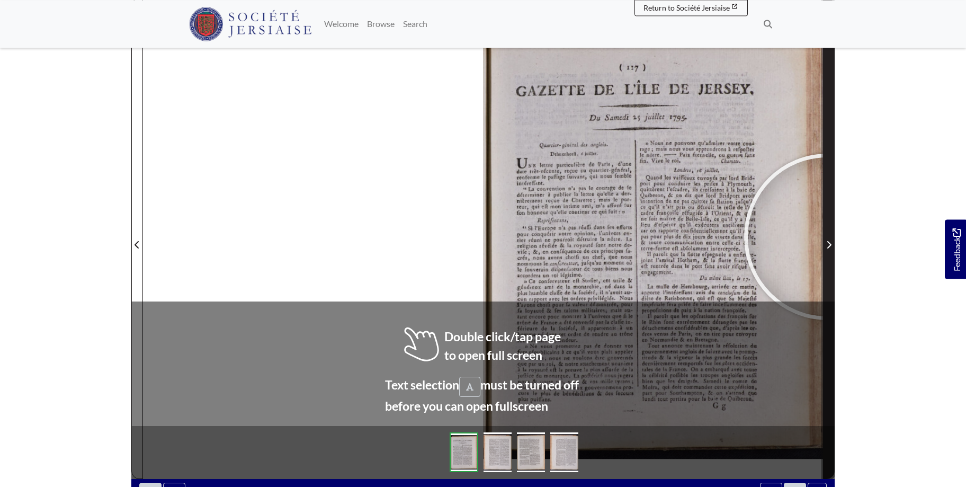
click at [827, 237] on span "Next Page" at bounding box center [828, 238] width 11 height 480
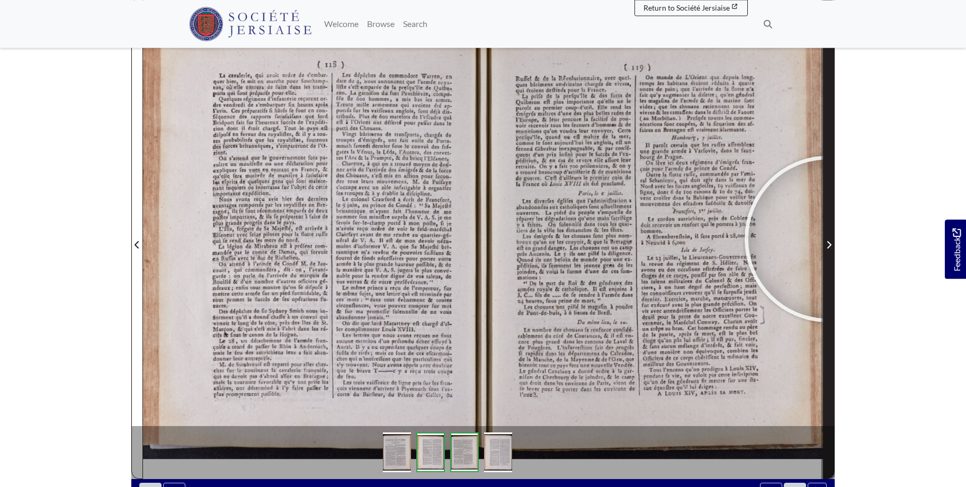
click at [828, 239] on span "Next Page" at bounding box center [828, 244] width 11 height 13
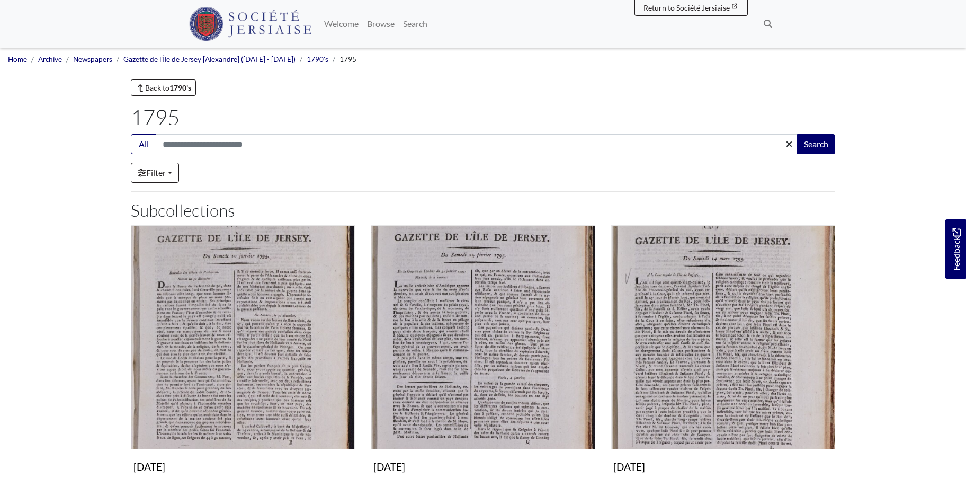
scroll to position [648, 0]
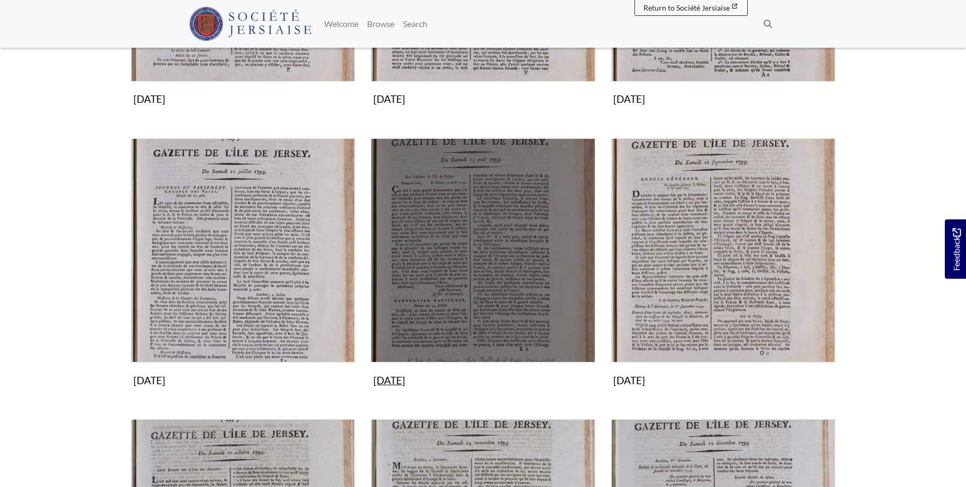
click at [502, 259] on img "Subcollection" at bounding box center [483, 250] width 224 height 224
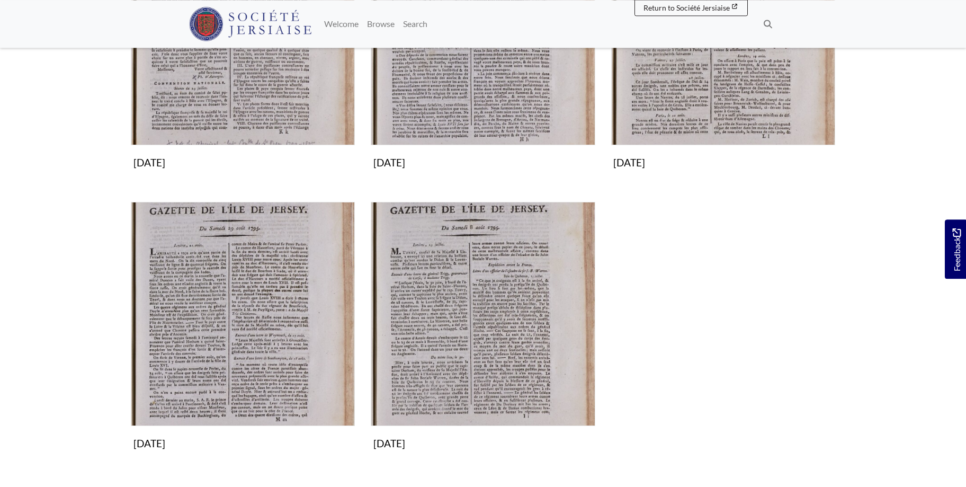
scroll to position [324, 0]
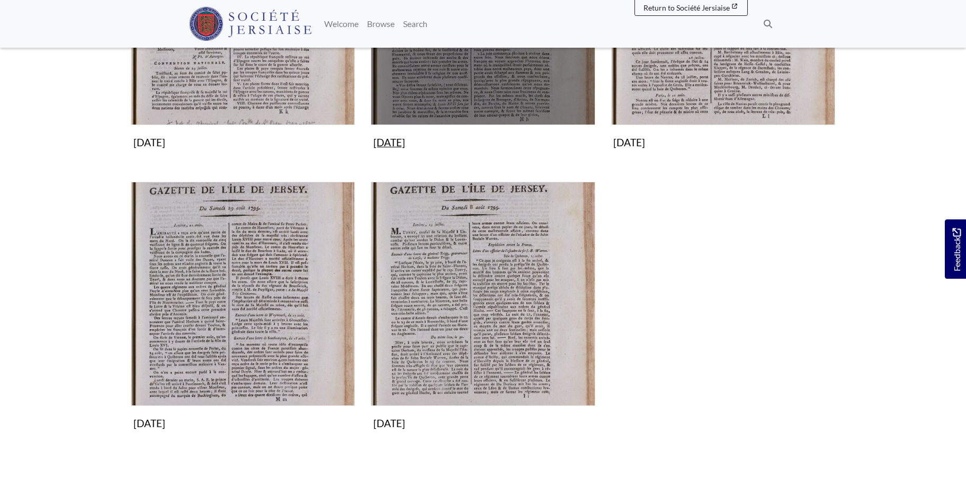
click at [488, 76] on img "Subcollection" at bounding box center [483, 13] width 224 height 224
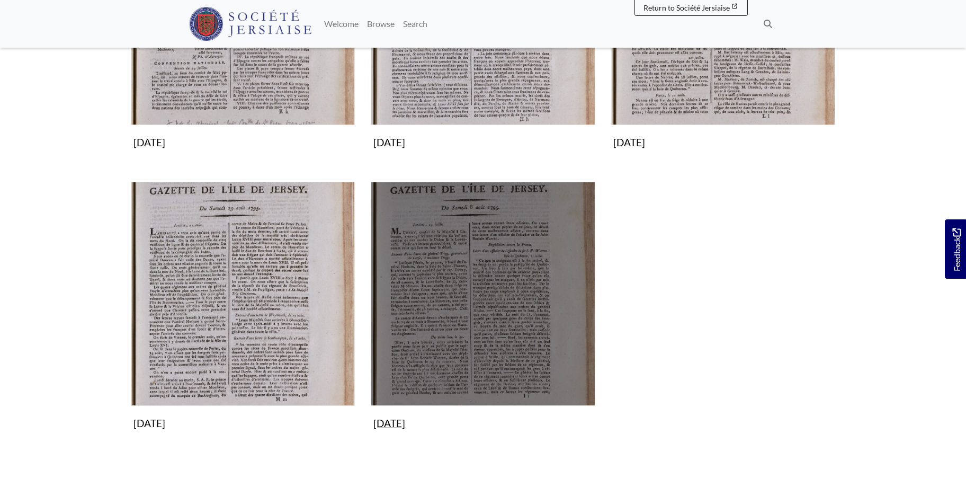
click at [501, 314] on img "Subcollection" at bounding box center [483, 294] width 224 height 224
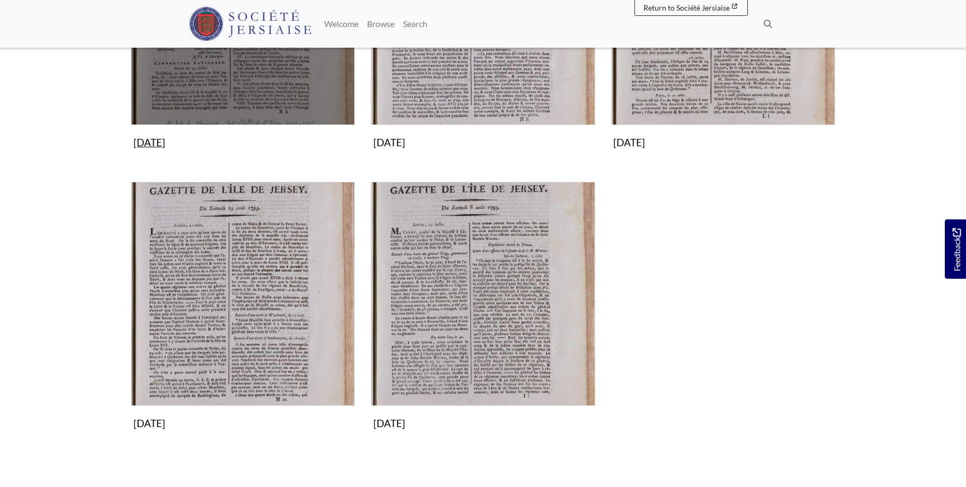
click at [202, 64] on img "Subcollection" at bounding box center [243, 13] width 224 height 224
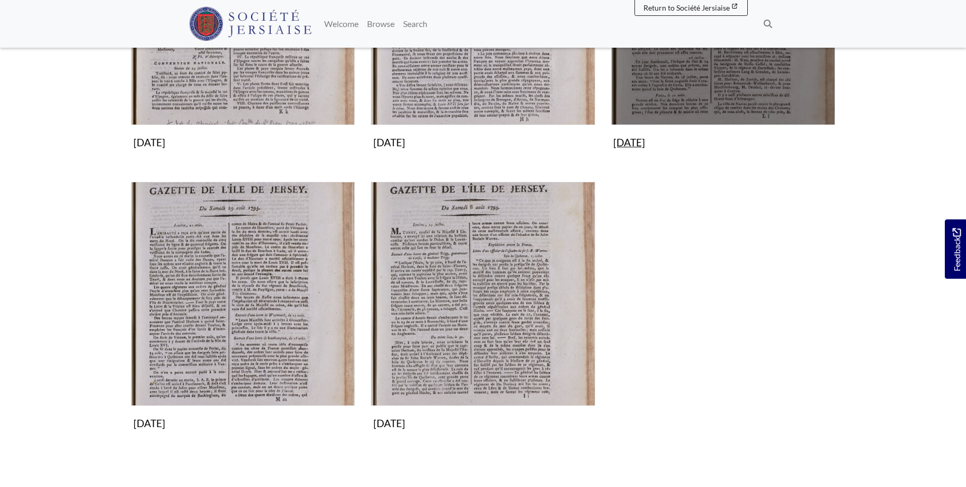
click at [745, 72] on img "Subcollection" at bounding box center [723, 13] width 224 height 224
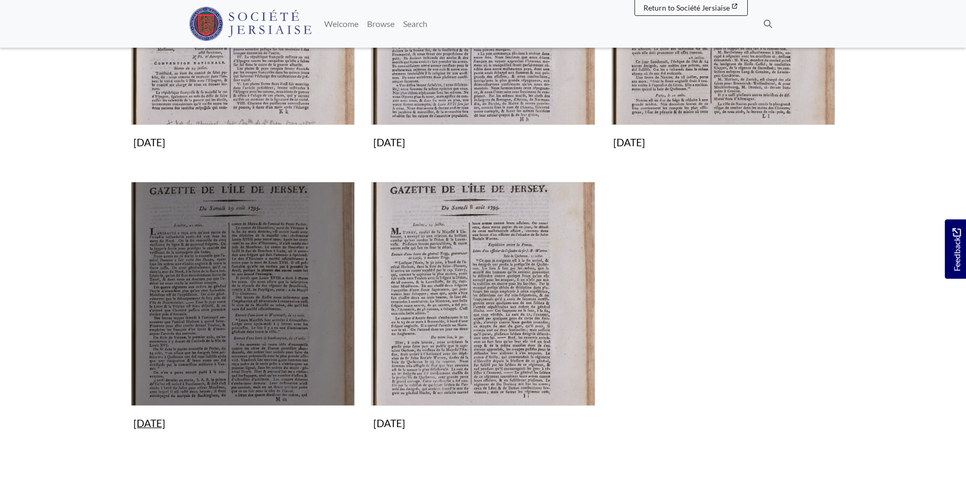
click at [227, 251] on img "Subcollection" at bounding box center [243, 294] width 224 height 224
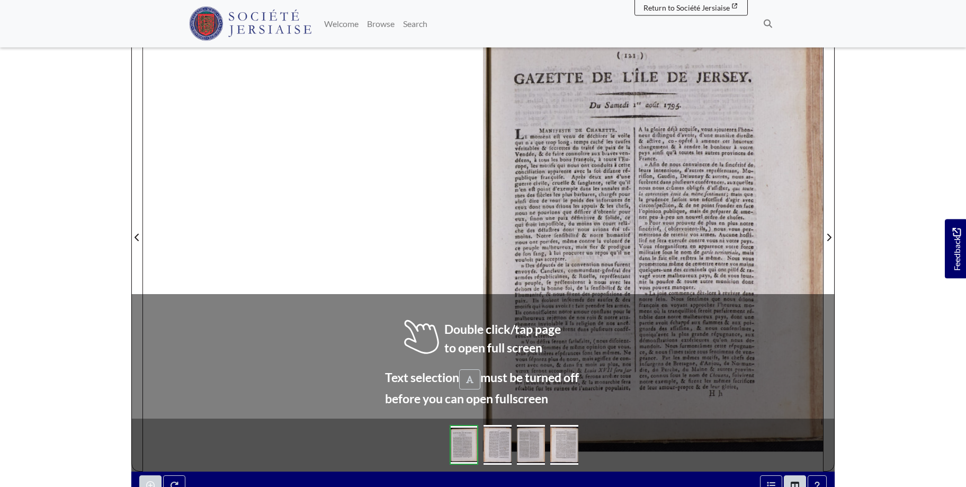
scroll to position [192, 0]
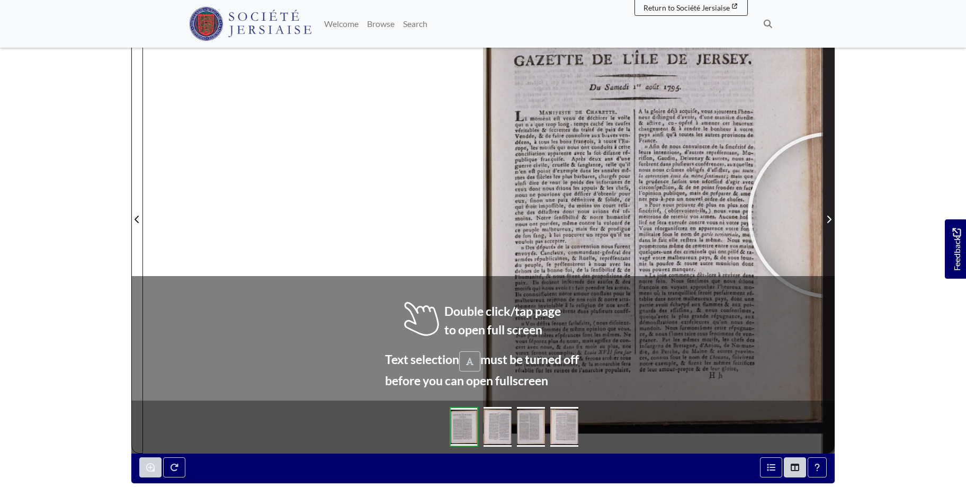
click at [831, 215] on span "Next Page" at bounding box center [828, 219] width 11 height 13
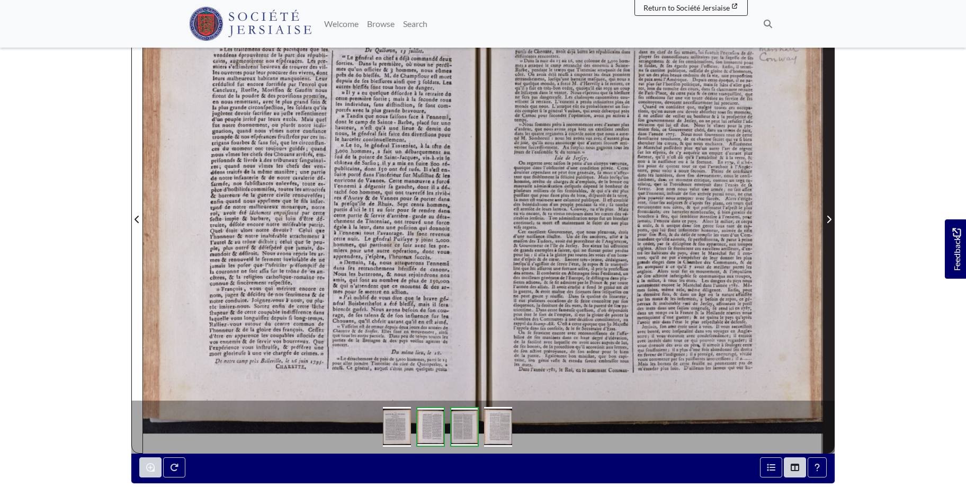
click at [830, 216] on icon "Next Page" at bounding box center [828, 219] width 5 height 8
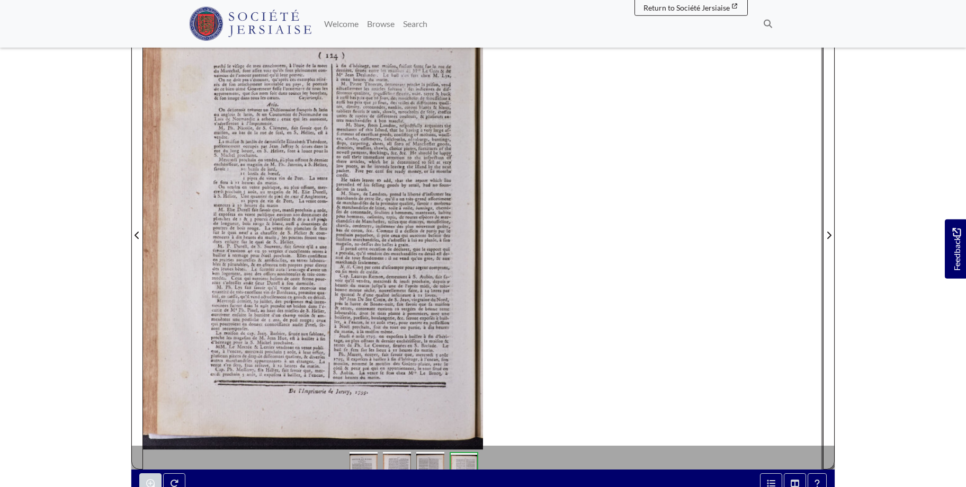
scroll to position [172, 0]
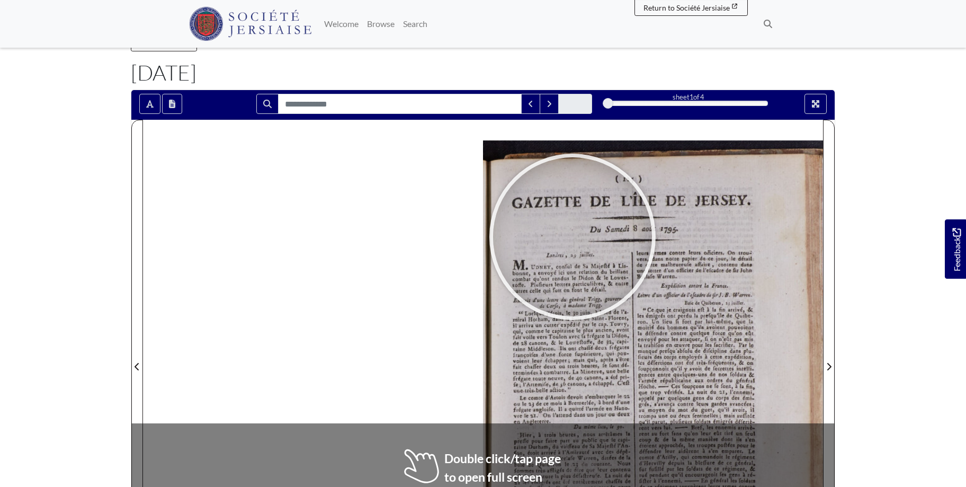
scroll to position [124, 0]
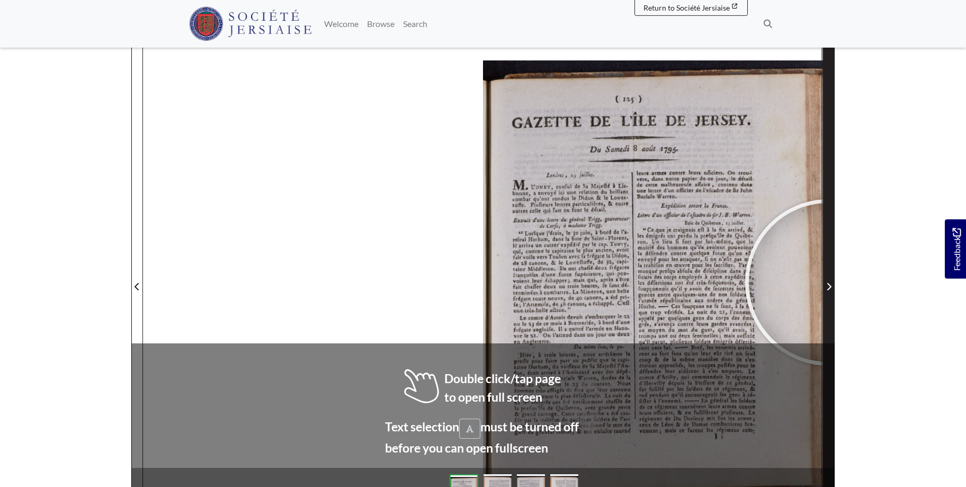
click at [829, 281] on span "Next Page" at bounding box center [828, 286] width 11 height 13
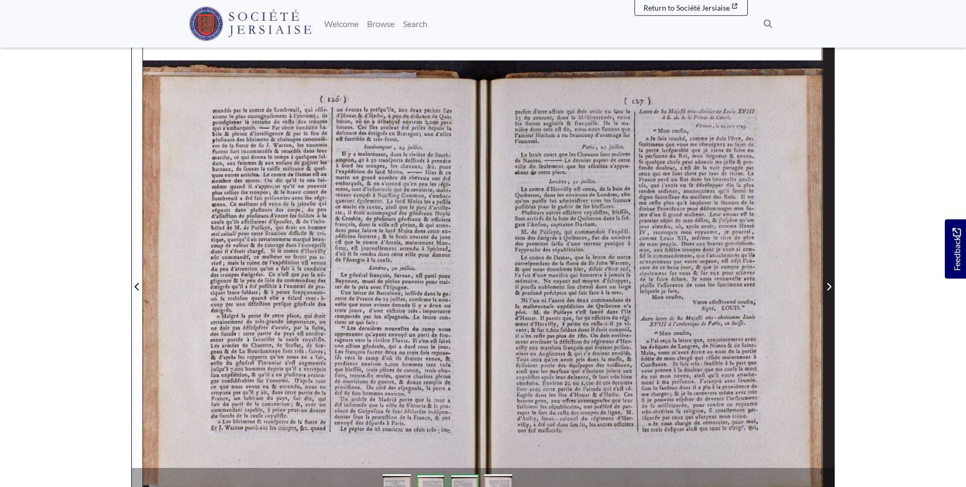
click at [829, 281] on span "Next Page" at bounding box center [828, 286] width 11 height 13
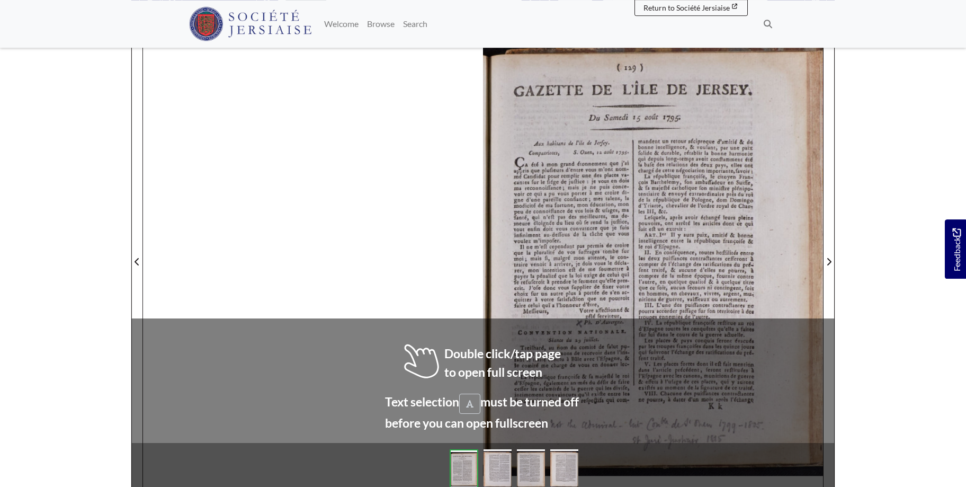
scroll to position [161, 0]
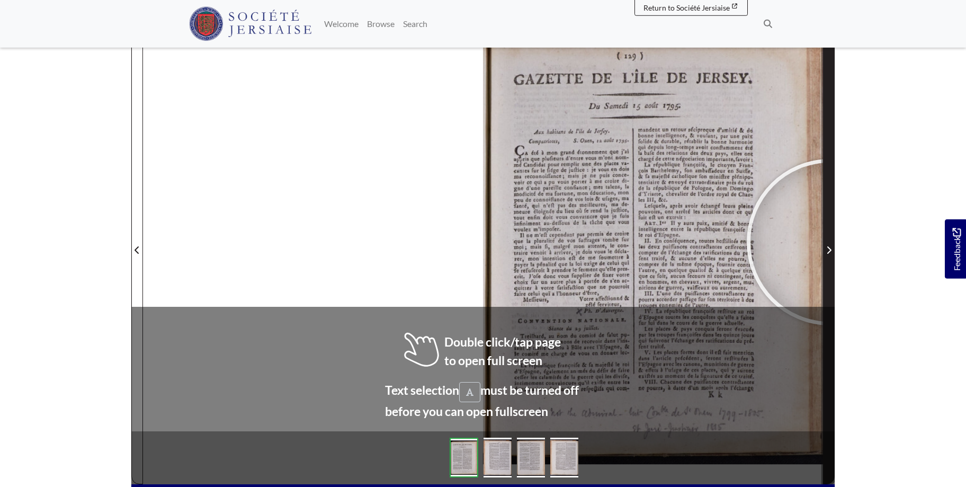
click at [830, 242] on span "Next Page" at bounding box center [828, 244] width 11 height 480
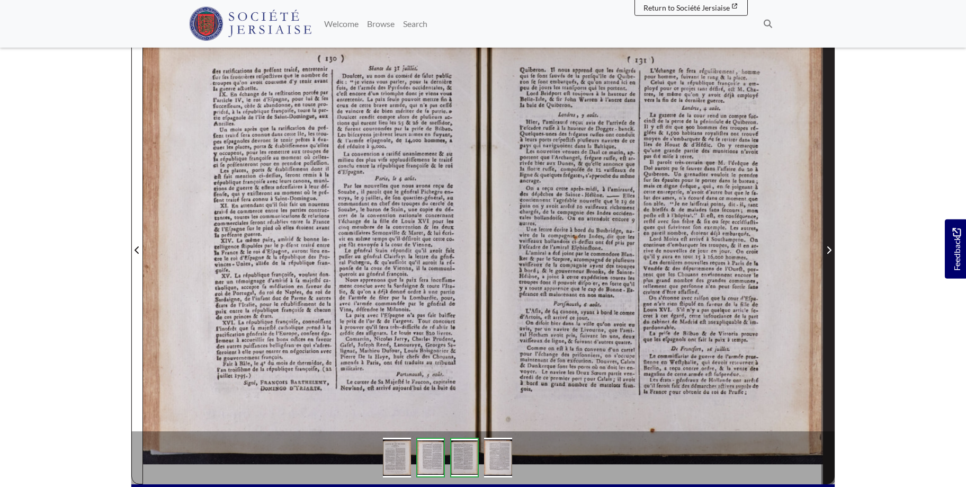
click at [826, 245] on span "Next Page" at bounding box center [828, 250] width 11 height 13
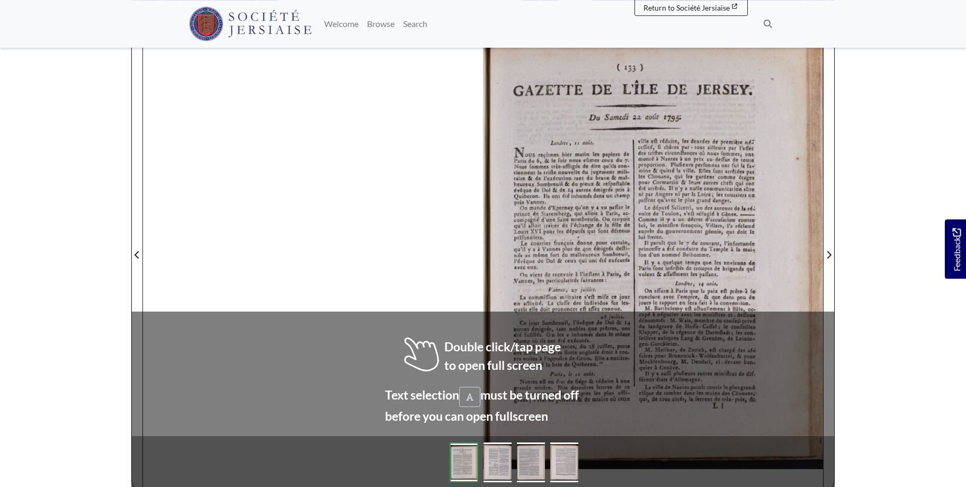
scroll to position [157, 0]
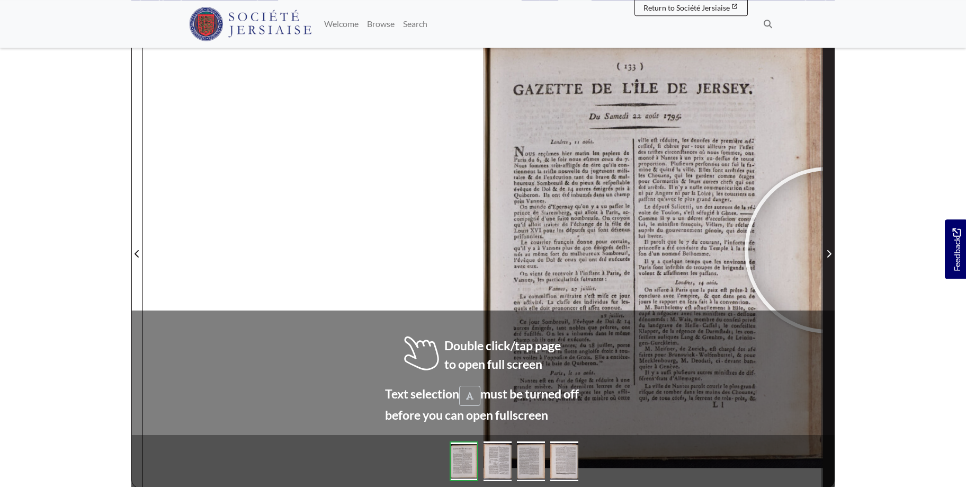
click at [828, 250] on span "Next Page" at bounding box center [828, 253] width 11 height 13
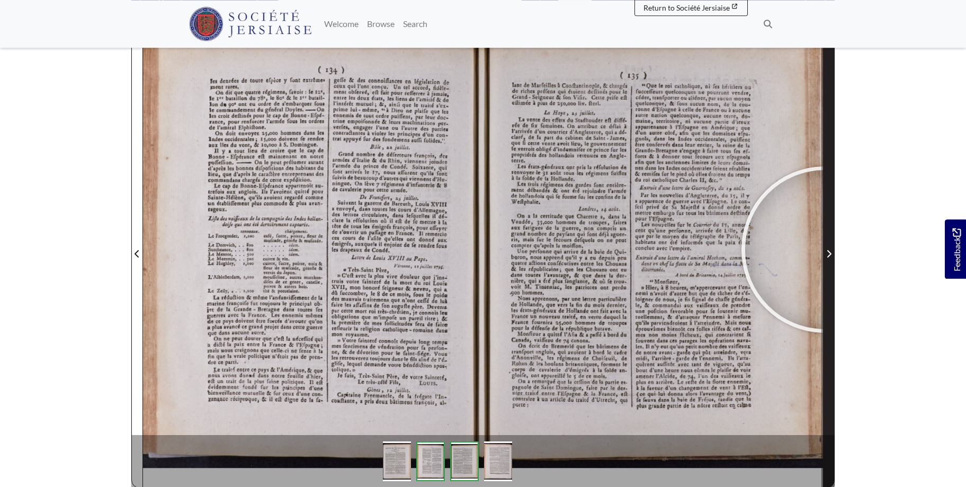
click at [825, 249] on span "Next Page" at bounding box center [828, 253] width 11 height 13
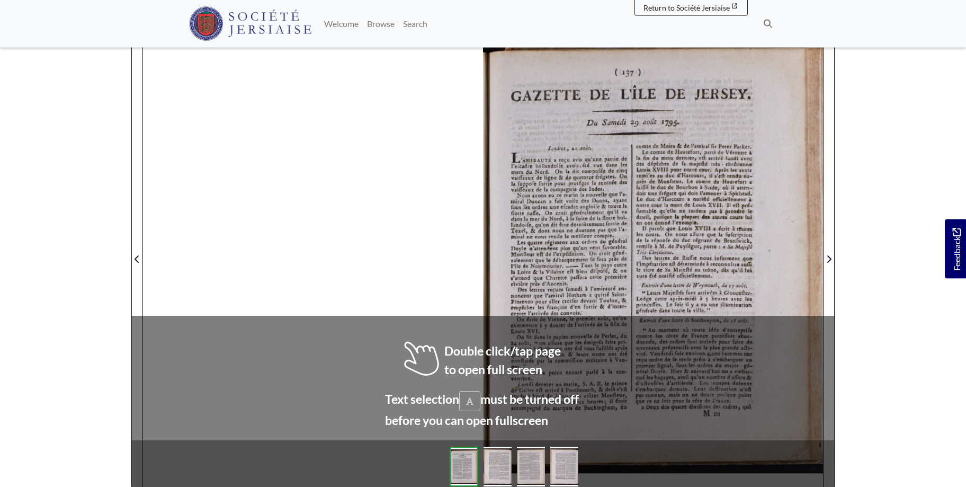
scroll to position [161, 0]
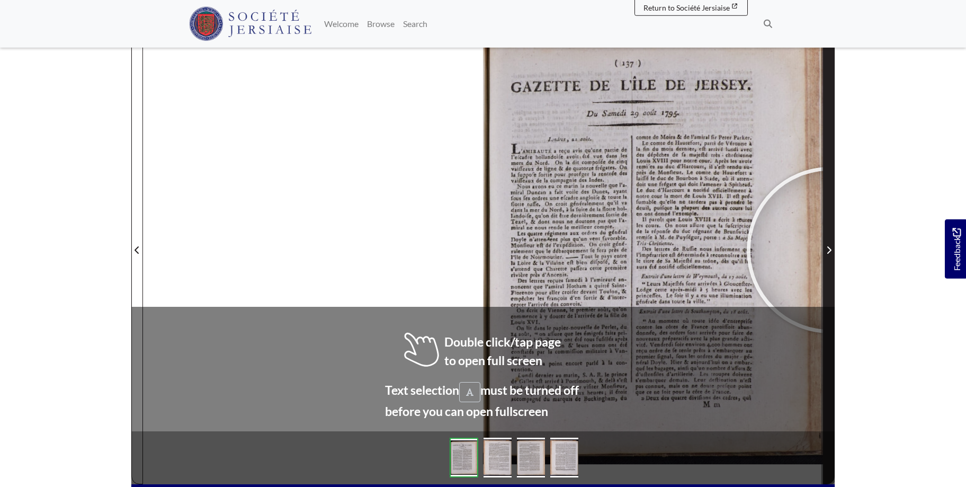
click at [830, 250] on icon "Next Page" at bounding box center [829, 249] width 4 height 7
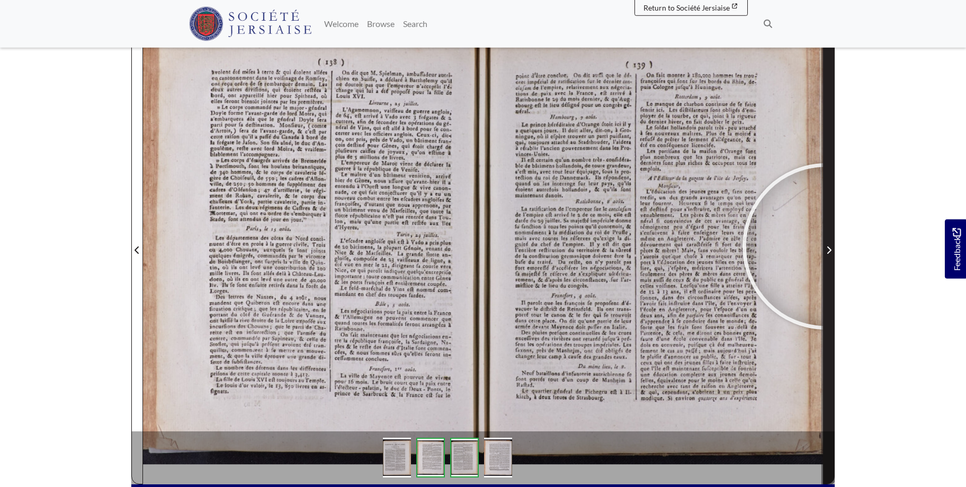
click at [826, 246] on span "Next Page" at bounding box center [828, 250] width 11 height 13
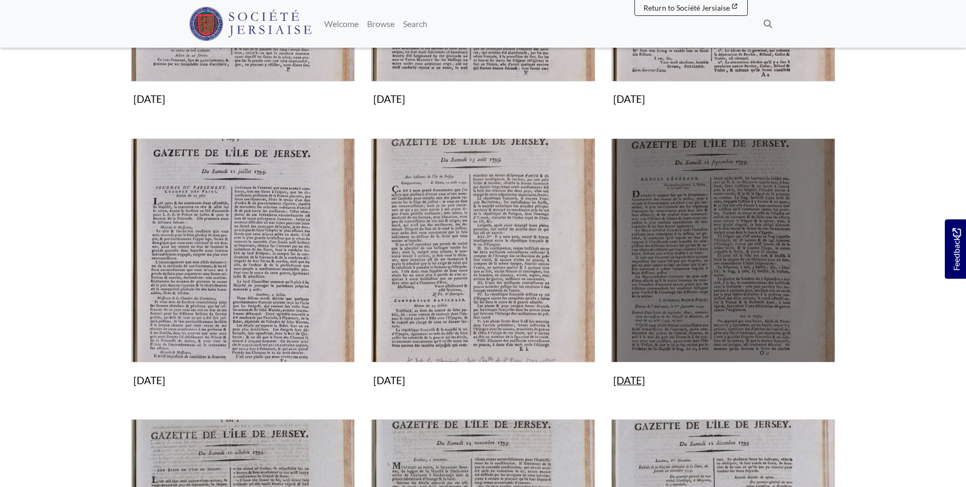
scroll to position [648, 0]
click at [747, 241] on img "Subcollection" at bounding box center [723, 250] width 224 height 224
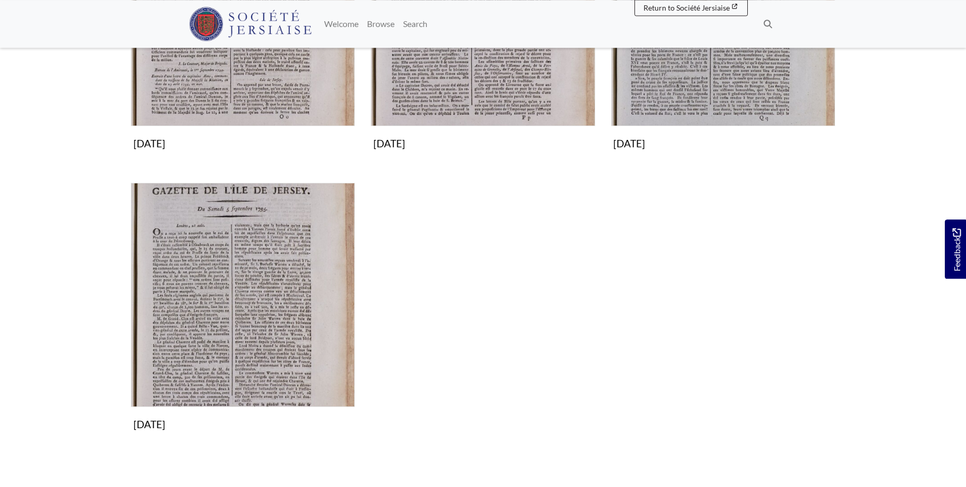
scroll to position [324, 0]
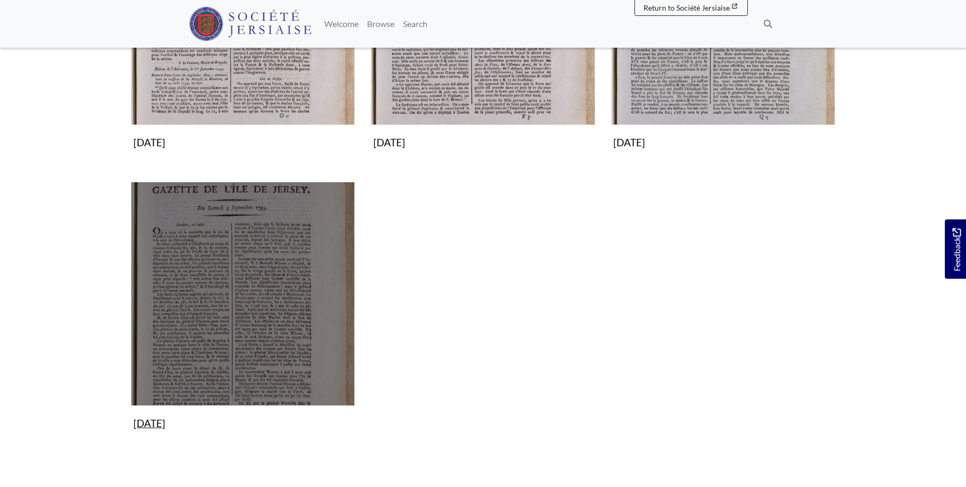
click at [277, 287] on img "Subcollection" at bounding box center [243, 294] width 224 height 224
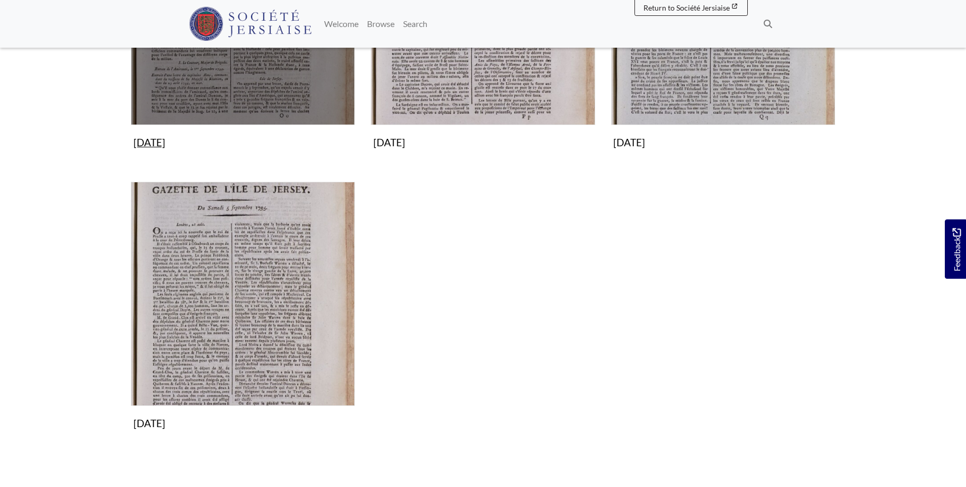
click at [283, 80] on img "Subcollection" at bounding box center [243, 13] width 224 height 224
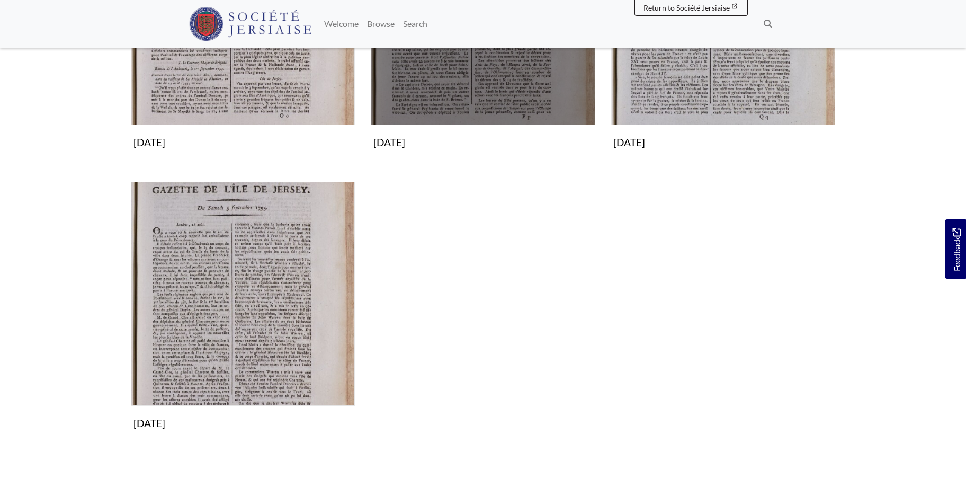
click at [496, 84] on img "Subcollection" at bounding box center [483, 13] width 224 height 224
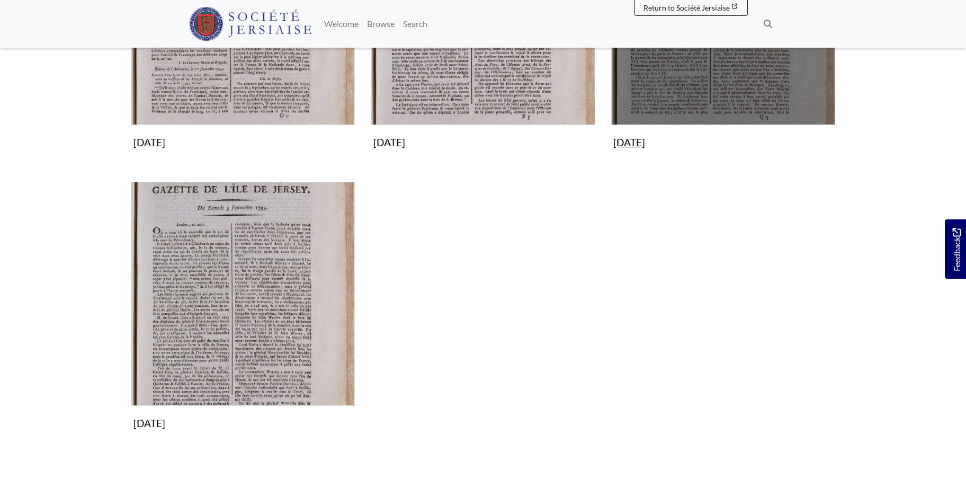
click at [724, 70] on img "Subcollection" at bounding box center [723, 13] width 224 height 224
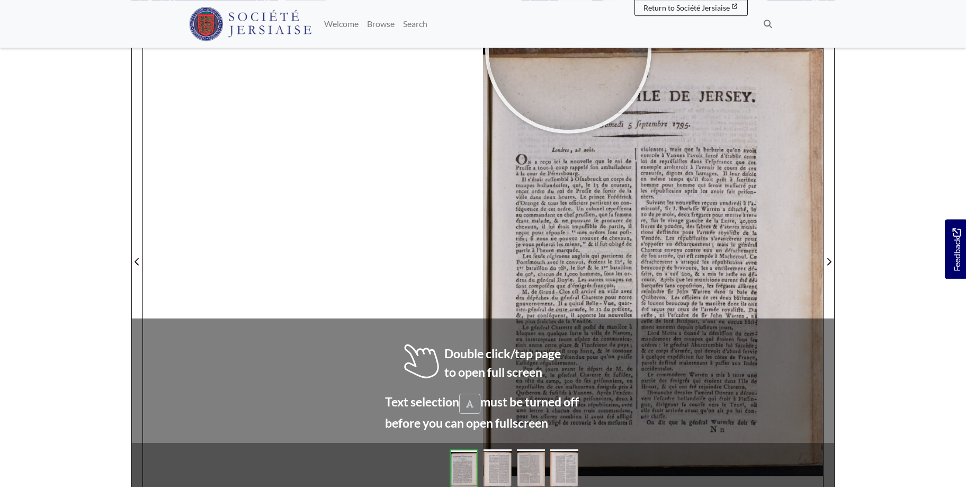
scroll to position [150, 0]
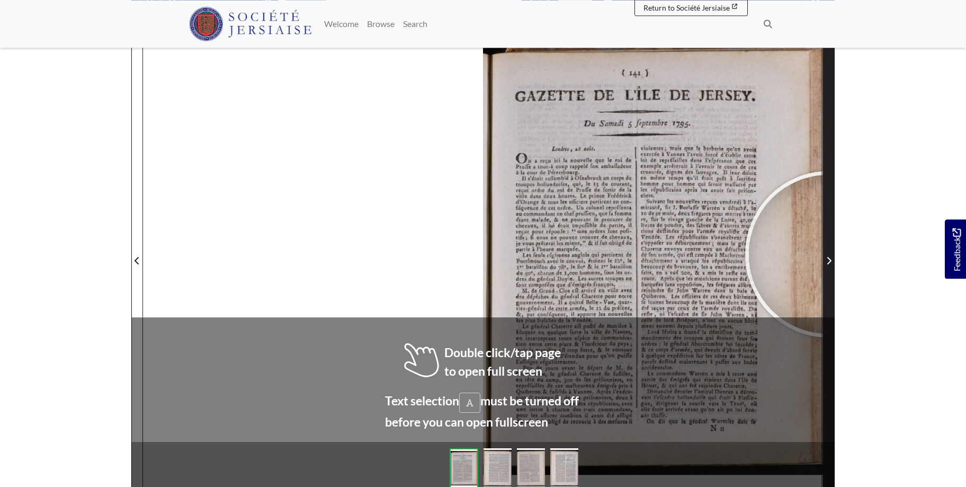
click at [828, 254] on span "Next Page" at bounding box center [828, 254] width 11 height 480
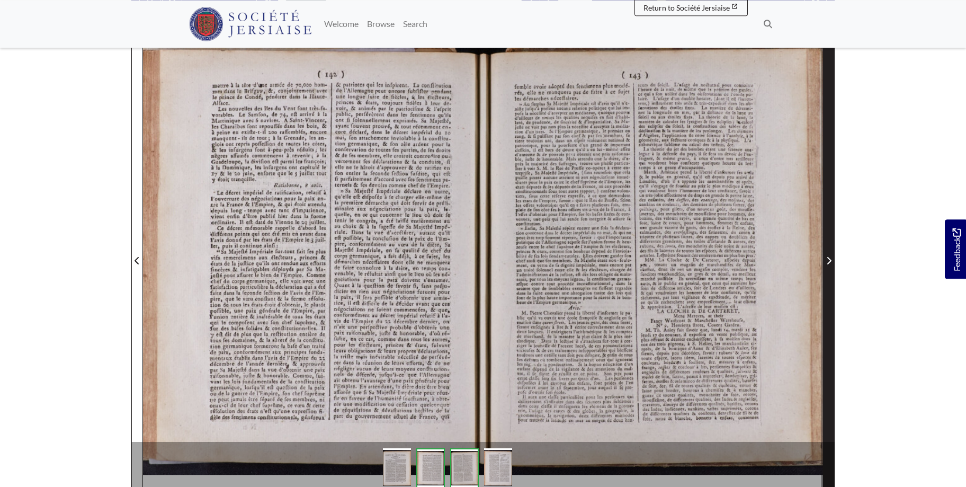
click at [830, 254] on span "Next Page" at bounding box center [828, 254] width 11 height 480
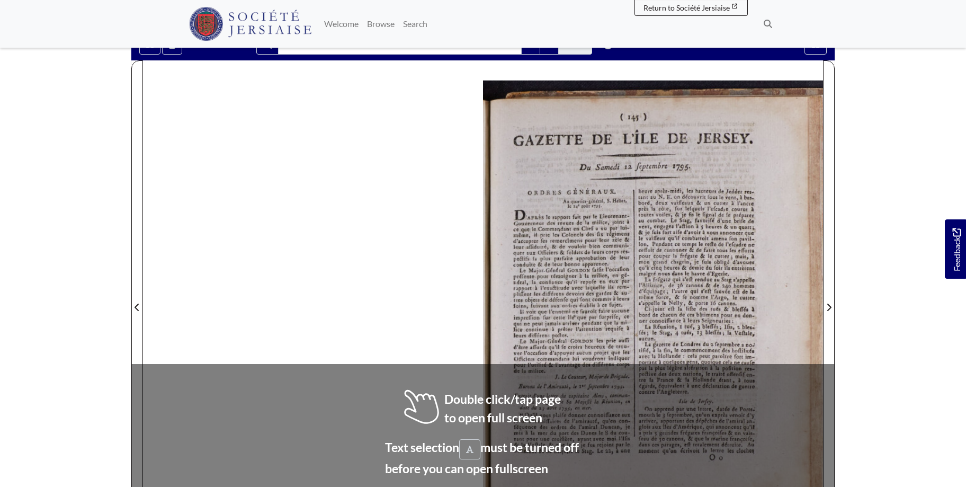
scroll to position [107, 0]
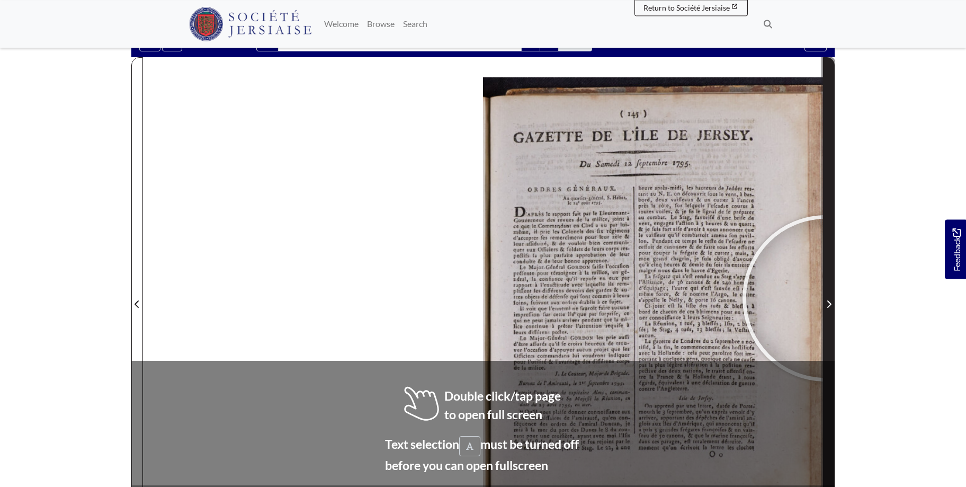
click at [826, 298] on span "Next Page" at bounding box center [828, 304] width 11 height 13
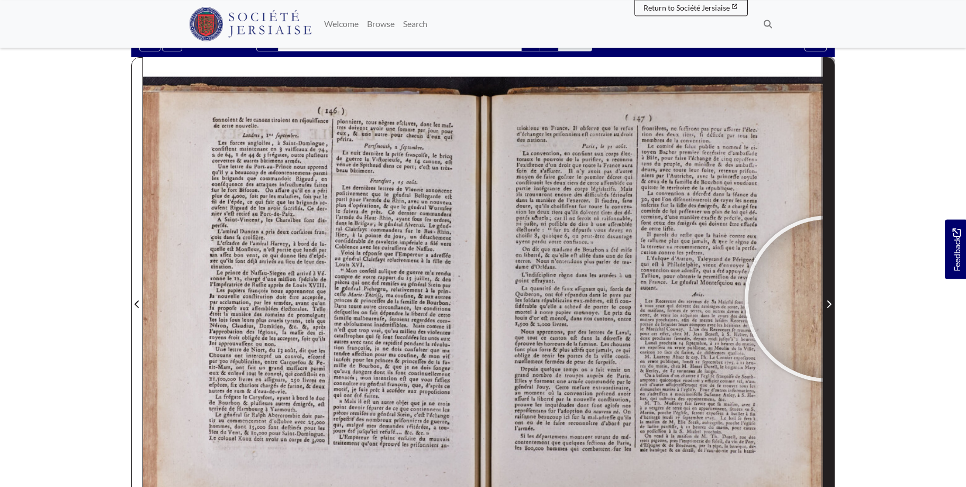
click at [828, 299] on span "Next Page" at bounding box center [828, 304] width 11 height 13
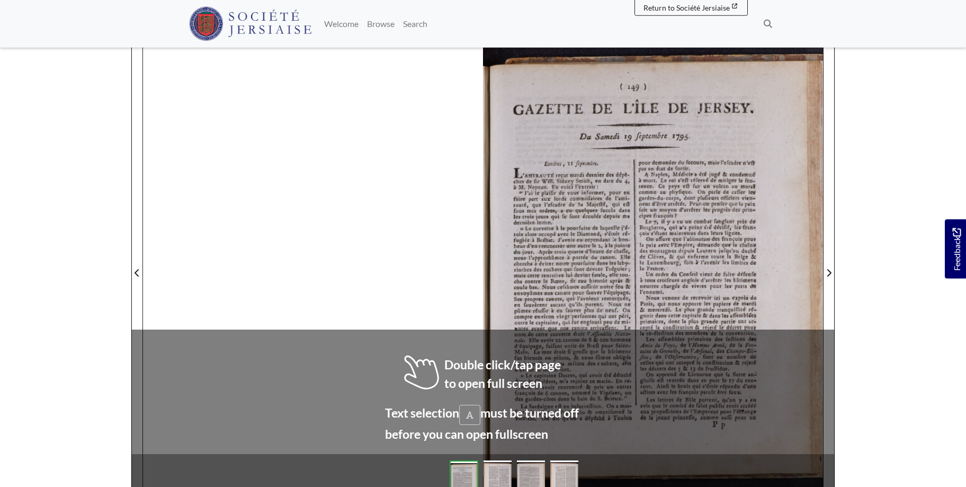
scroll to position [138, 0]
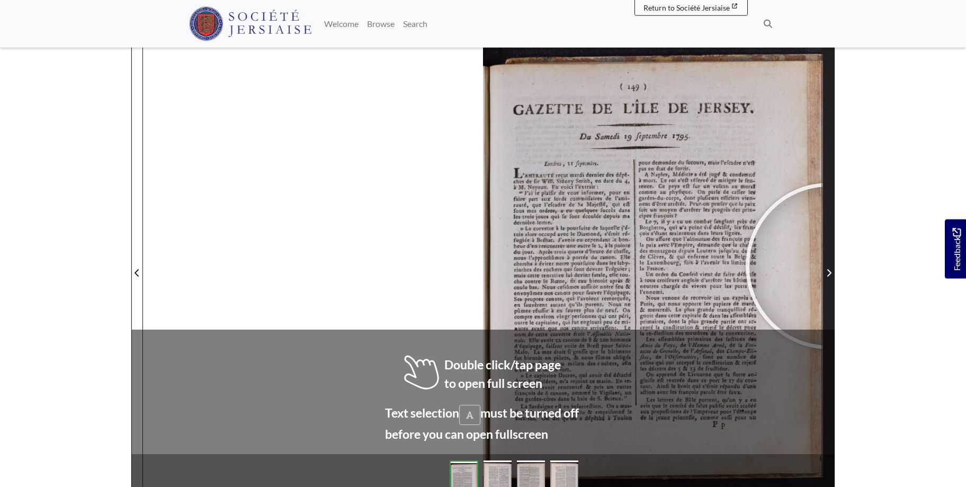
click at [829, 266] on span "Next Page" at bounding box center [828, 266] width 11 height 480
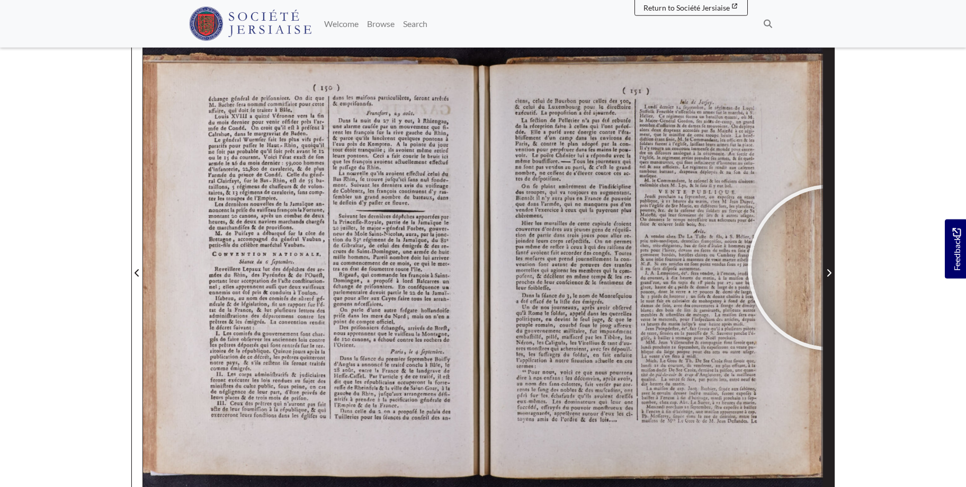
click at [831, 267] on span "Next Page" at bounding box center [828, 272] width 11 height 13
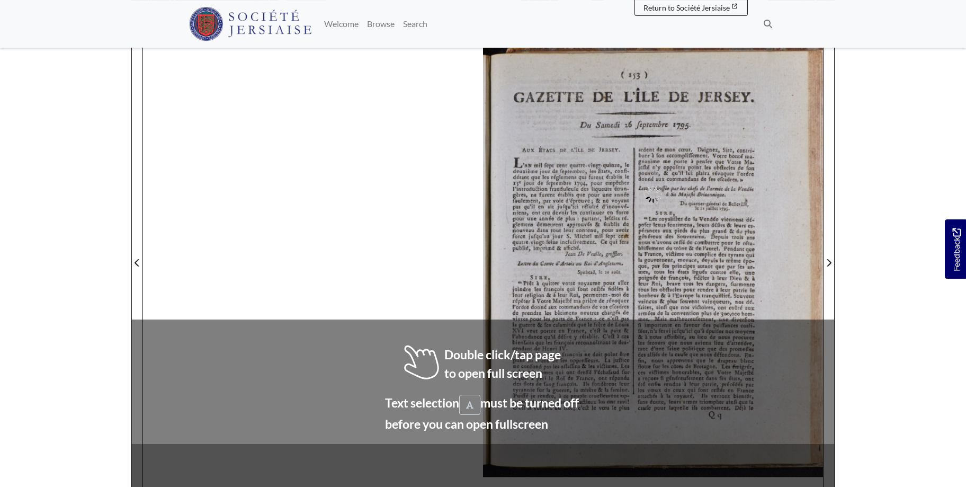
scroll to position [158, 0]
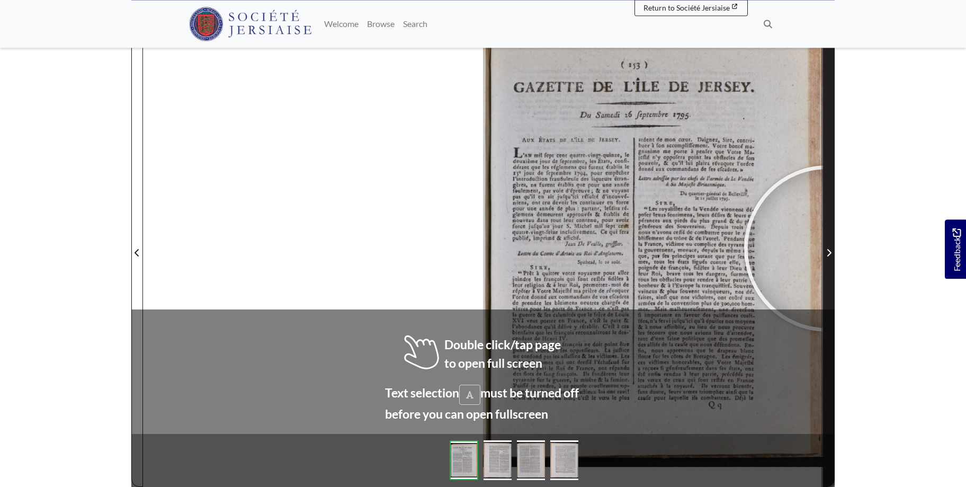
click at [827, 248] on span "Next Page" at bounding box center [828, 252] width 11 height 13
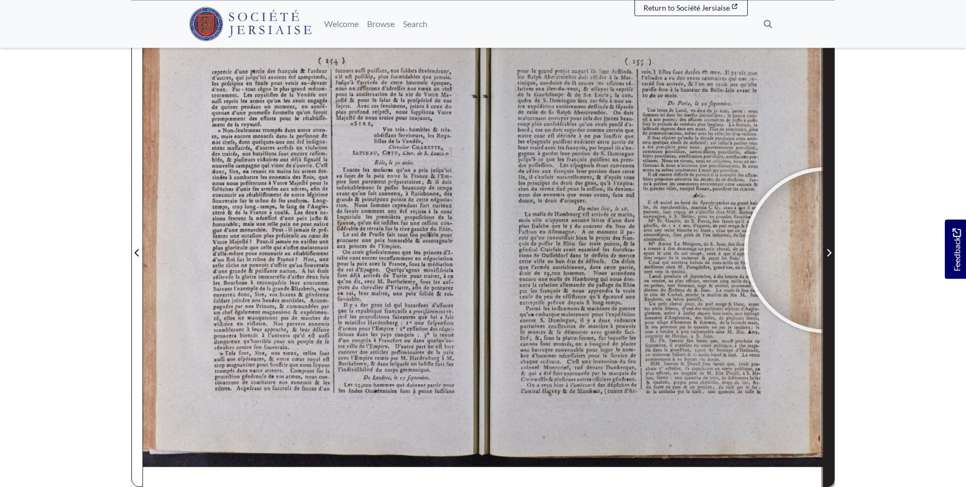
click at [827, 250] on icon "Next Page" at bounding box center [828, 252] width 5 height 8
